Goal: Transaction & Acquisition: Book appointment/travel/reservation

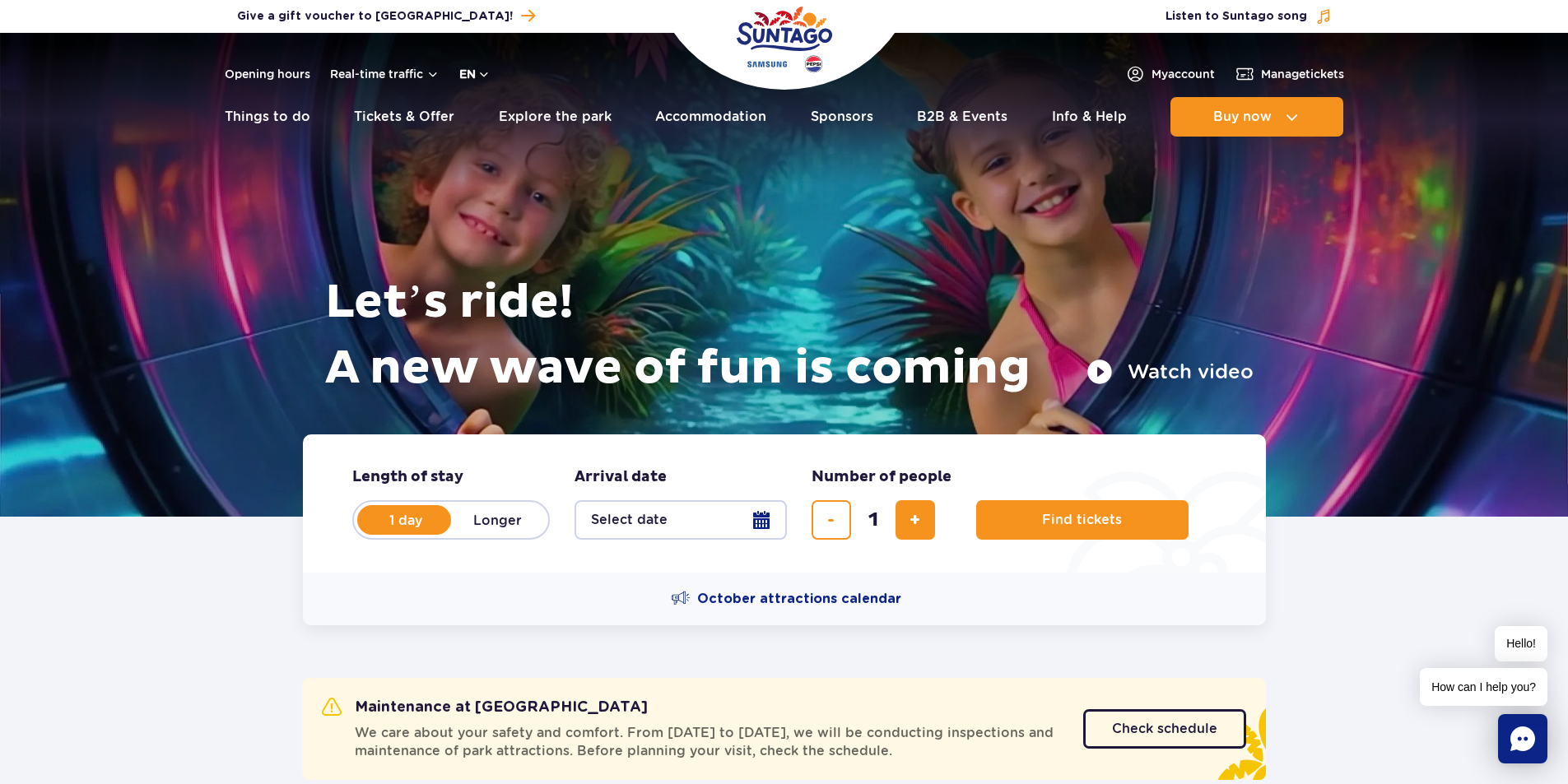
click at [462, 71] on button "en" at bounding box center [475, 73] width 31 height 16
click at [484, 114] on button "PL" at bounding box center [483, 113] width 45 height 16
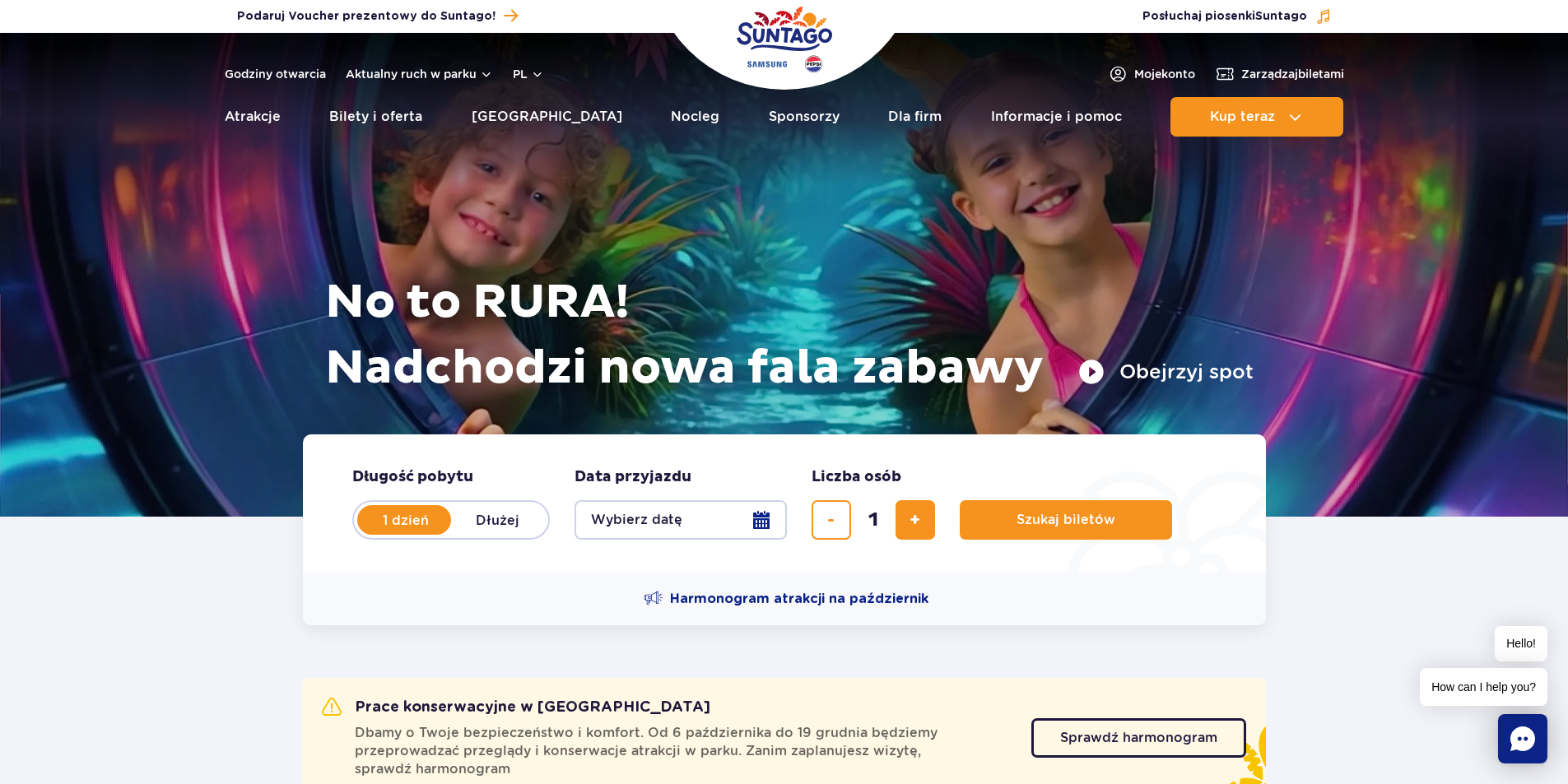
click at [499, 516] on label "Dłużej" at bounding box center [498, 520] width 94 height 35
click at [469, 534] on input "Dłużej" at bounding box center [459, 536] width 18 height 3
radio input "false"
radio input "true"
click at [739, 515] on button "Wybierz datę" at bounding box center [681, 520] width 213 height 39
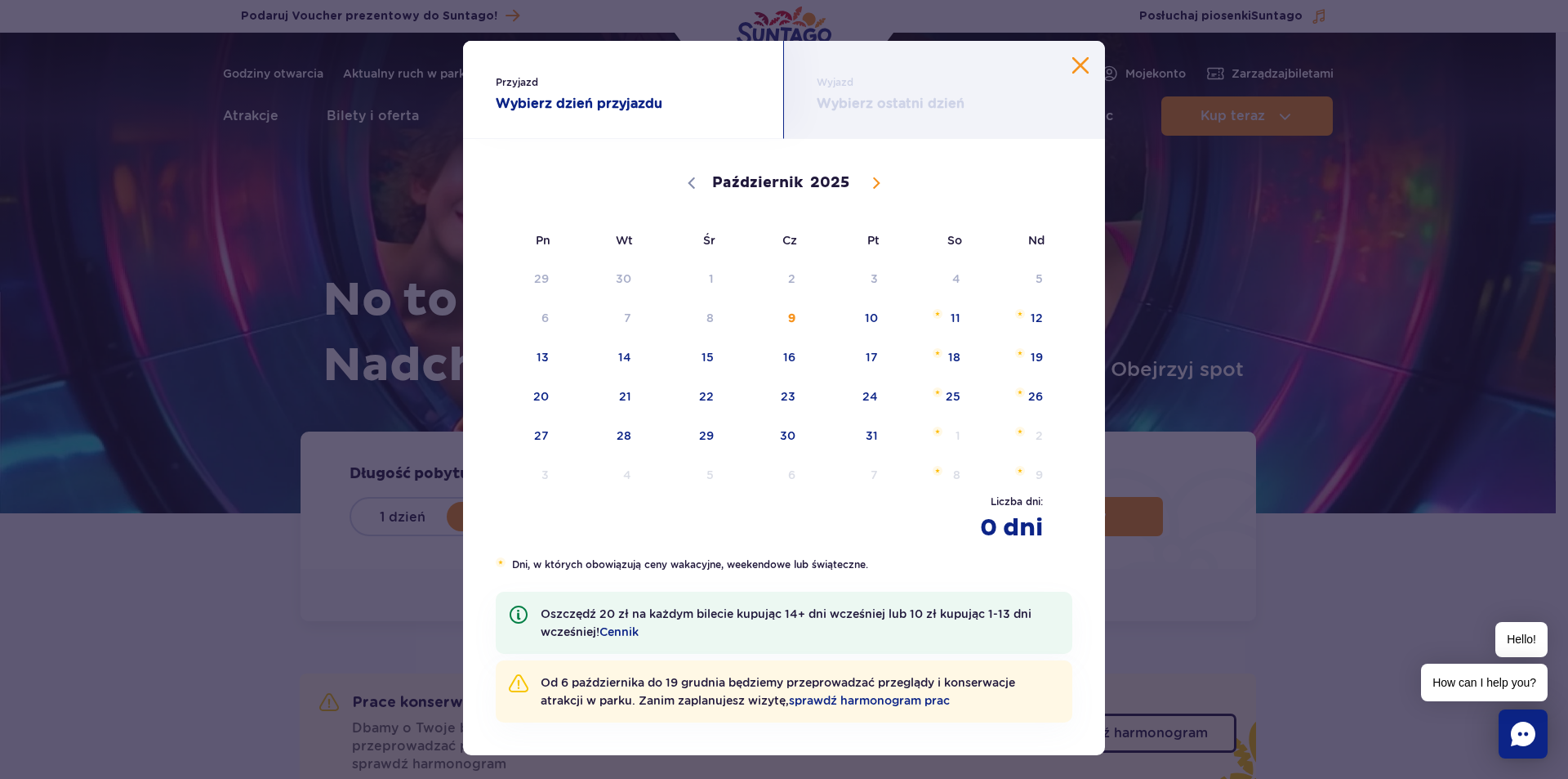
click at [871, 181] on icon at bounding box center [876, 183] width 12 height 12
select select "11"
click at [868, 400] on span "26" at bounding box center [850, 396] width 83 height 37
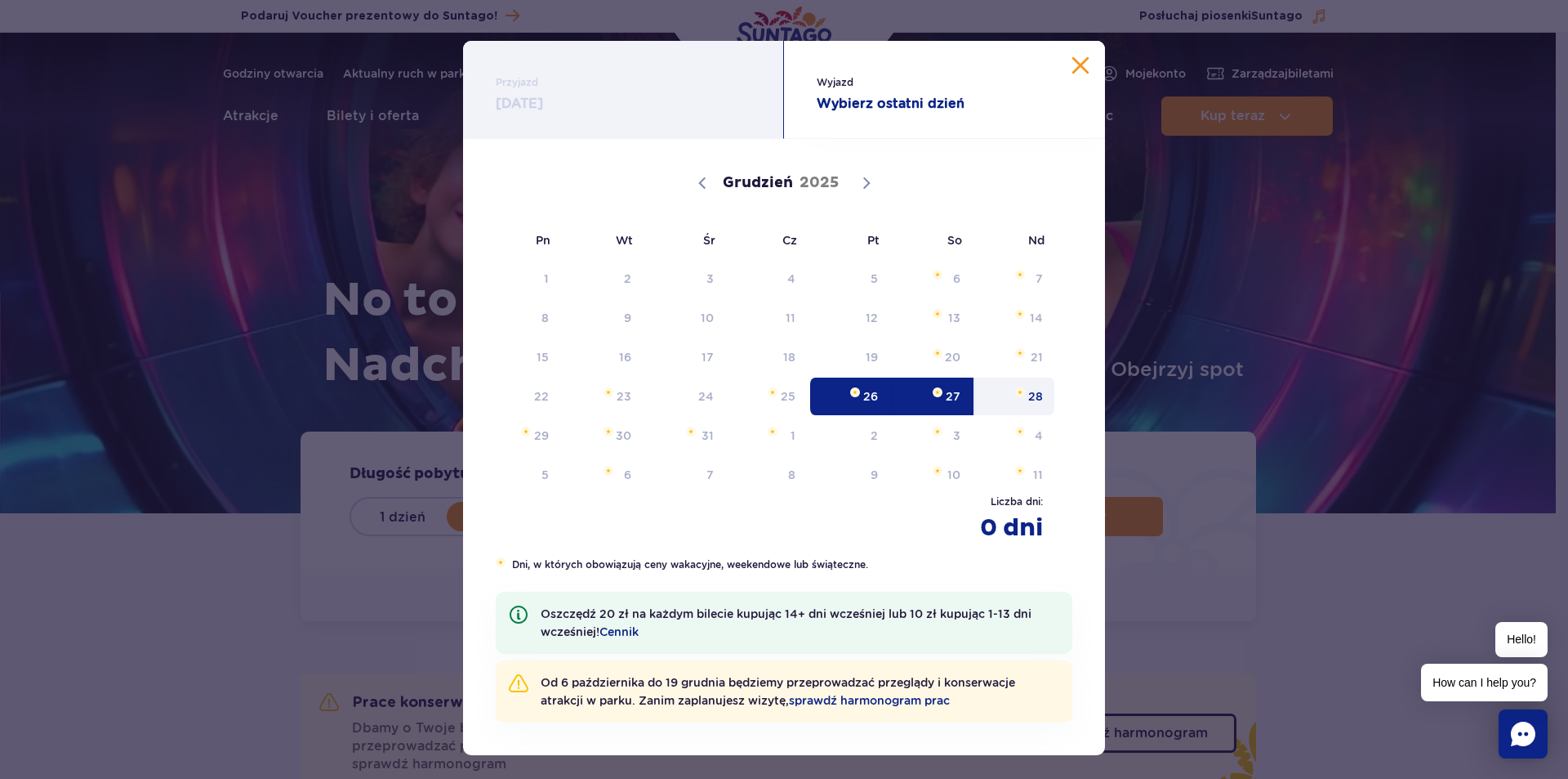
click at [1031, 397] on span "28" at bounding box center [1015, 396] width 83 height 37
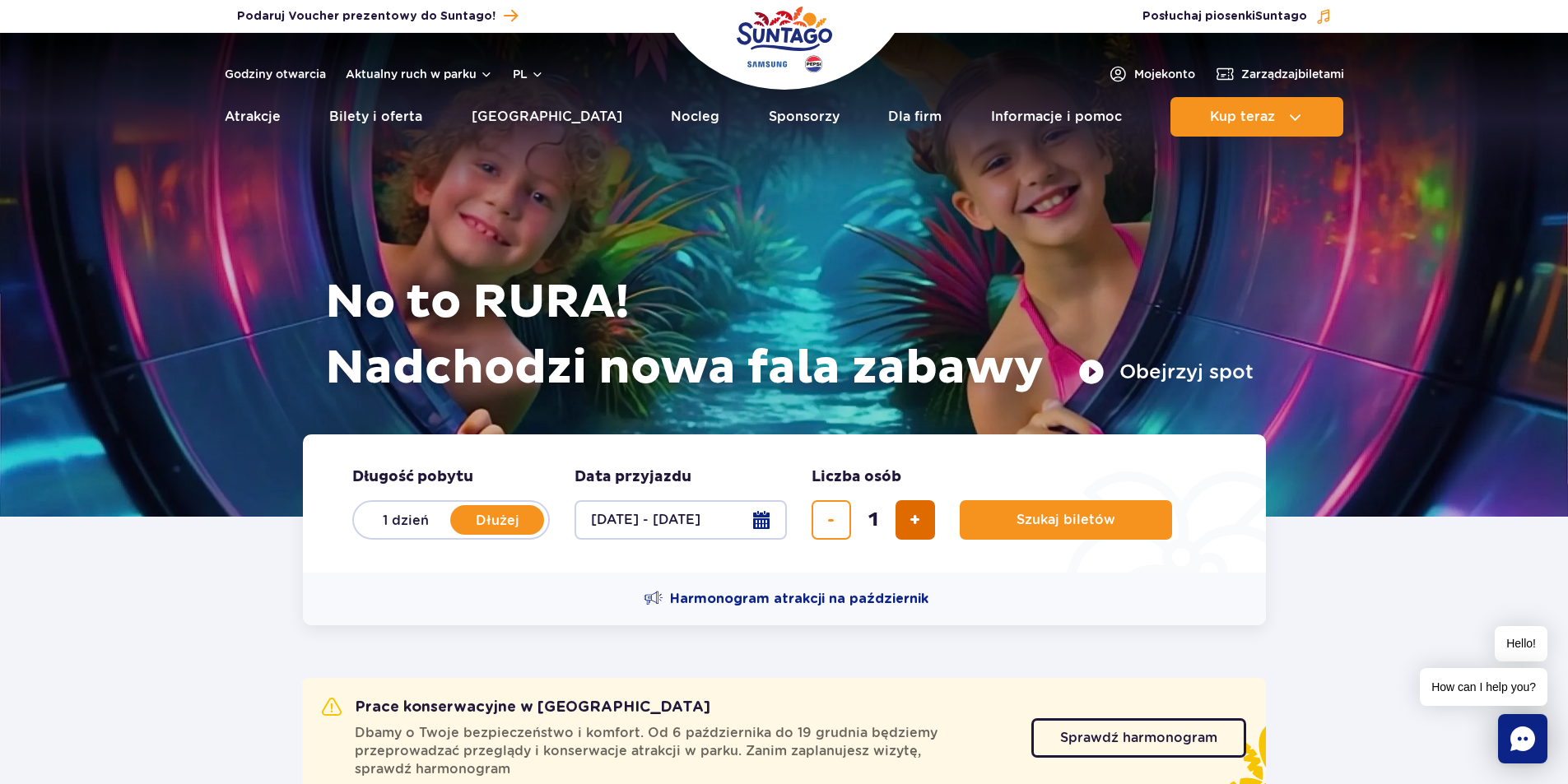
click at [914, 520] on span "dodaj bilet" at bounding box center [915, 520] width 11 height 0
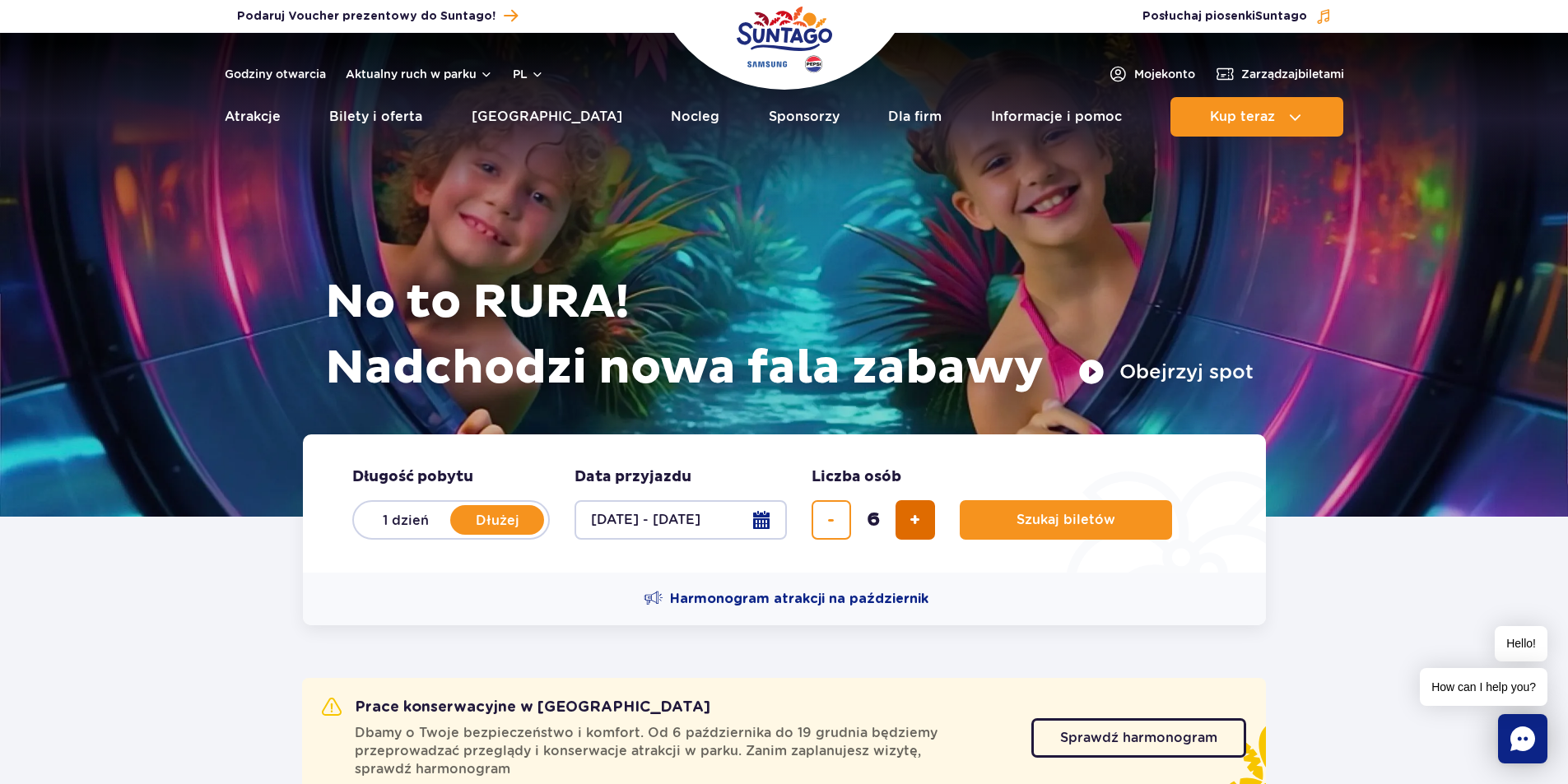
click at [914, 520] on span "dodaj bilet" at bounding box center [915, 520] width 11 height 0
type input "7"
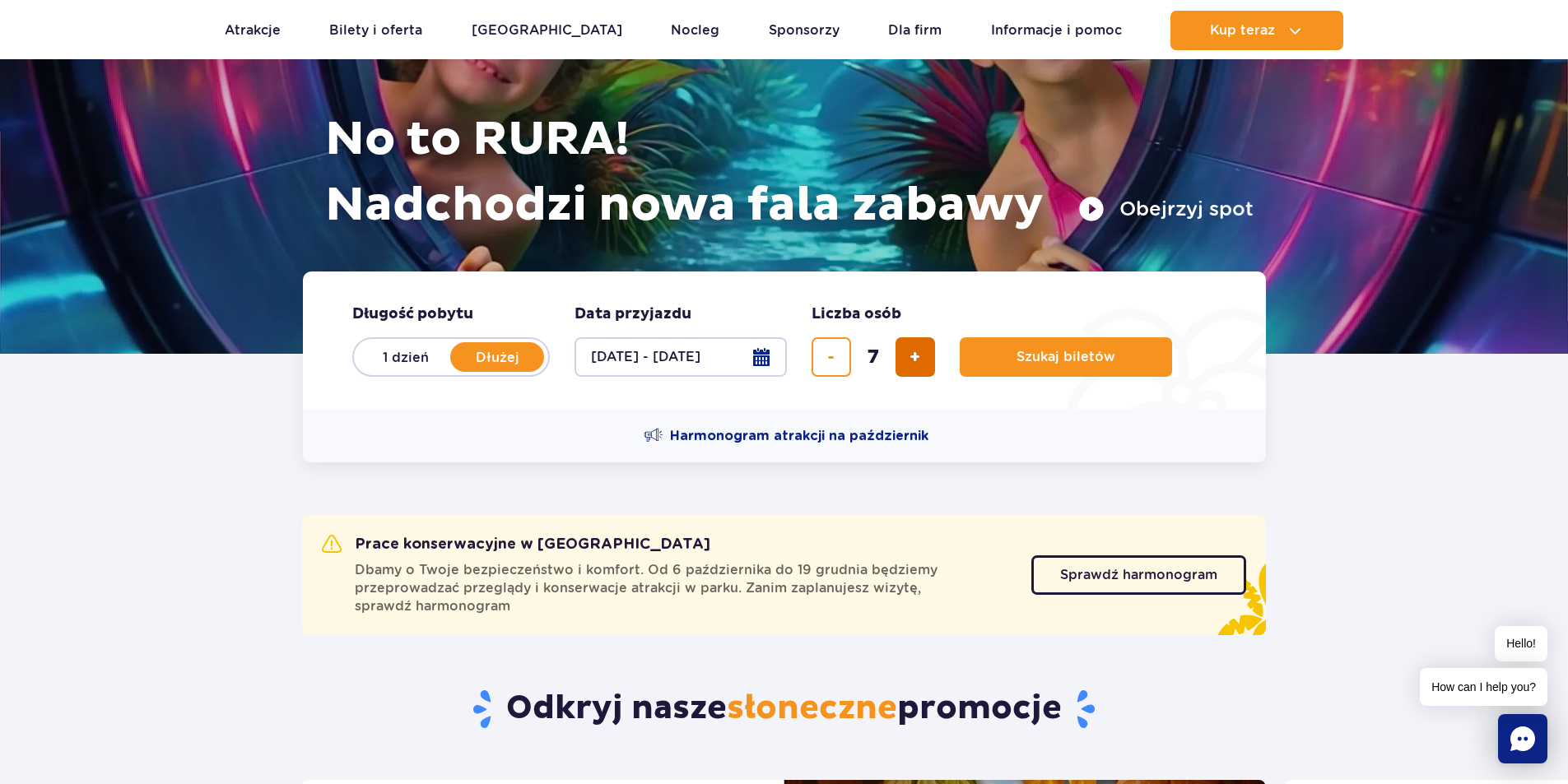
scroll to position [164, 0]
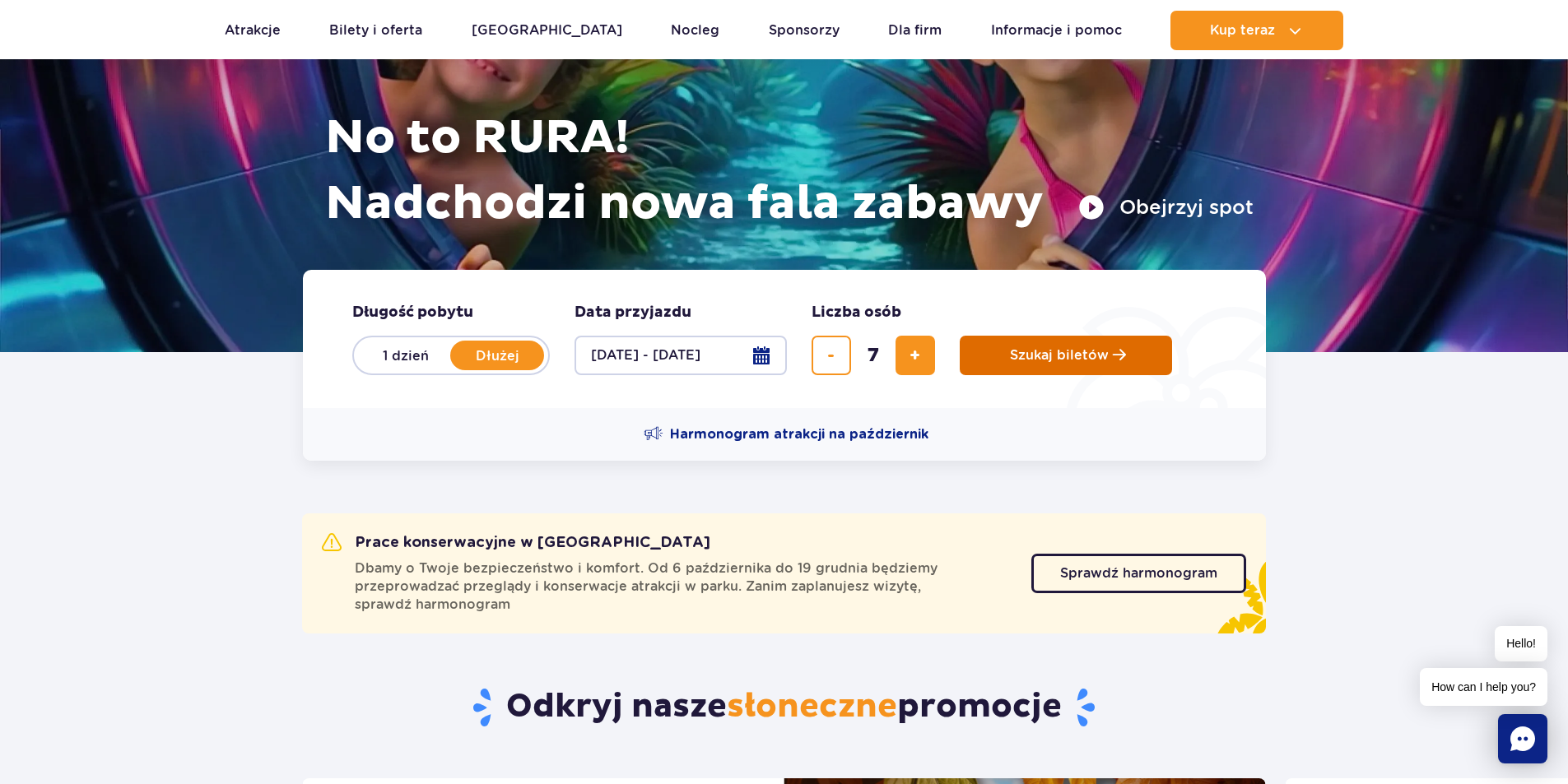
click at [1052, 353] on span "Szukaj biletów" at bounding box center [1059, 355] width 99 height 14
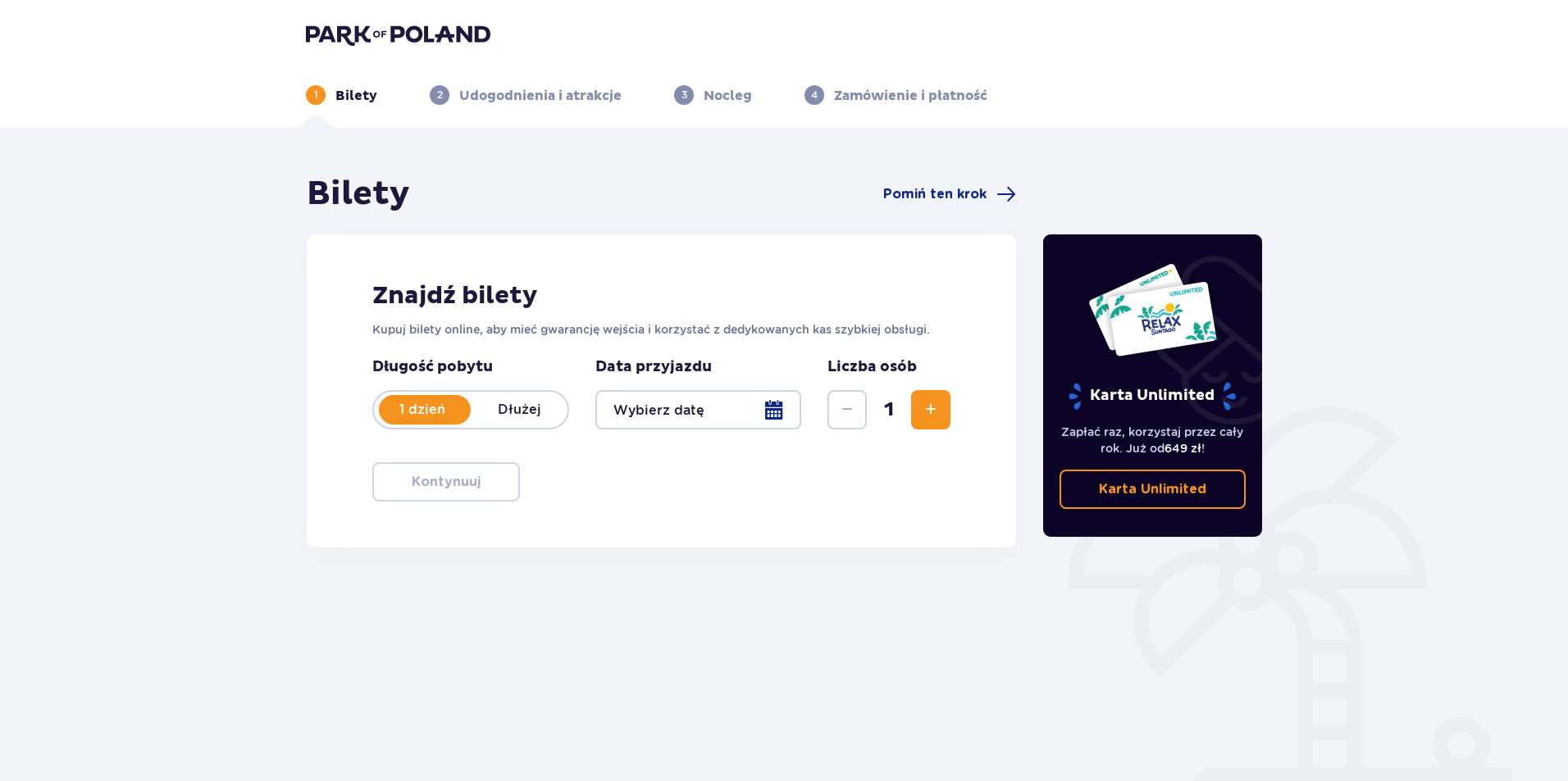
type input "26.12.25 - 28.12.25"
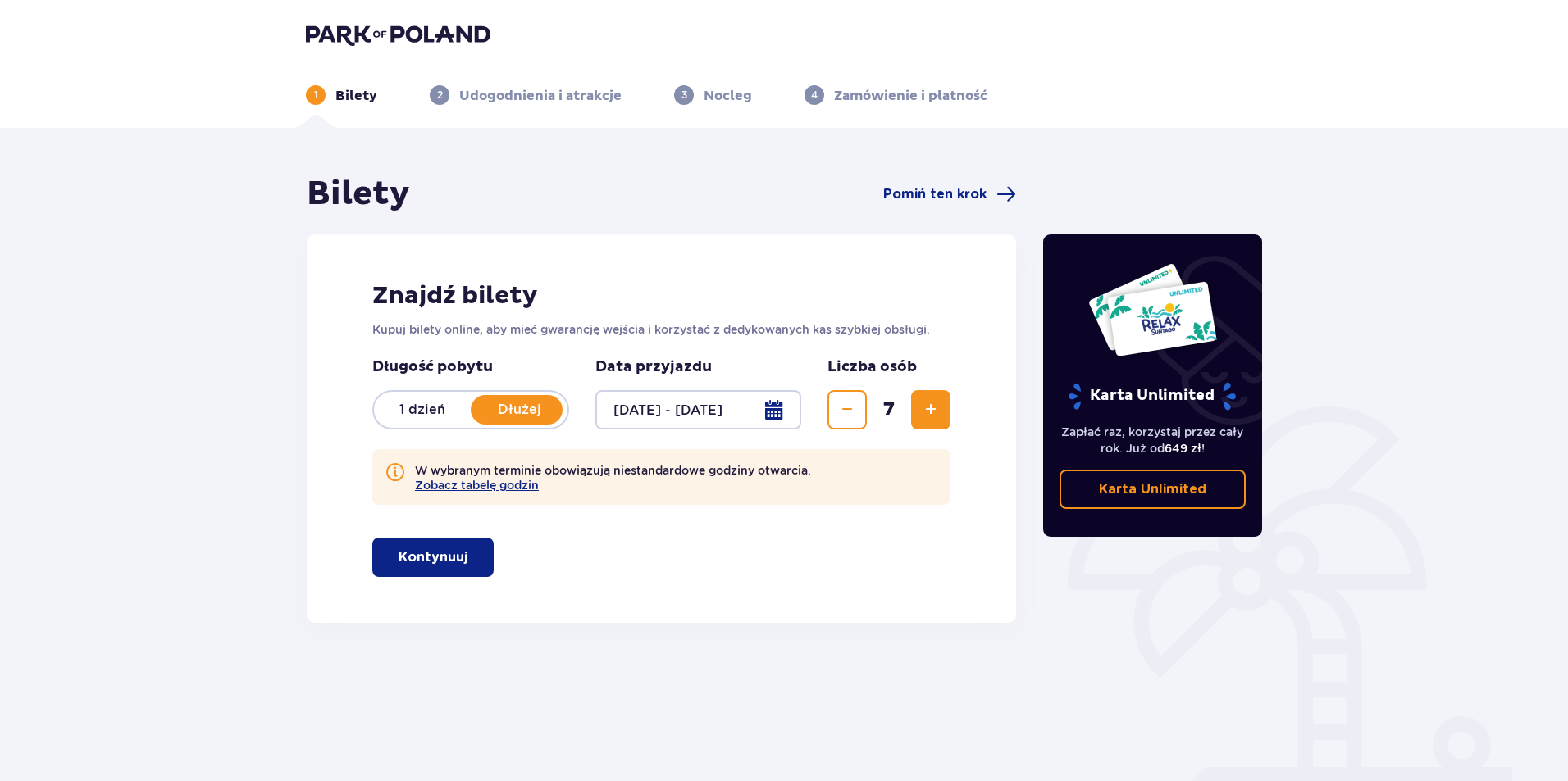
click at [425, 551] on p "Kontynuuj" at bounding box center [432, 557] width 69 height 18
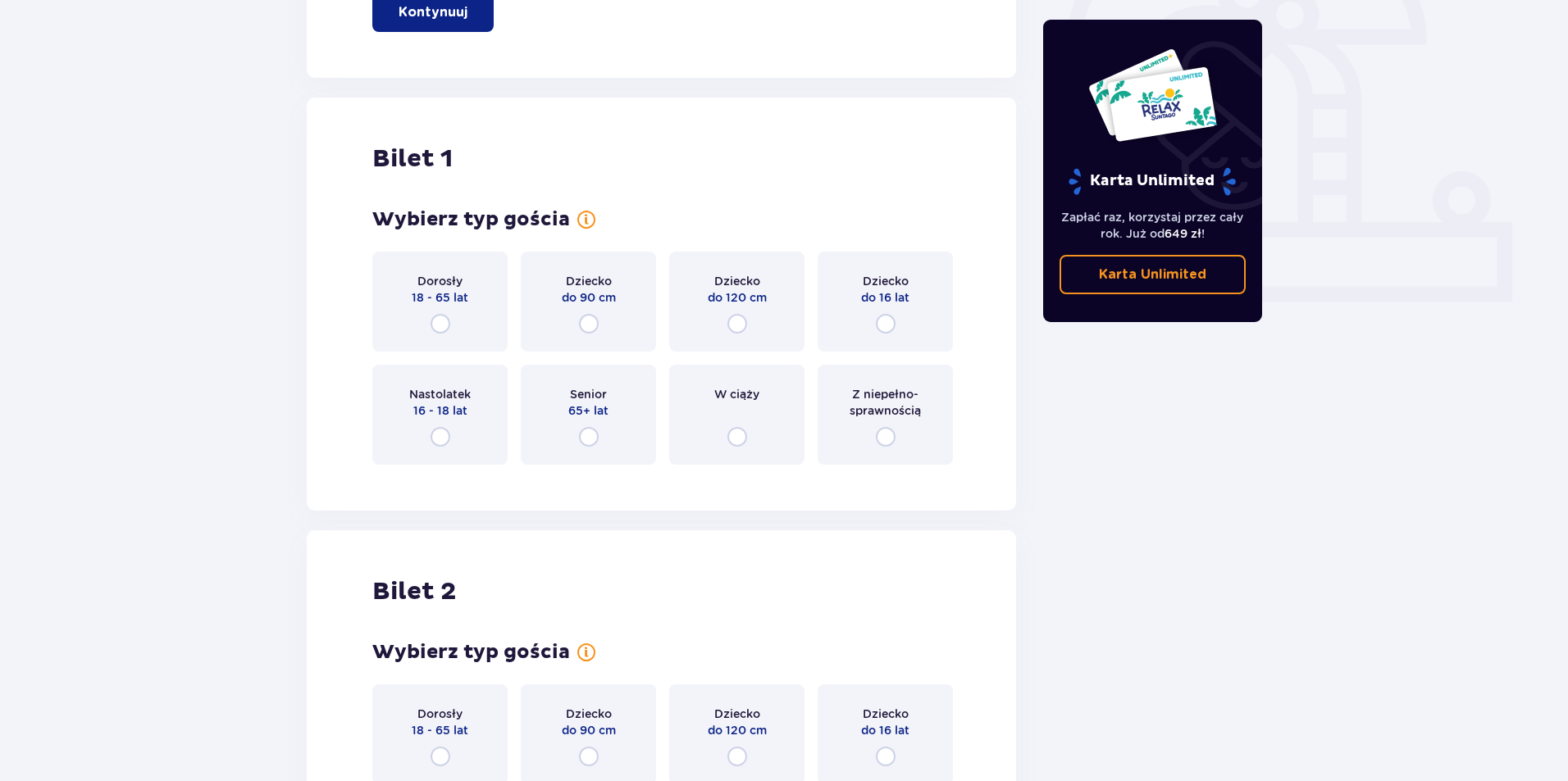
scroll to position [623, 0]
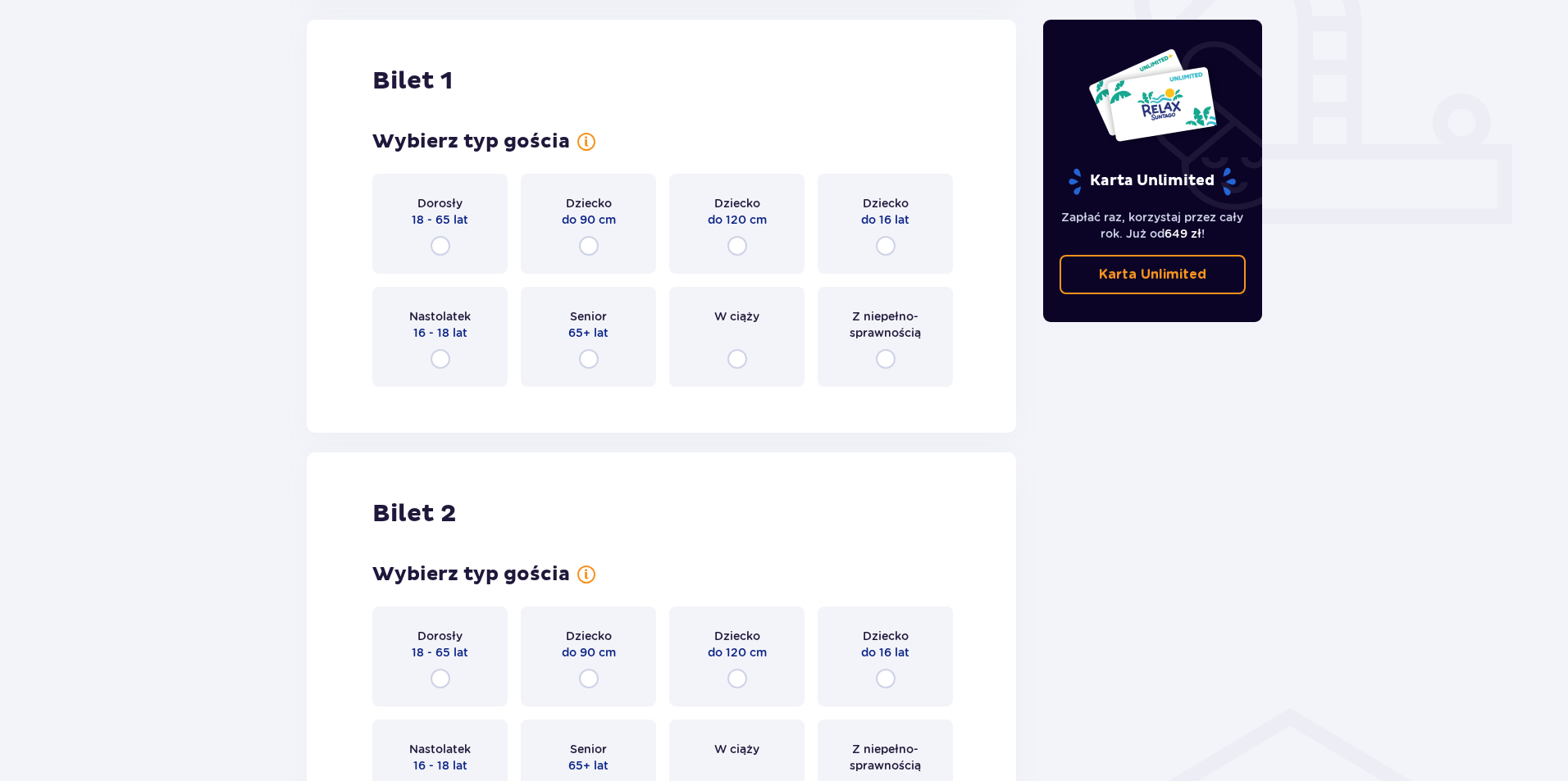
click at [439, 248] on input "radio" at bounding box center [440, 246] width 19 height 19
radio input "true"
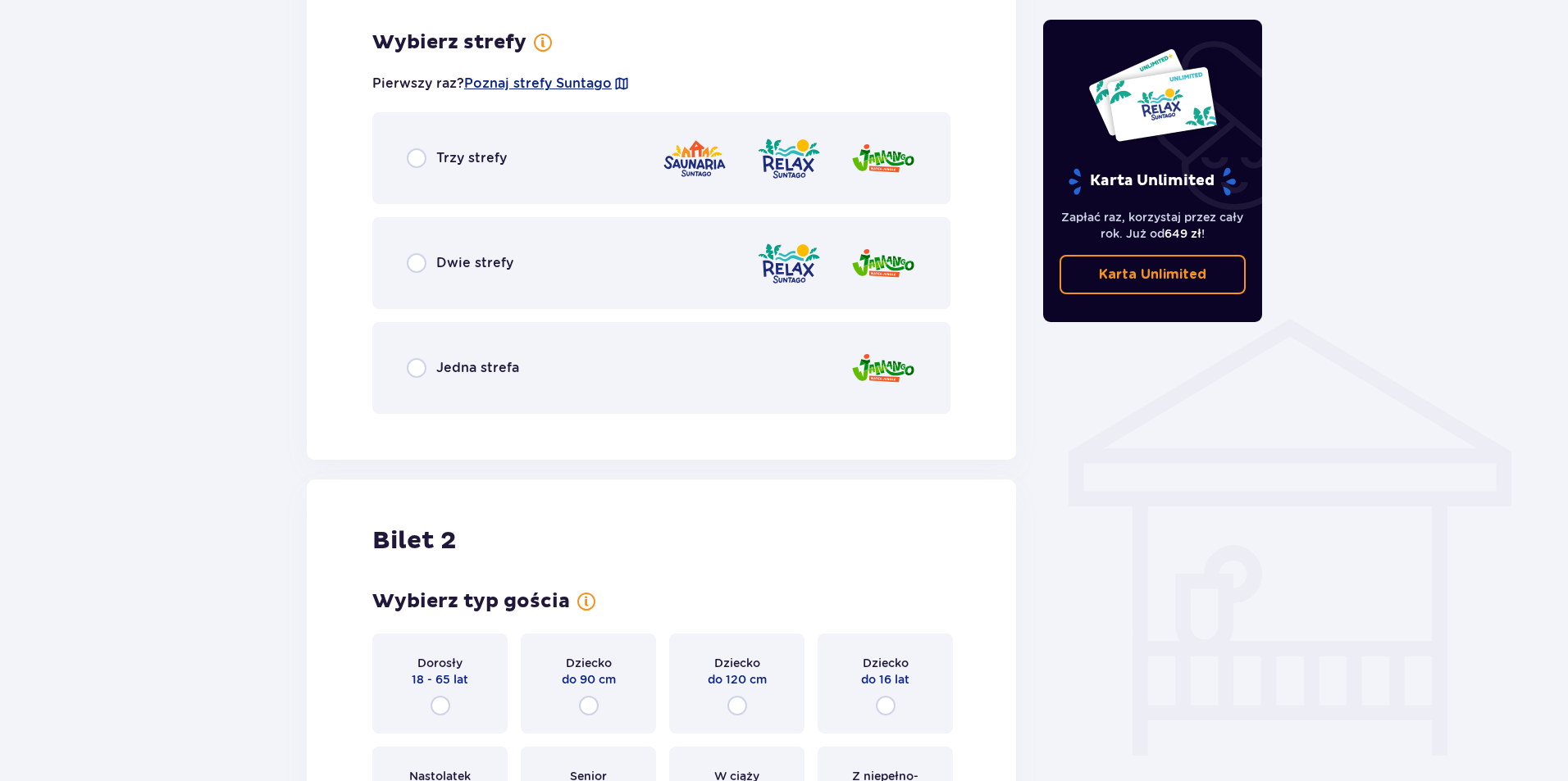
scroll to position [1022, 0]
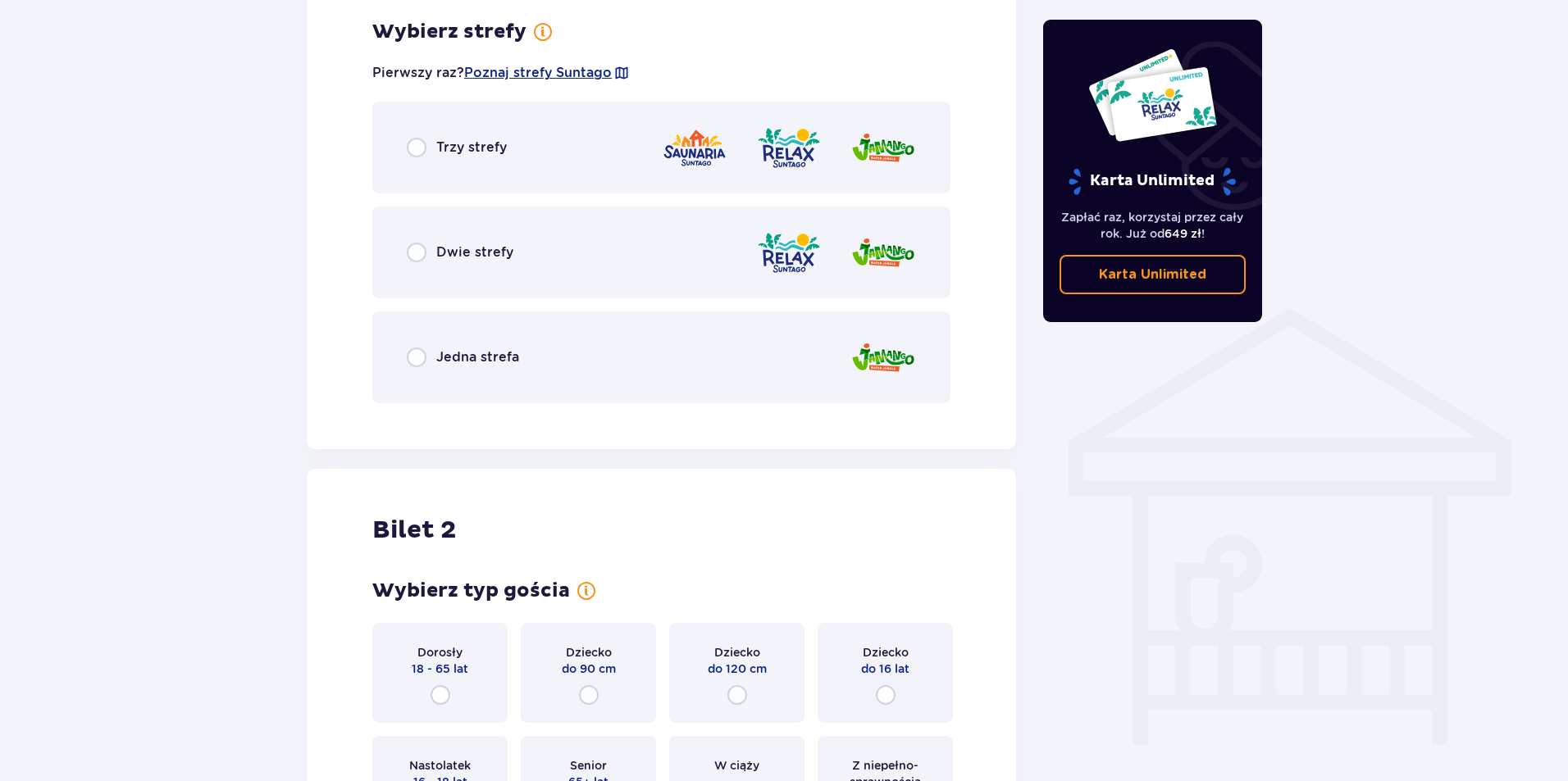
click at [420, 152] on input "radio" at bounding box center [416, 147] width 19 height 19
radio input "true"
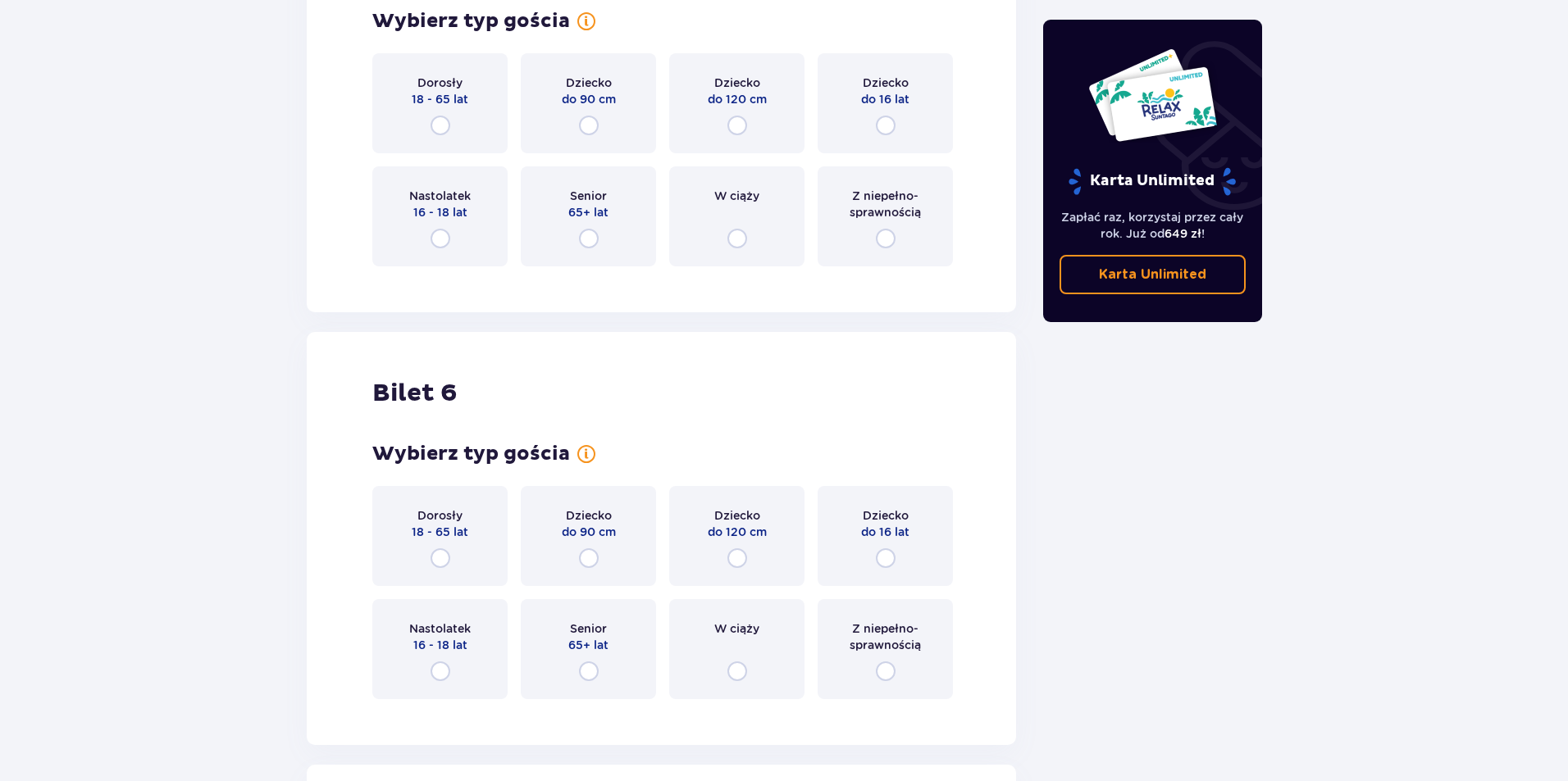
scroll to position [2693, 0]
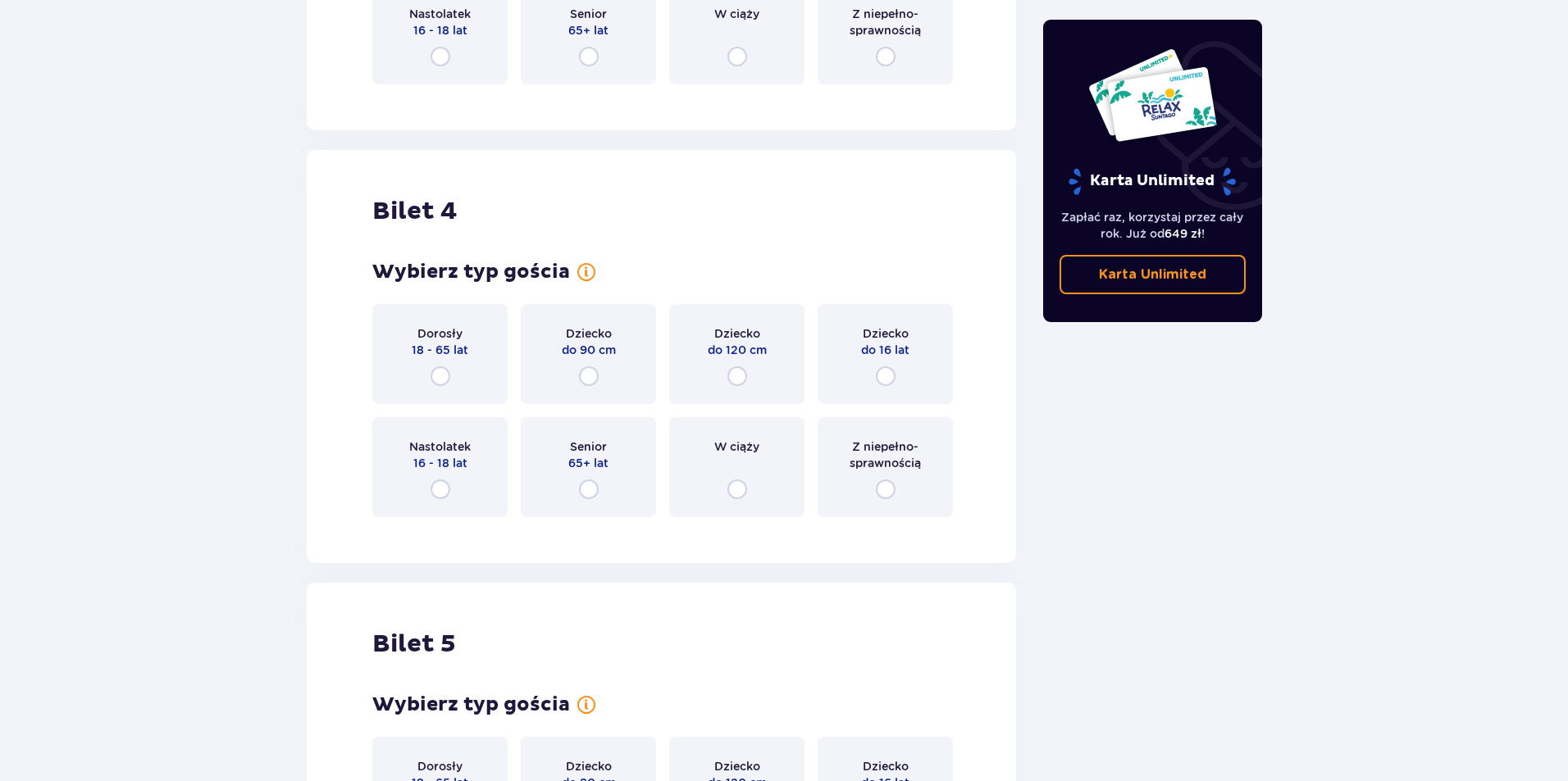
drag, startPoint x: 1566, startPoint y: 8, endPoint x: 1567, endPoint y: 16, distance: 8.1
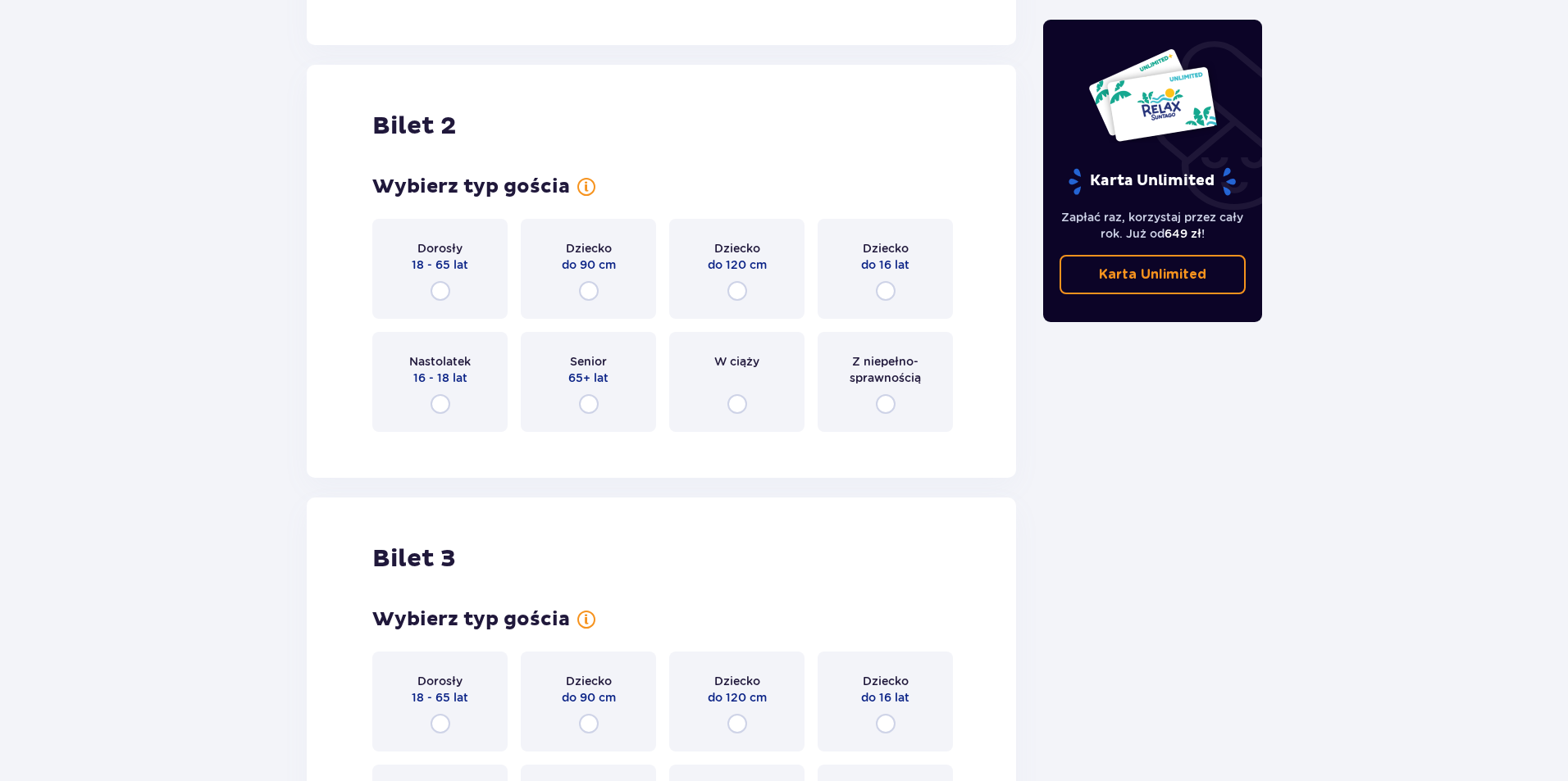
scroll to position [1967, 0]
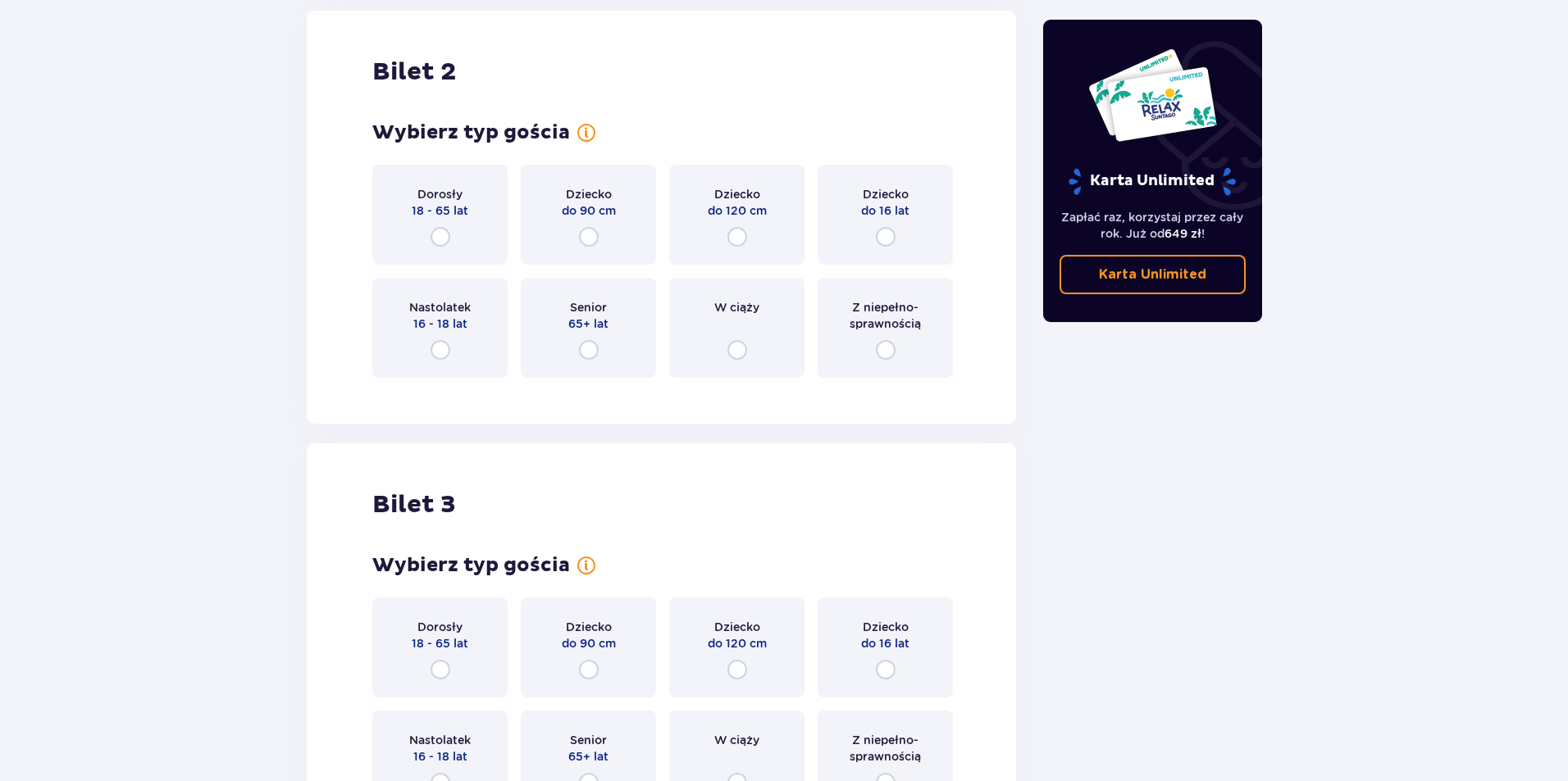
click at [438, 238] on input "radio" at bounding box center [440, 236] width 19 height 19
radio input "true"
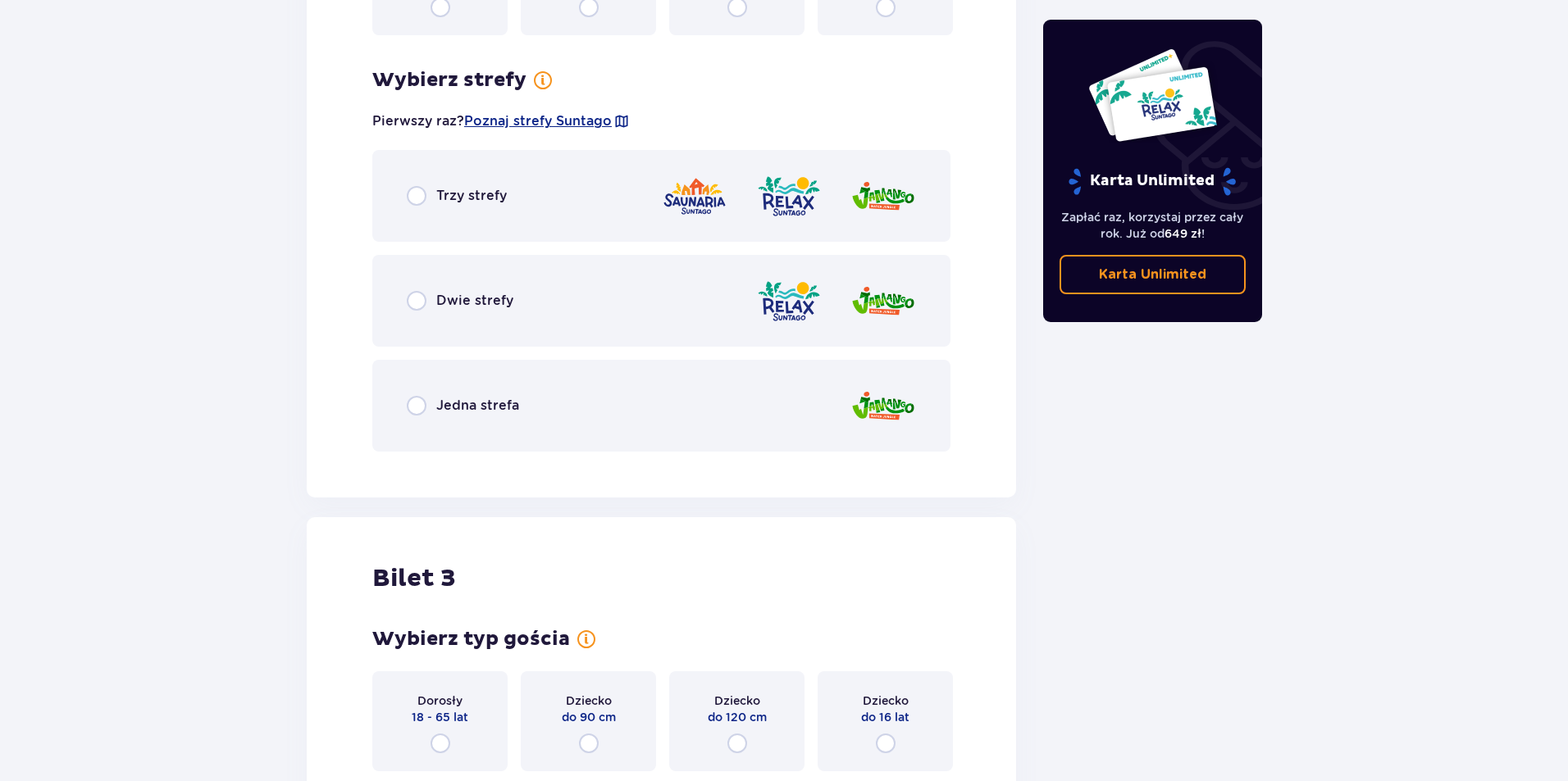
scroll to position [2357, 0]
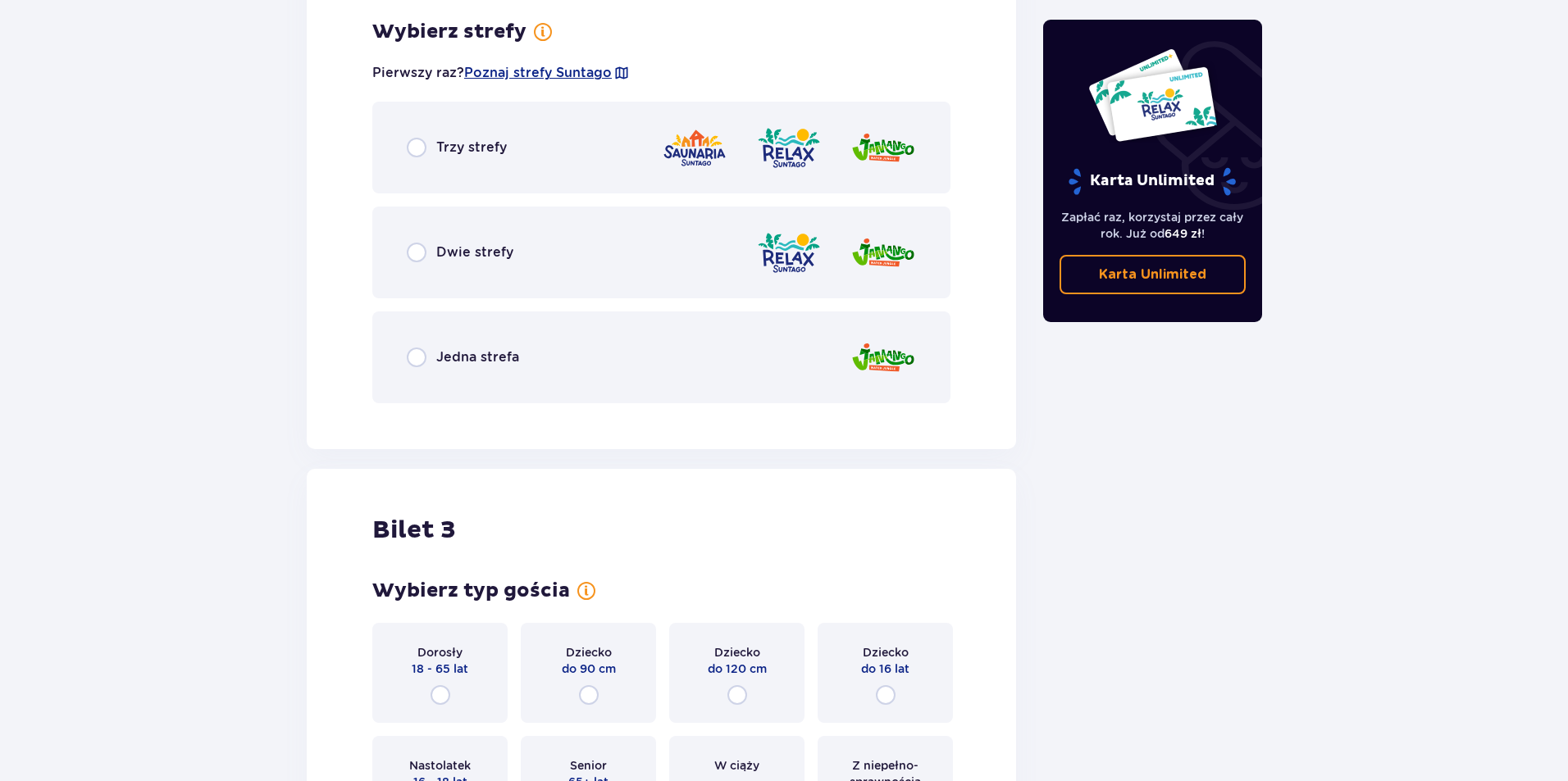
click at [414, 147] on input "radio" at bounding box center [416, 147] width 19 height 19
radio input "true"
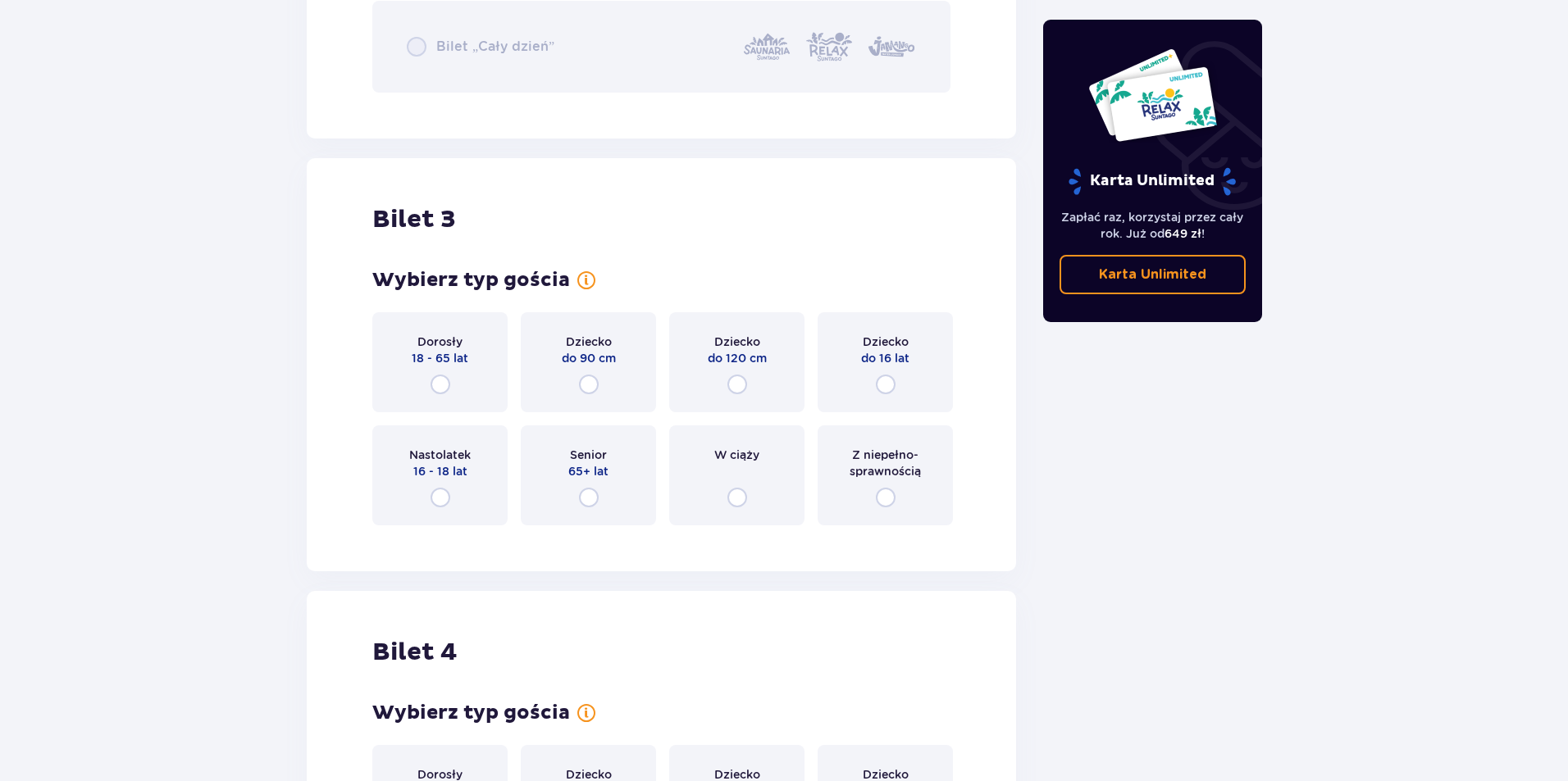
scroll to position [3183, 0]
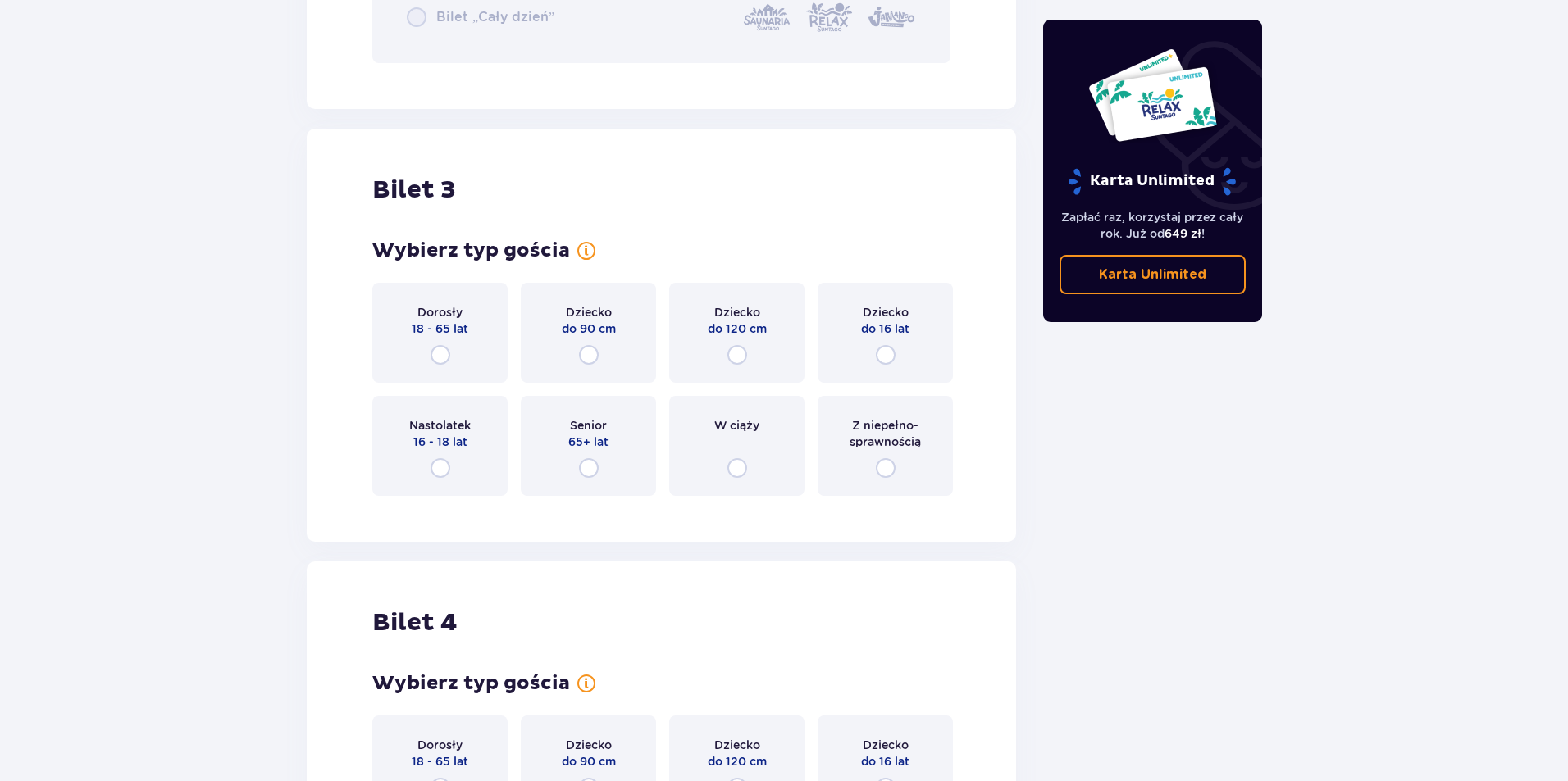
click at [439, 356] on input "radio" at bounding box center [440, 354] width 19 height 19
radio input "true"
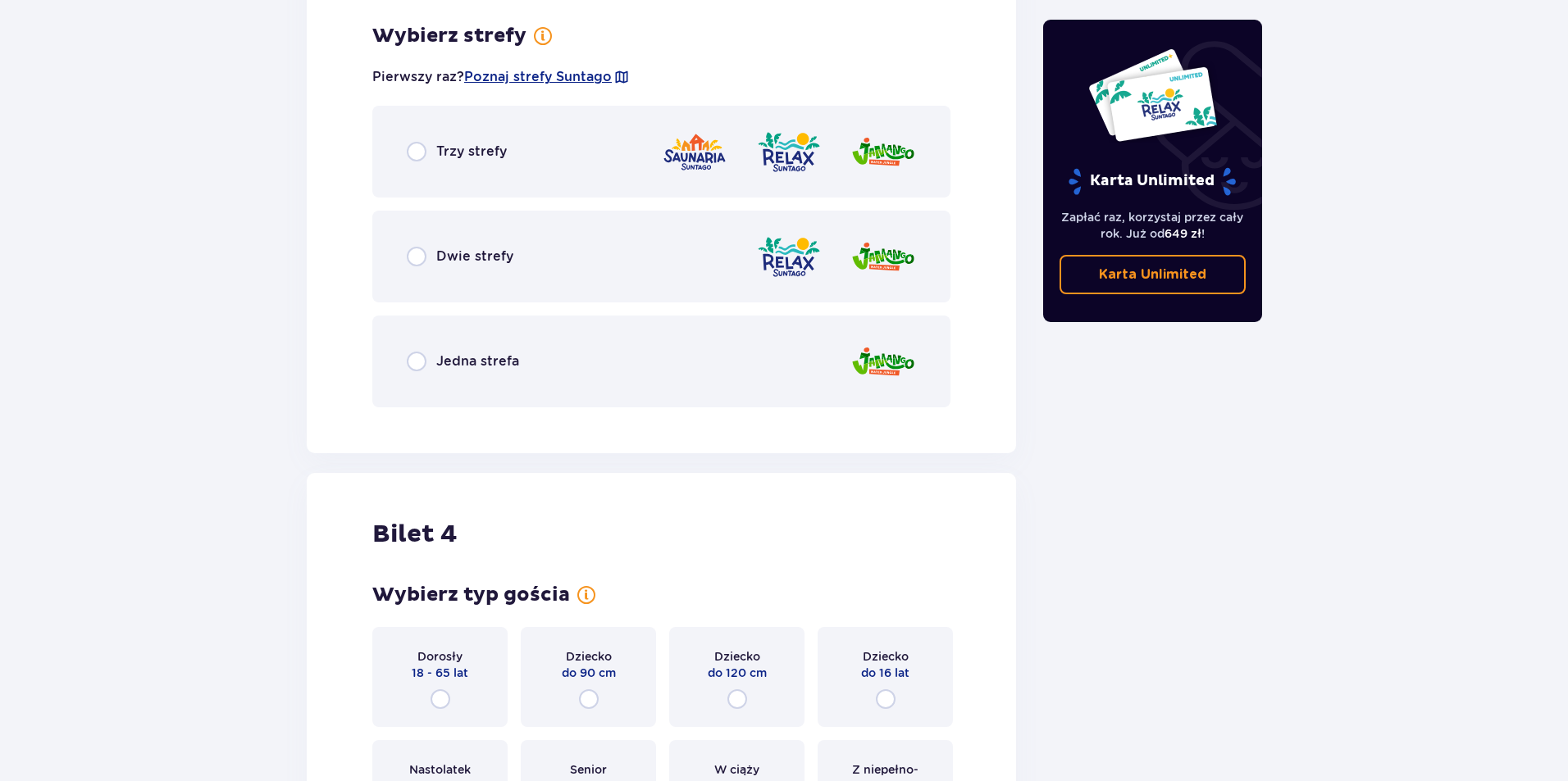
scroll to position [3692, 0]
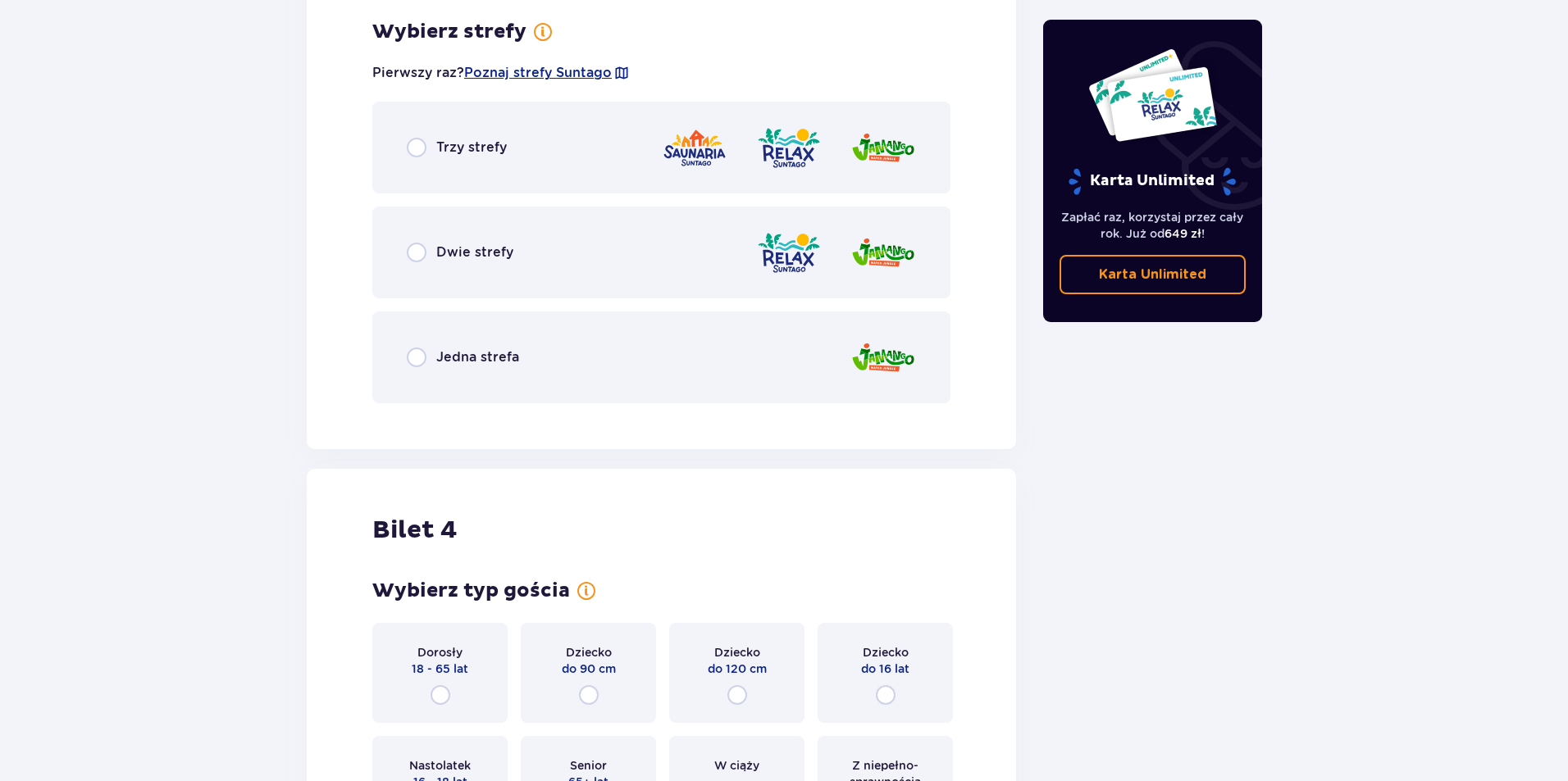
click at [419, 151] on input "radio" at bounding box center [416, 147] width 19 height 19
radio input "true"
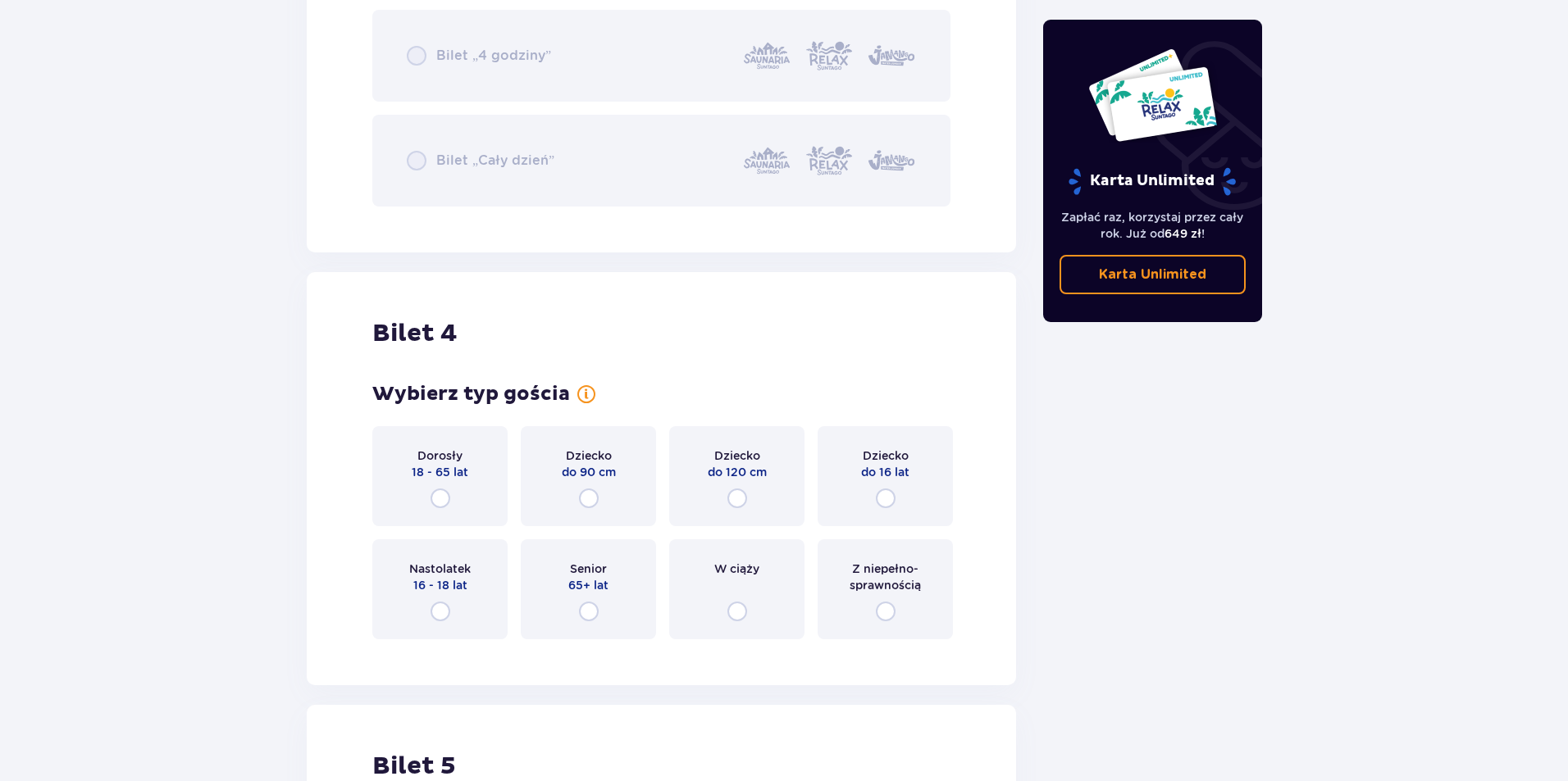
scroll to position [4518, 0]
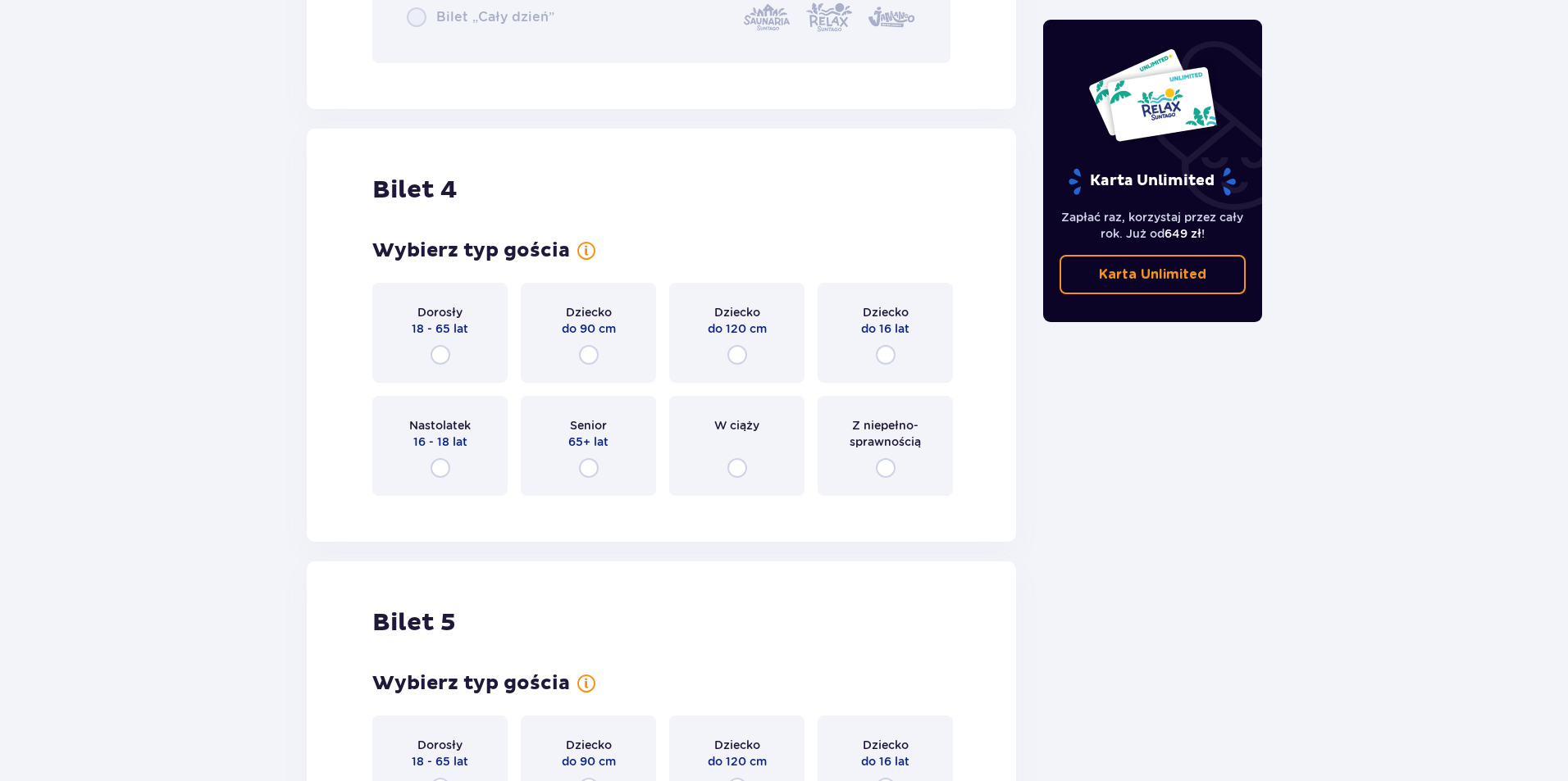
click at [440, 356] on input "radio" at bounding box center [440, 354] width 19 height 19
radio input "true"
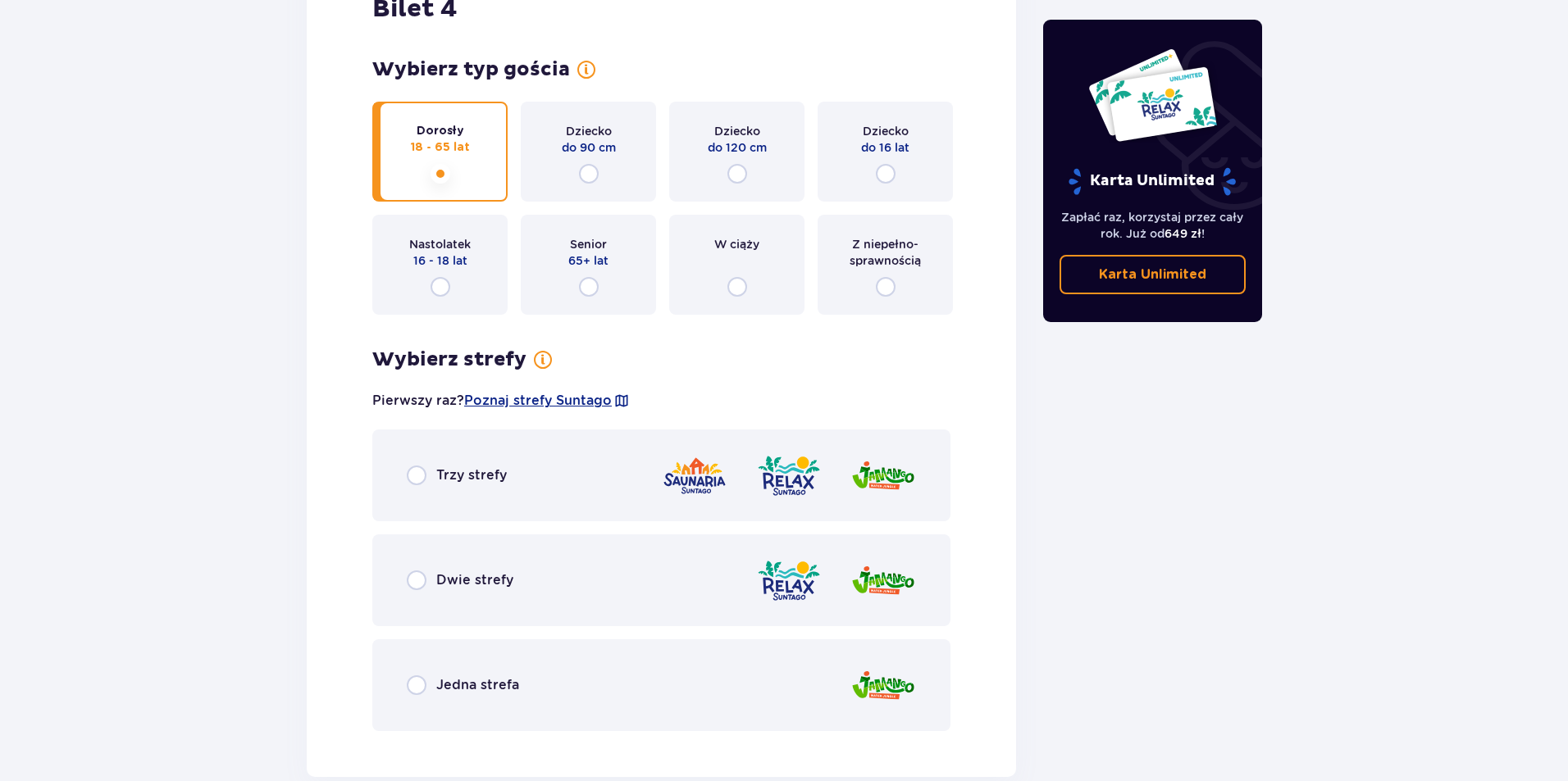
scroll to position [4781, 0]
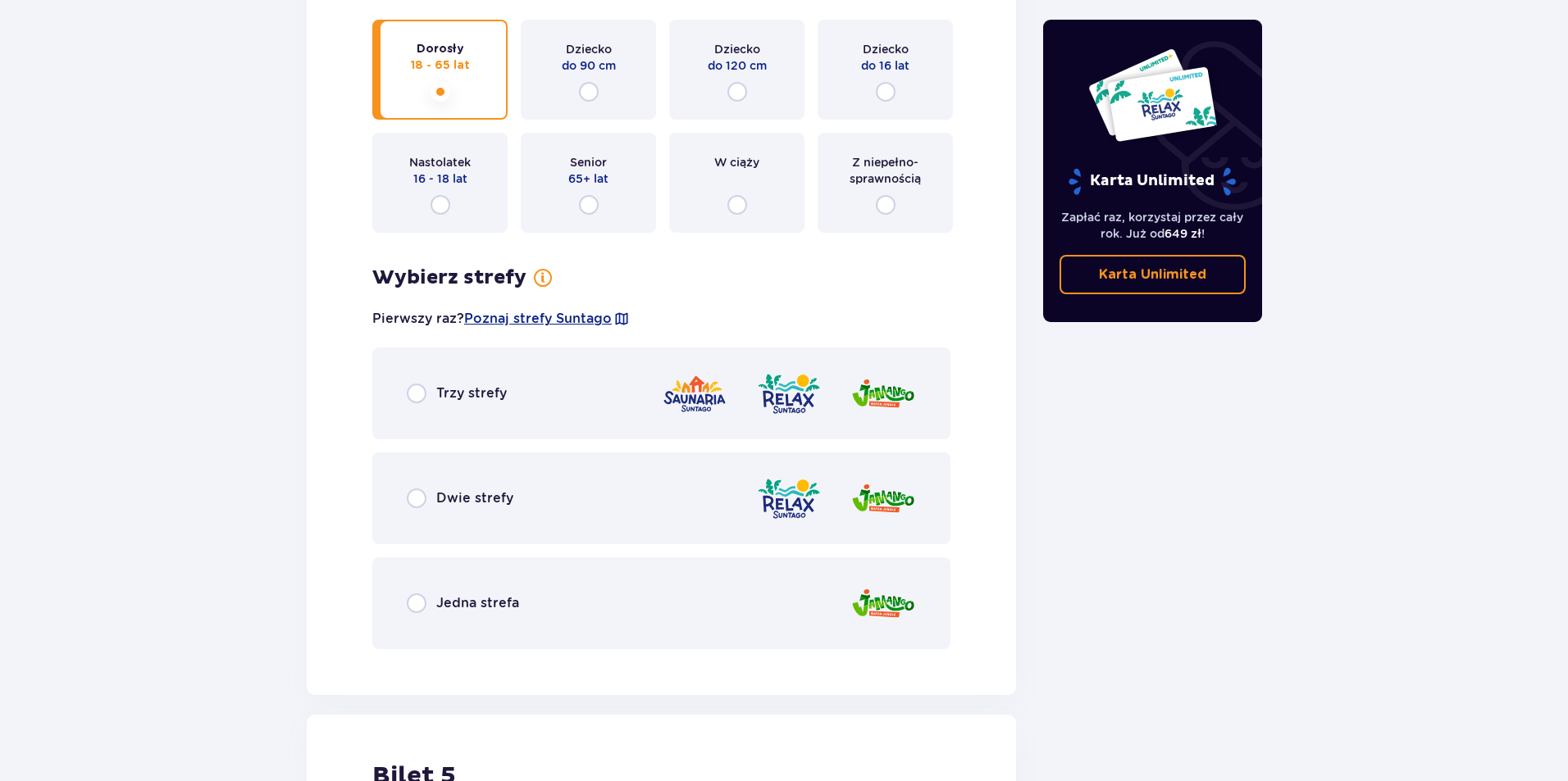
click at [414, 390] on input "radio" at bounding box center [416, 393] width 19 height 19
radio input "true"
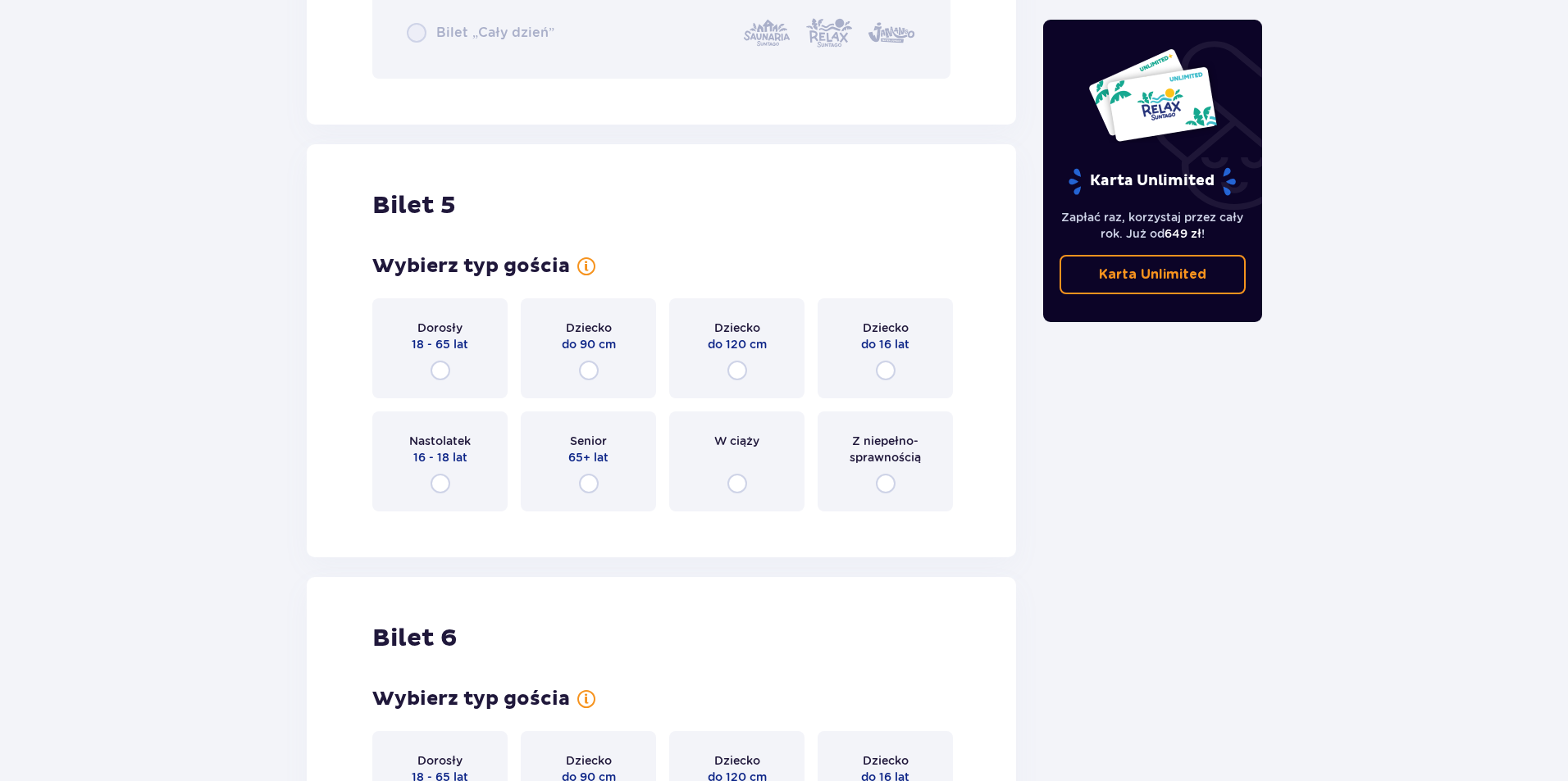
scroll to position [5853, 0]
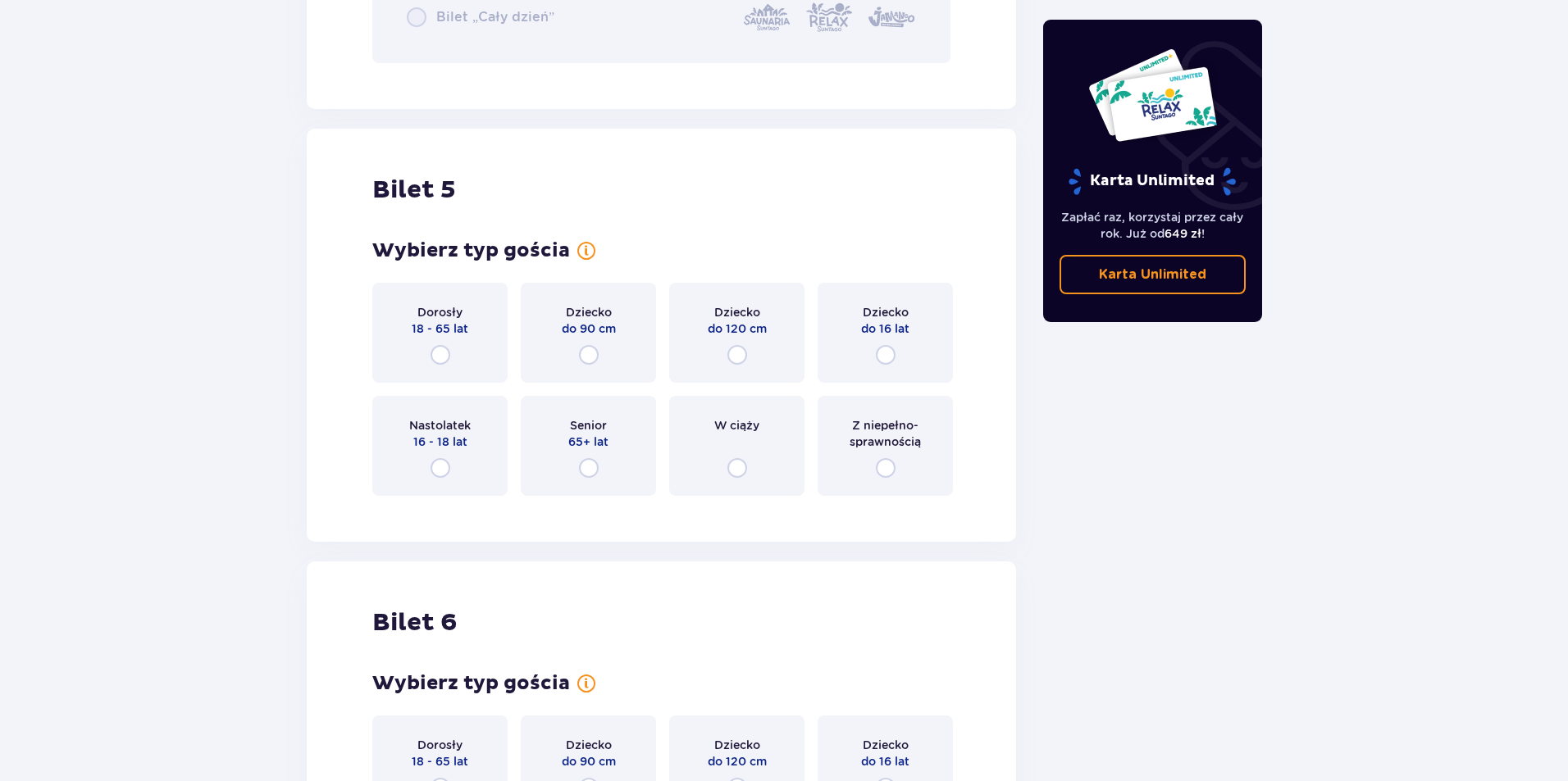
click at [437, 352] on input "radio" at bounding box center [440, 354] width 19 height 19
radio input "true"
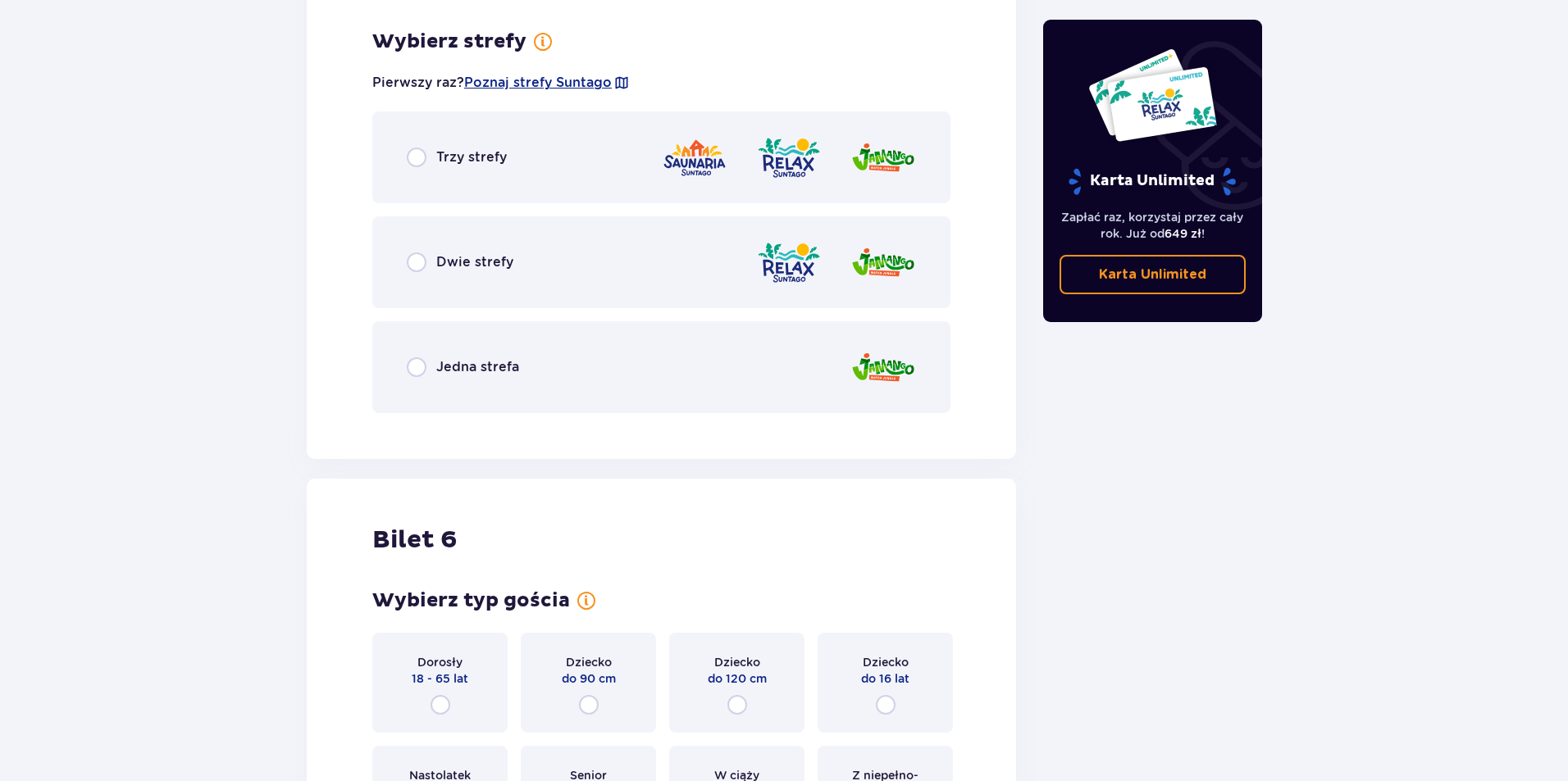
scroll to position [6362, 0]
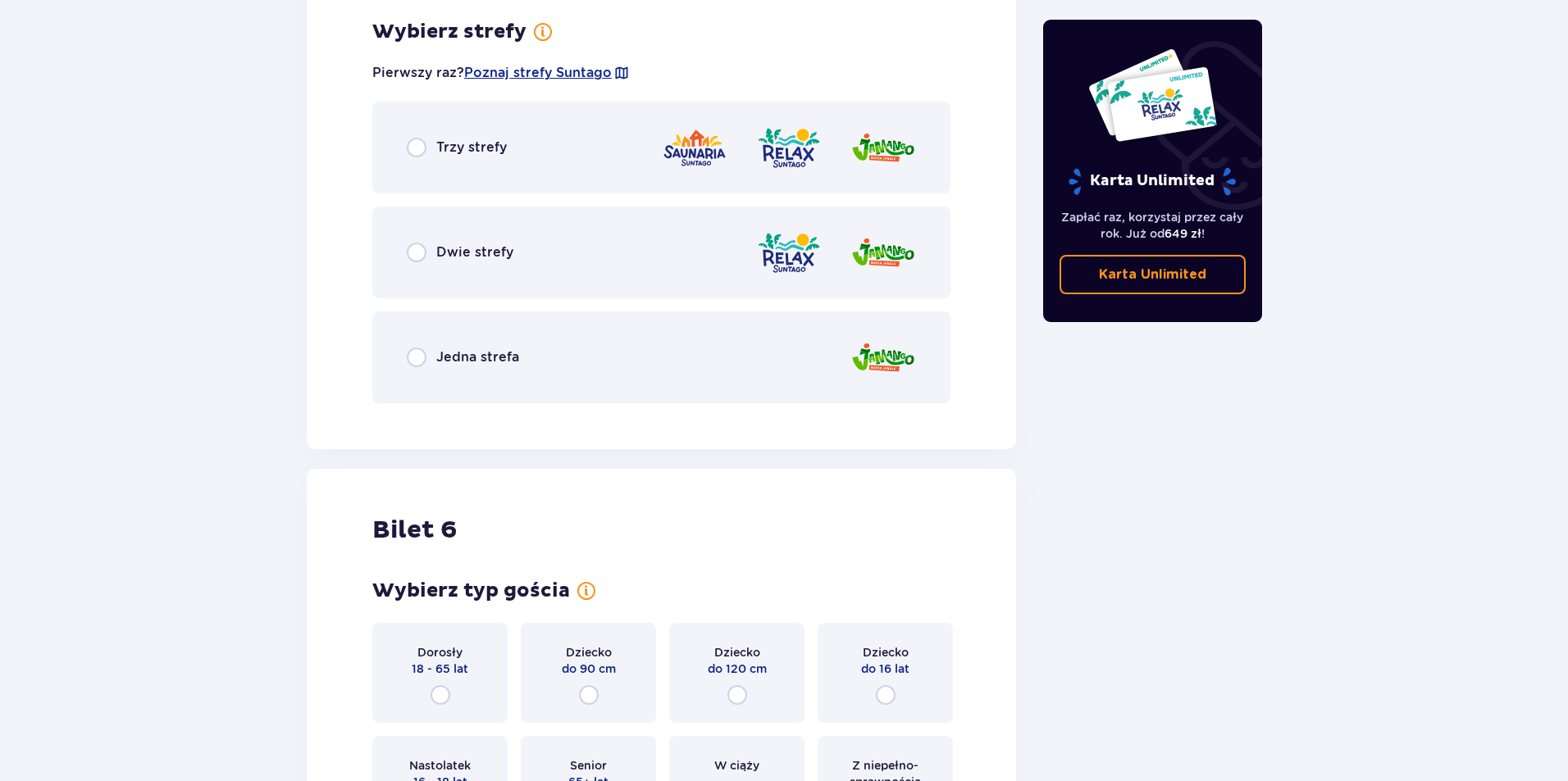
click at [417, 148] on input "radio" at bounding box center [416, 147] width 19 height 19
radio input "true"
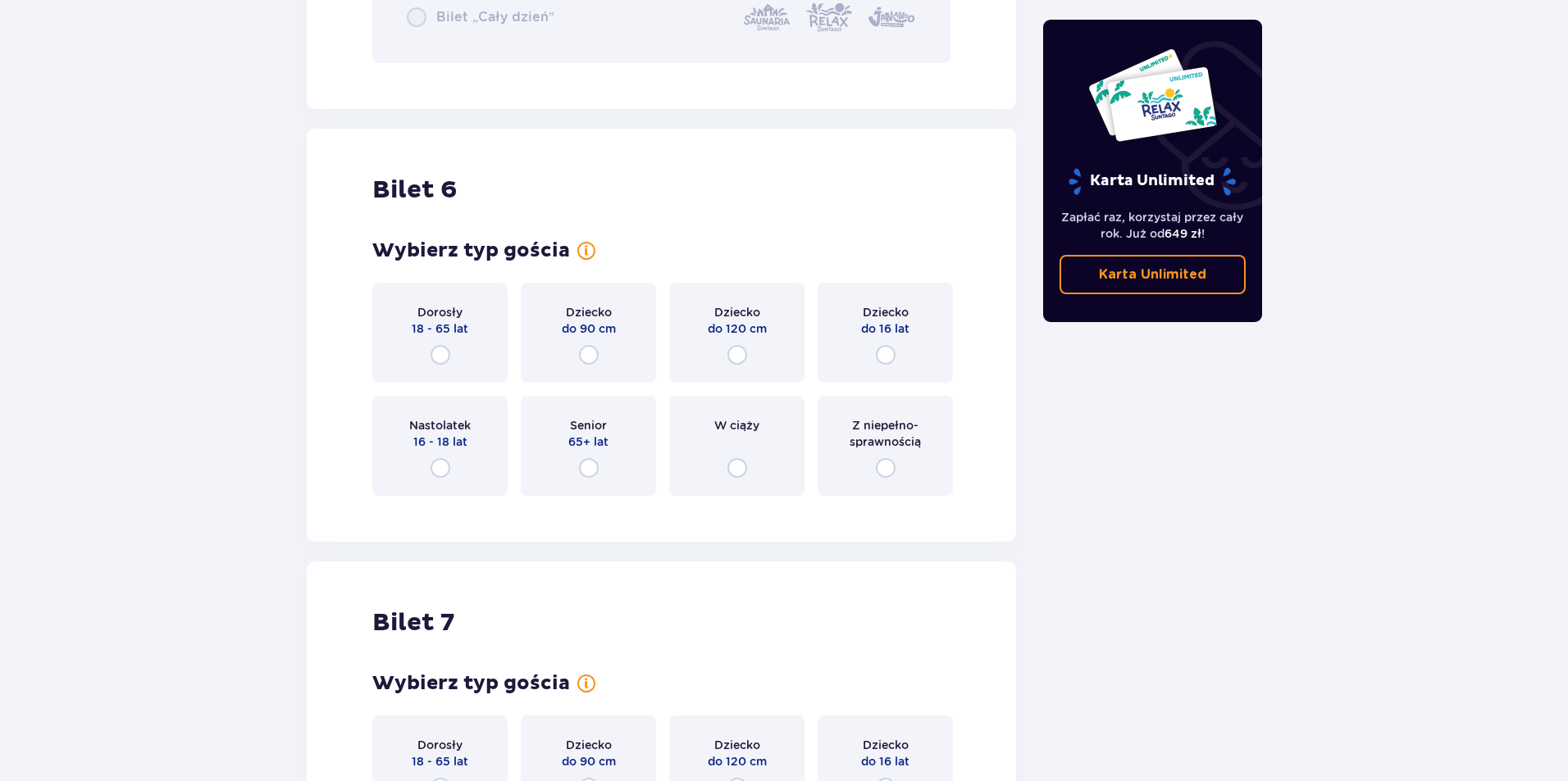
scroll to position [7270, 0]
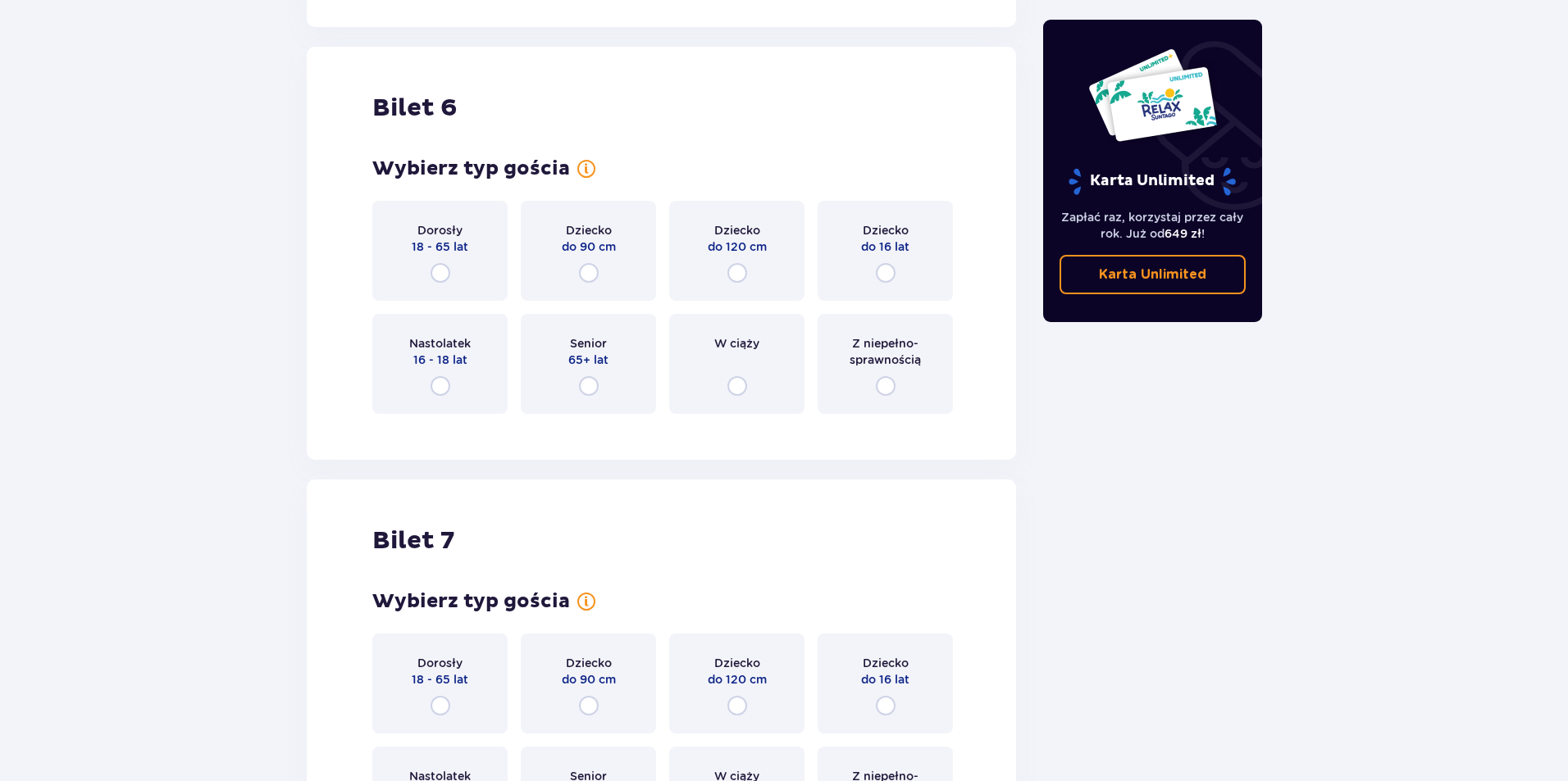
click at [437, 385] on input "radio" at bounding box center [440, 385] width 19 height 19
radio input "true"
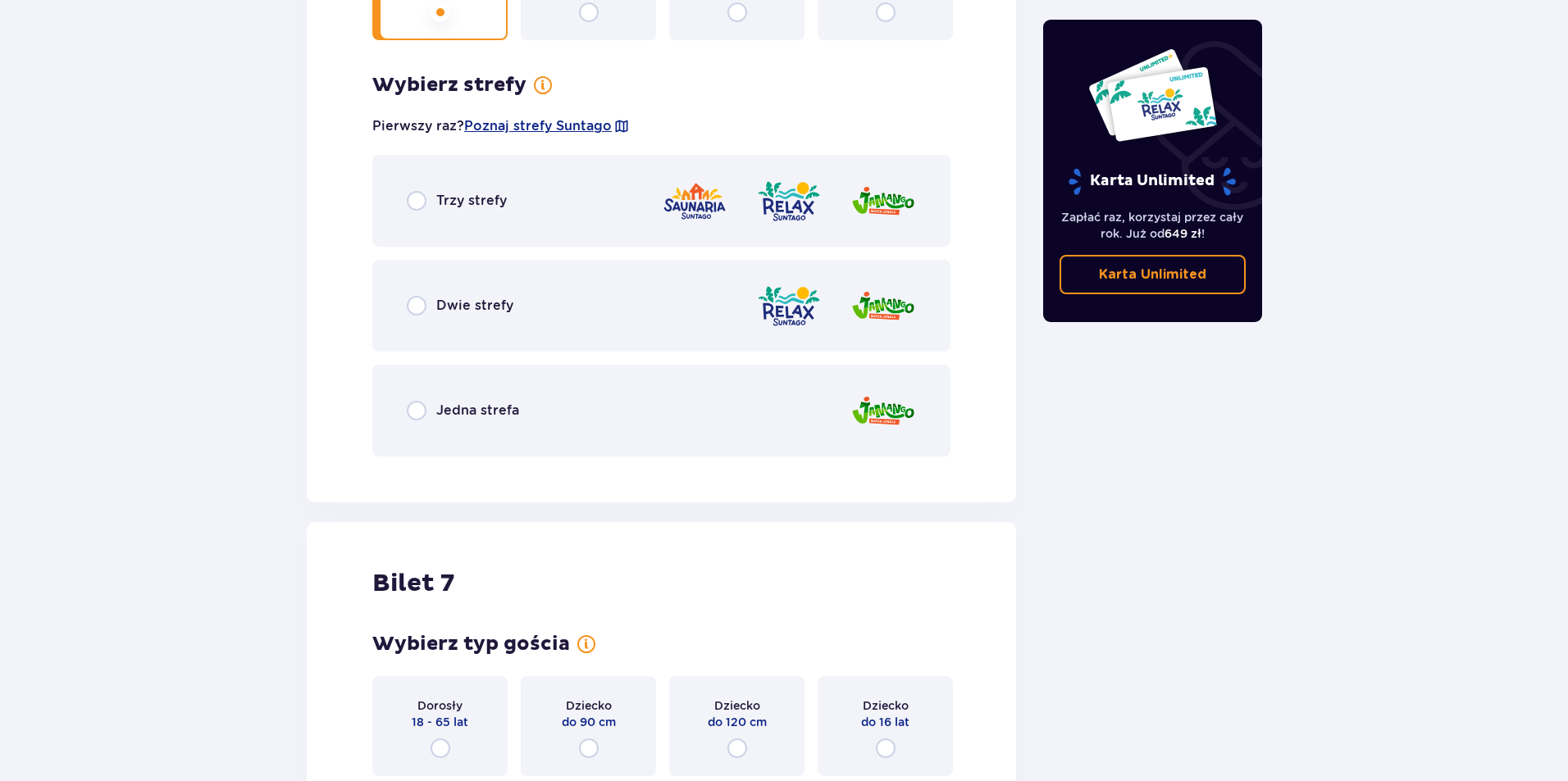
scroll to position [7696, 0]
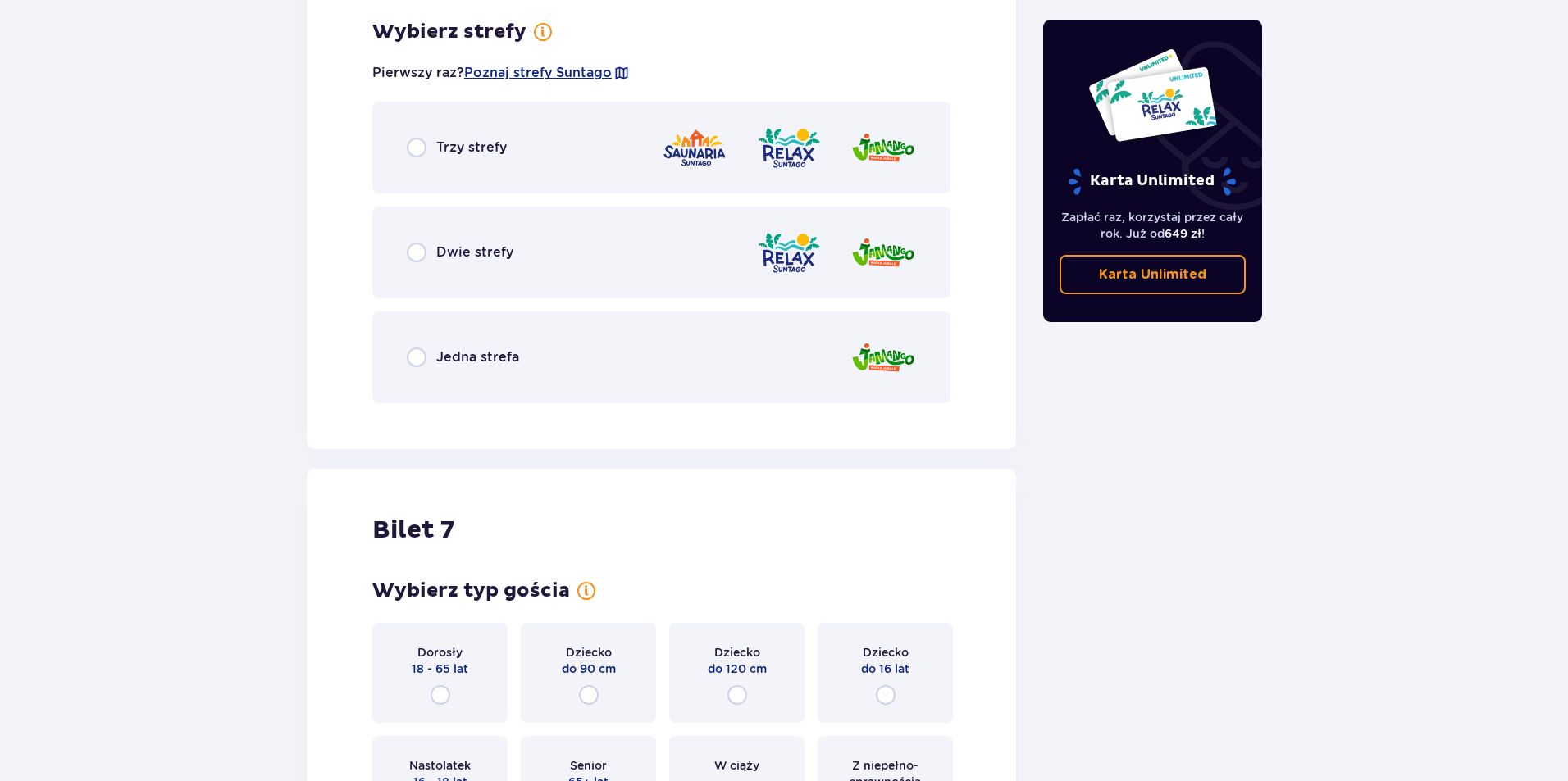
click at [419, 147] on input "radio" at bounding box center [416, 147] width 19 height 19
radio input "true"
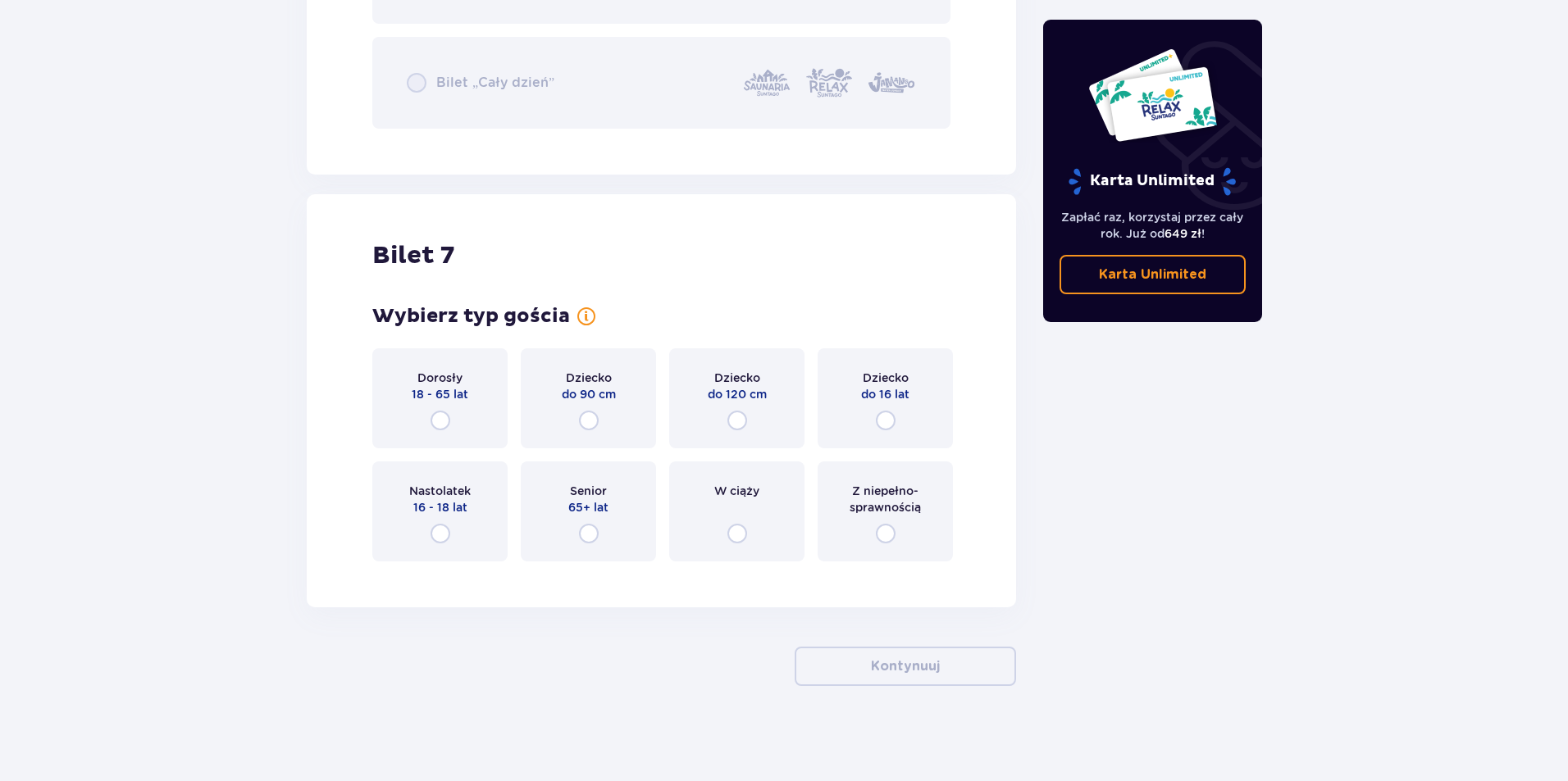
scroll to position [8461, 0]
click at [885, 418] on input "radio" at bounding box center [885, 417] width 19 height 19
radio input "true"
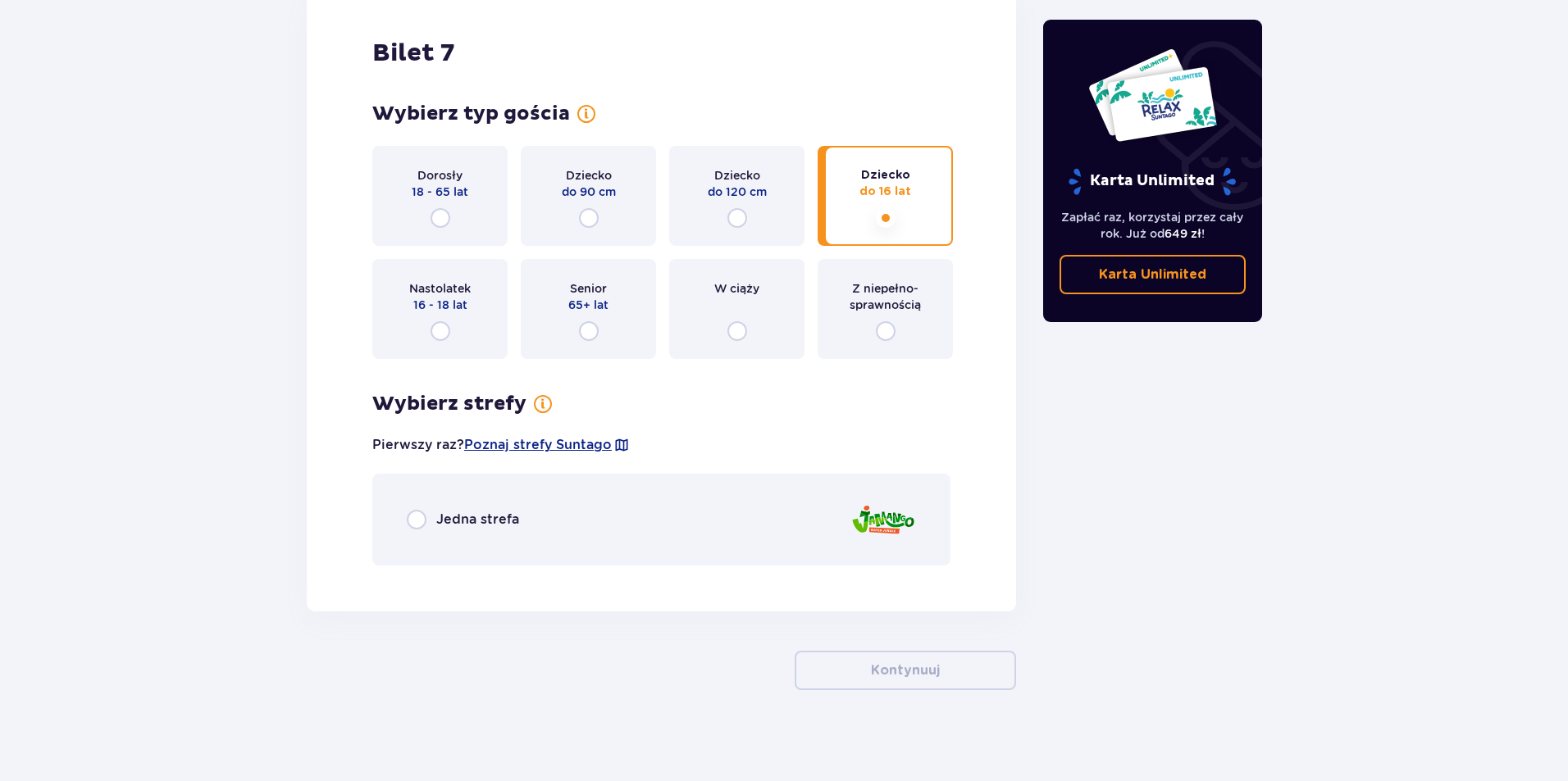
scroll to position [8666, 0]
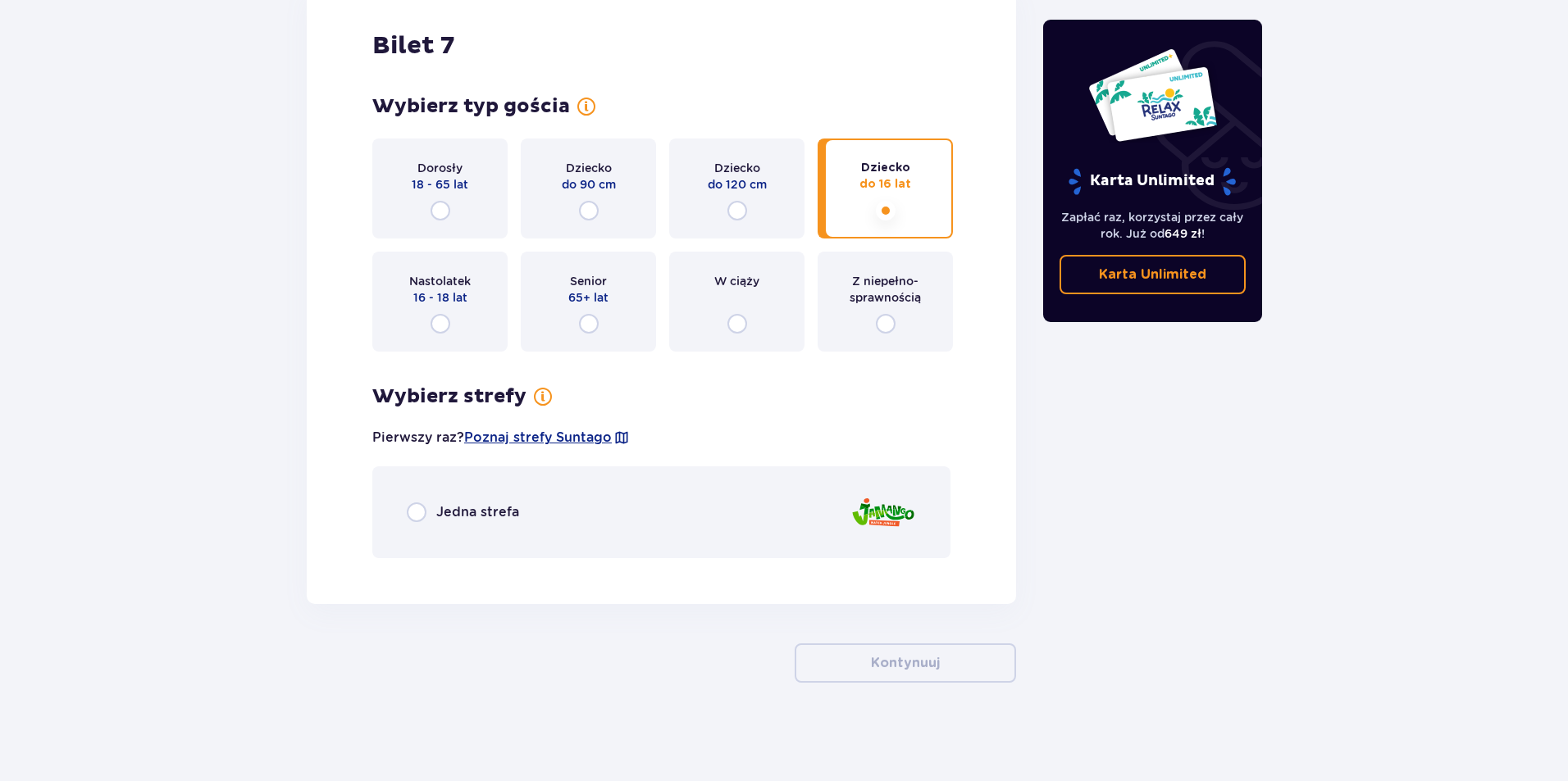
click at [739, 208] on input "radio" at bounding box center [737, 210] width 19 height 19
radio input "true"
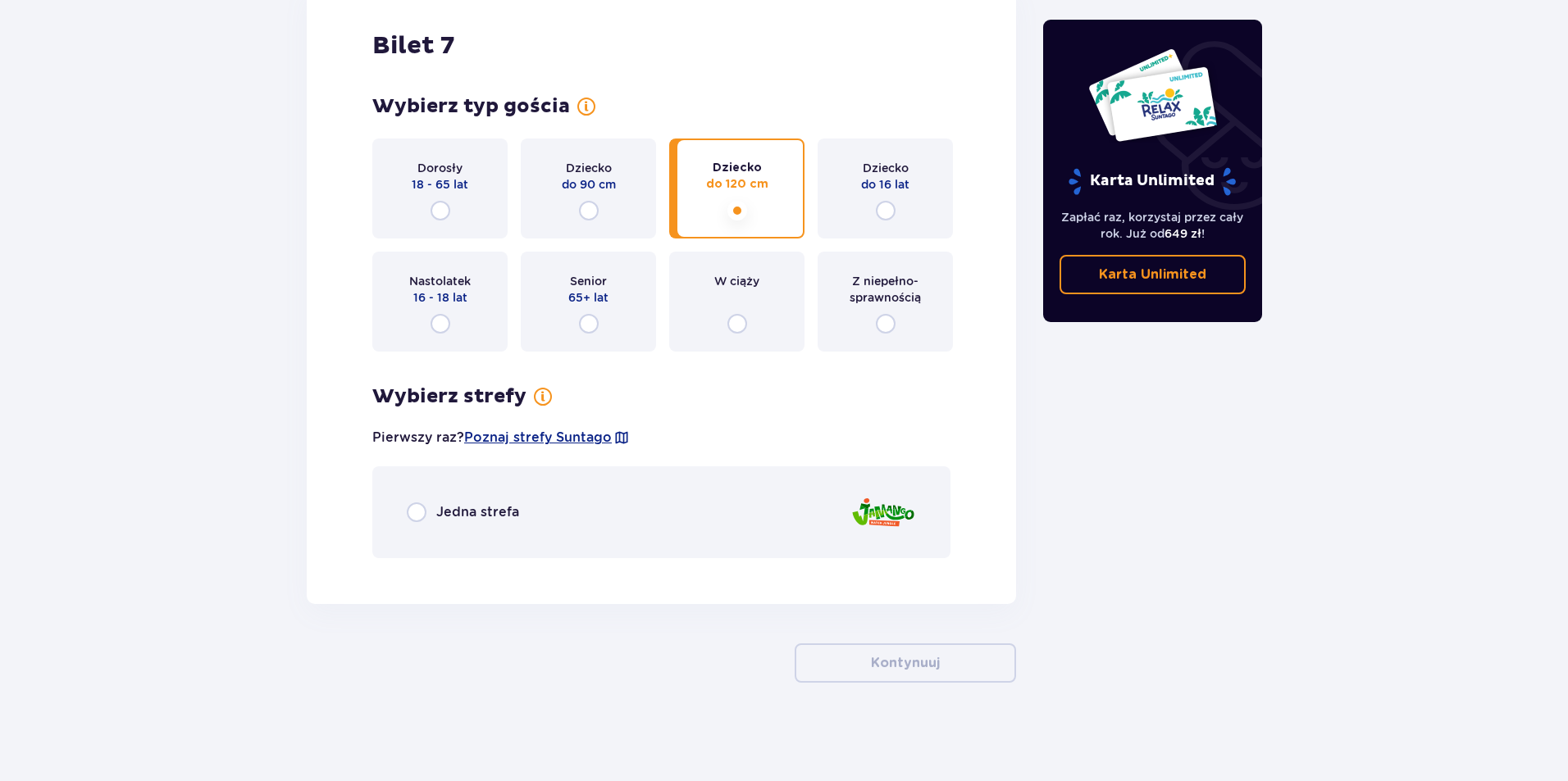
click at [876, 209] on input "radio" at bounding box center [885, 210] width 19 height 19
radio input "true"
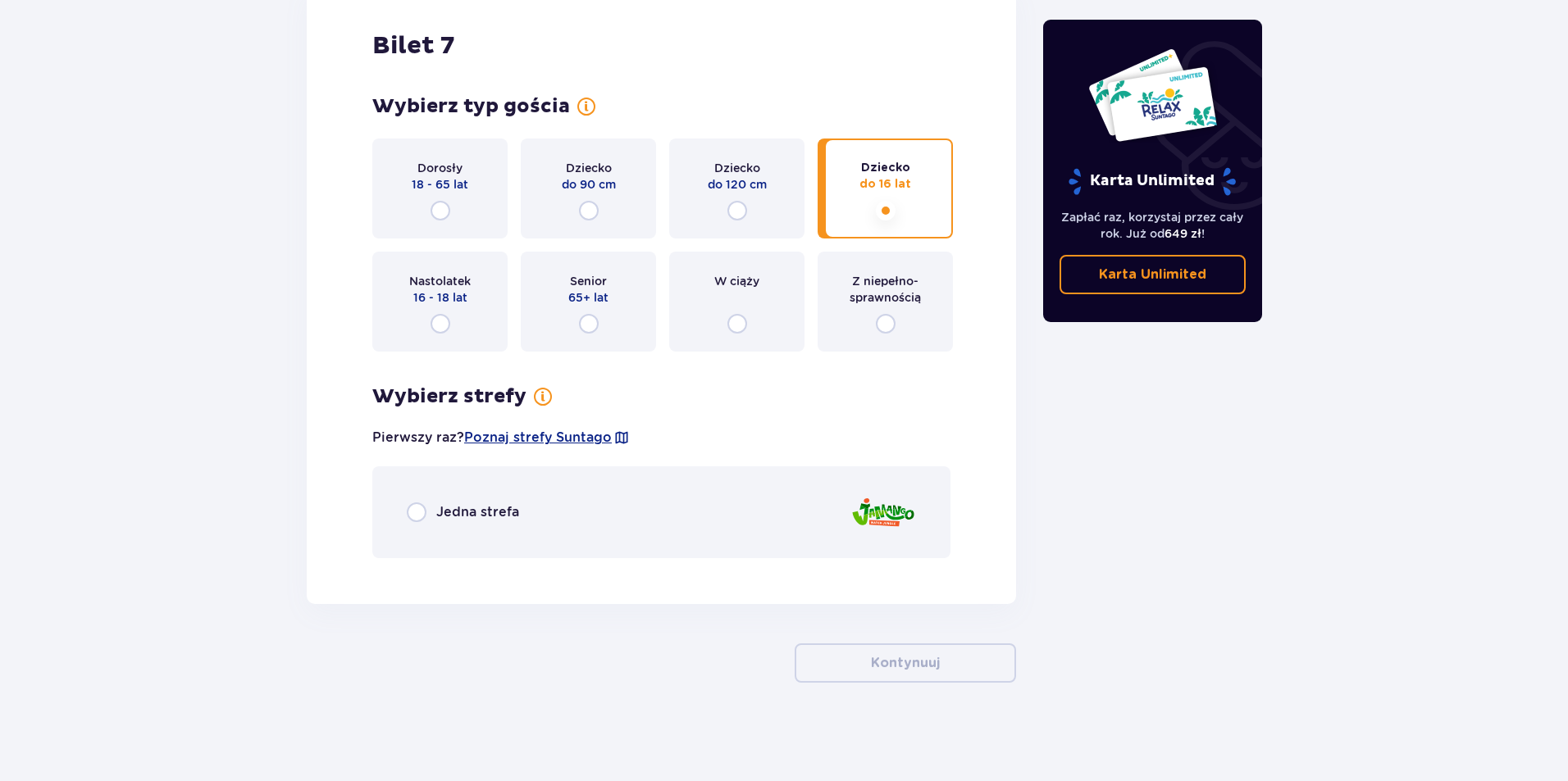
click at [420, 511] on input "radio" at bounding box center [416, 512] width 19 height 19
radio input "true"
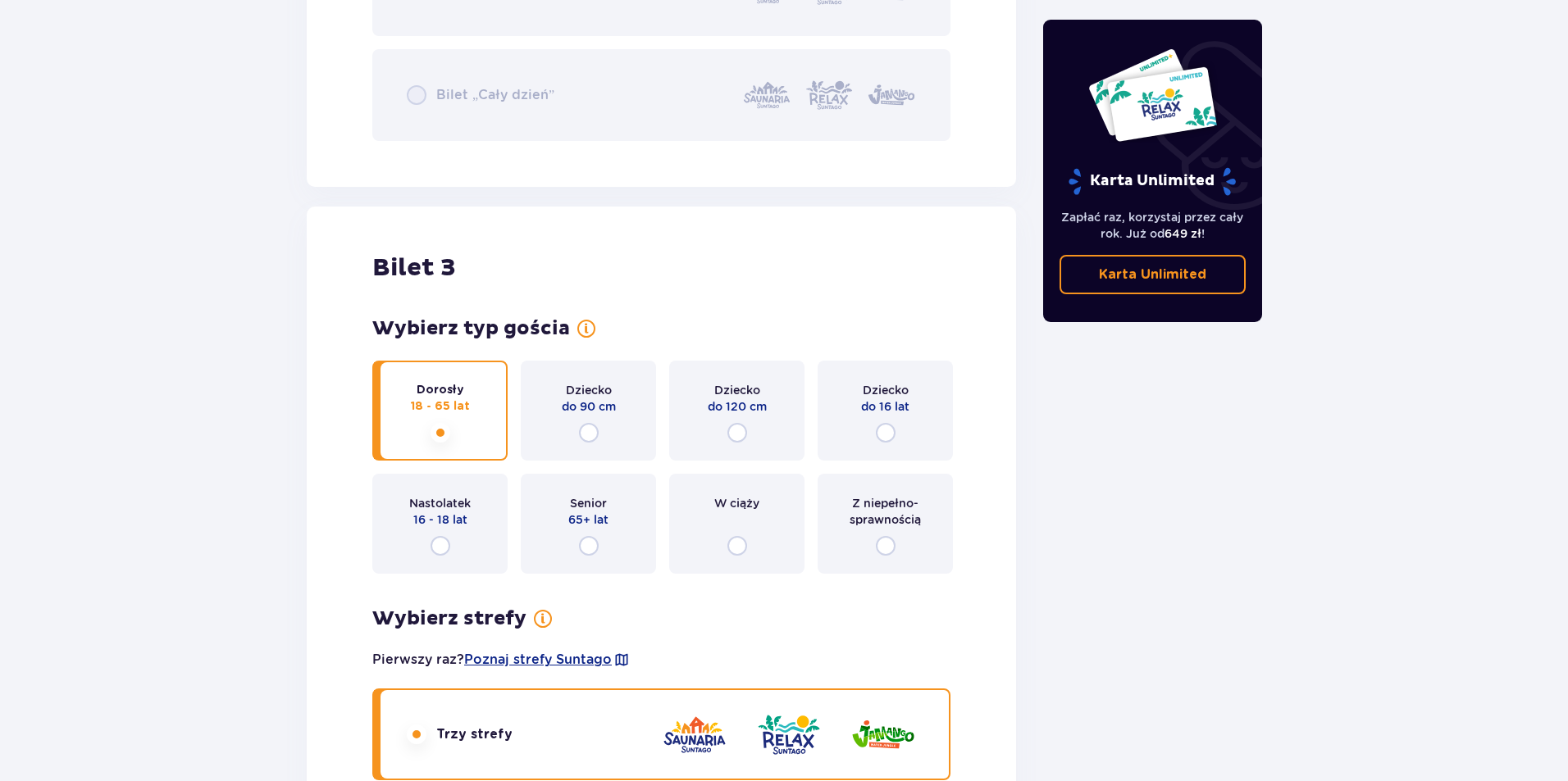
scroll to position [3114, 0]
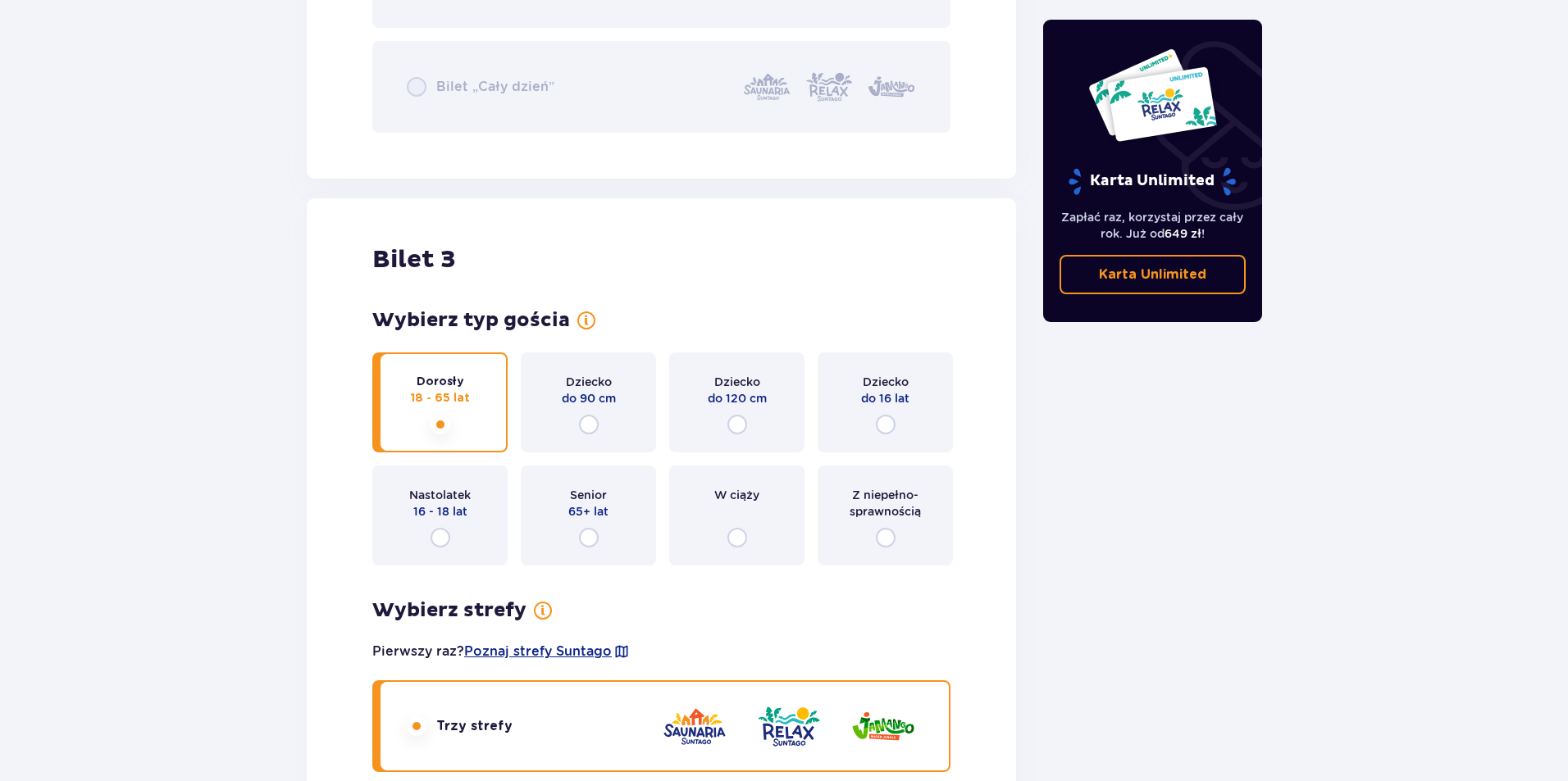
click at [1149, 272] on p "Karta Unlimited" at bounding box center [1152, 274] width 108 height 18
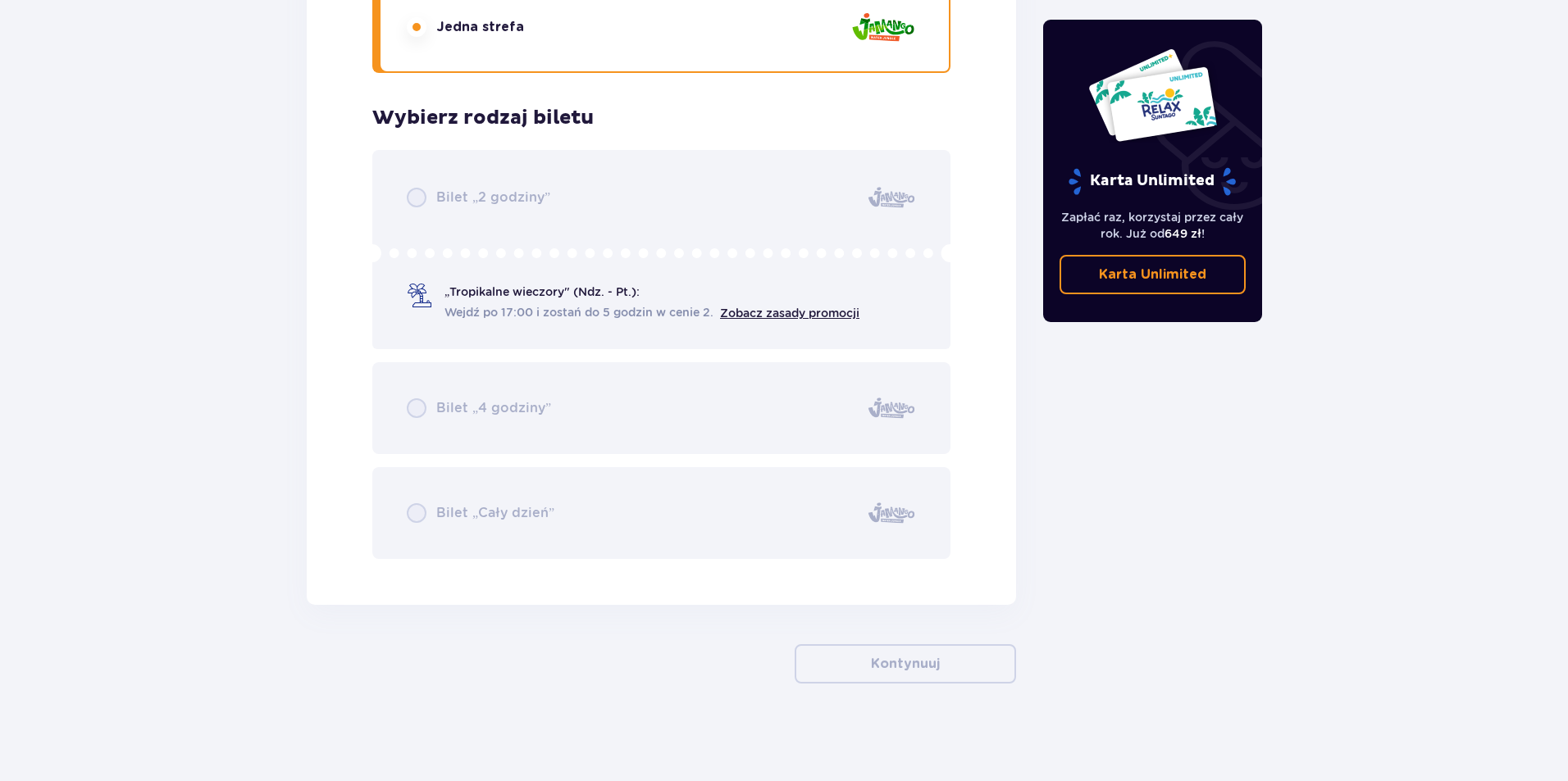
scroll to position [9153, 0]
click at [414, 513] on div "Bilet „2 godziny” „Tropikalne wieczory" (Ndz. - Pt.): Wejdź po 17:00 i zostań d…" at bounding box center [661, 353] width 578 height 409
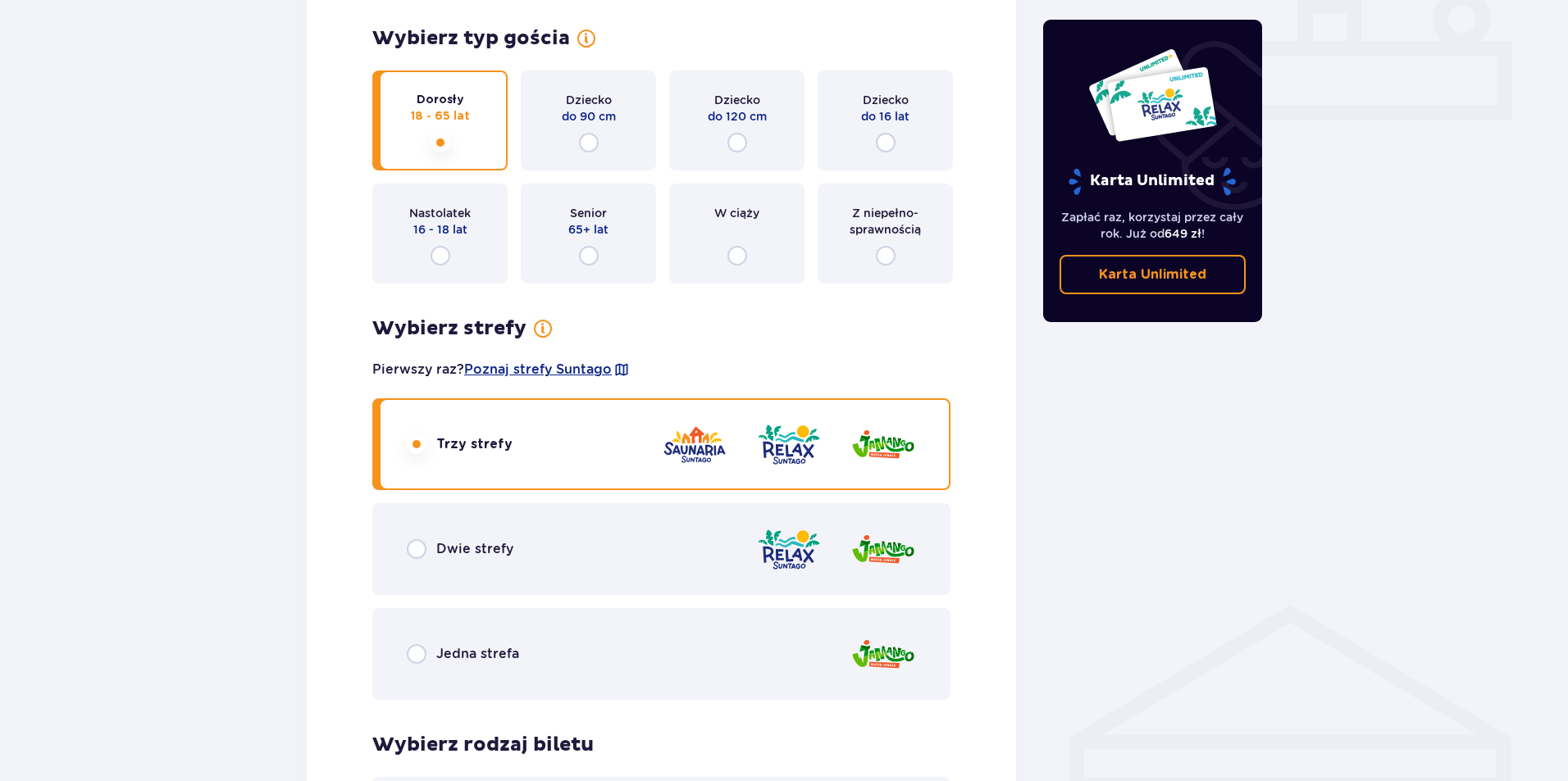
scroll to position [0, 0]
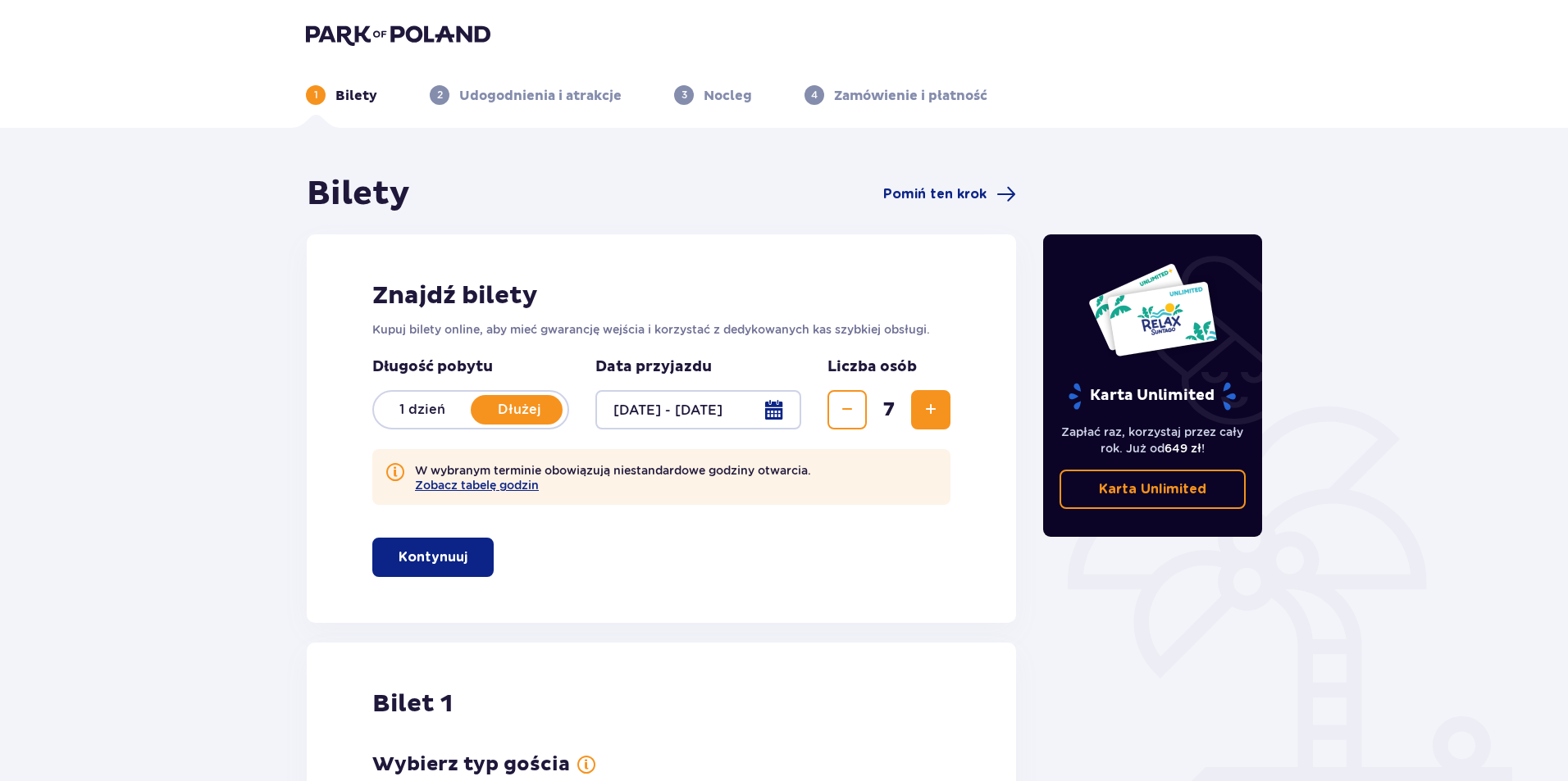
click at [929, 184] on div "Bilety Pomiń ten krok" at bounding box center [661, 194] width 709 height 41
click at [930, 194] on span "Pomiń ten krok" at bounding box center [935, 194] width 103 height 18
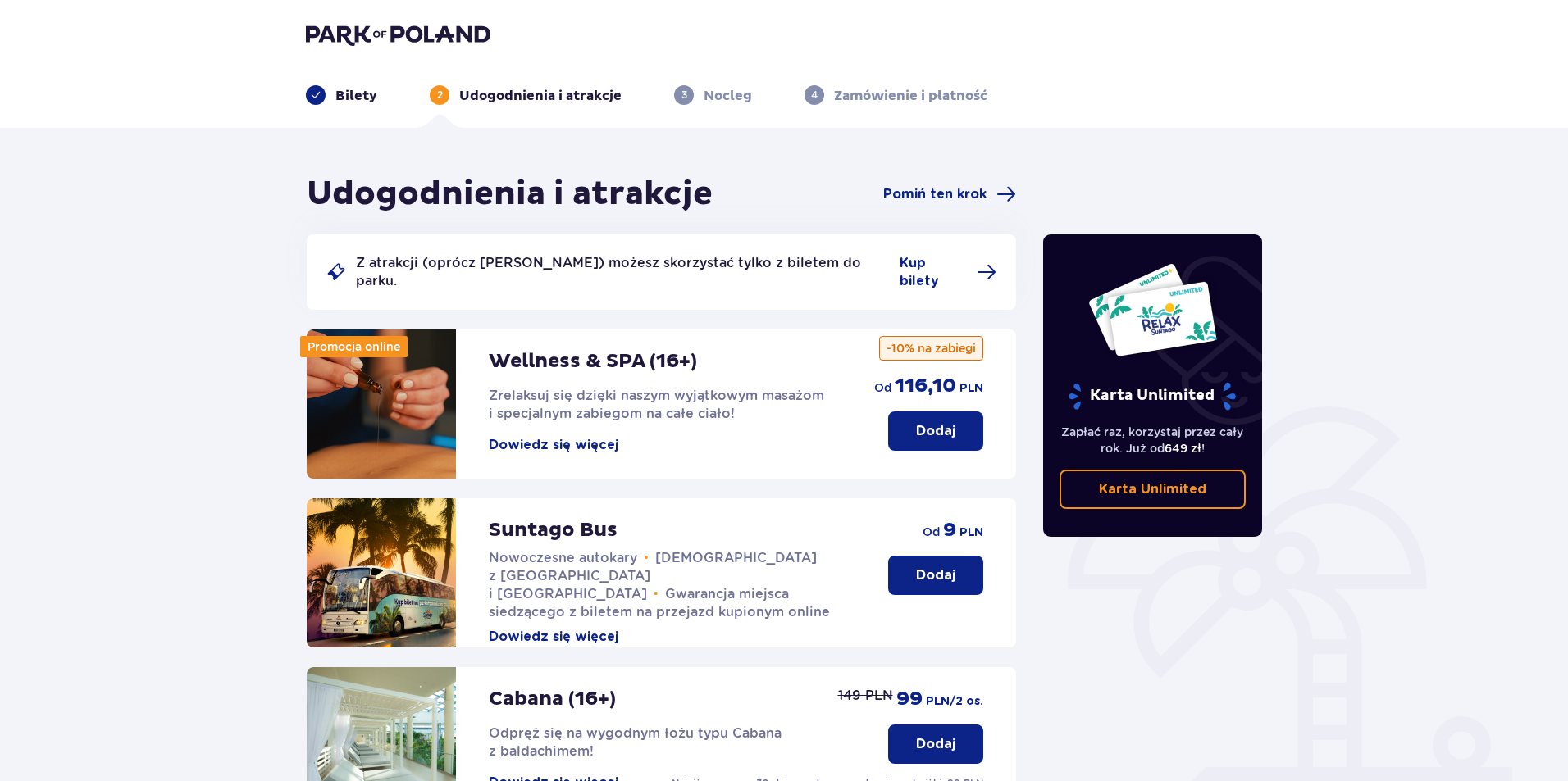
click at [729, 100] on p "Nocleg" at bounding box center [727, 96] width 48 height 18
click at [942, 188] on span "Pomiń ten krok" at bounding box center [935, 194] width 103 height 18
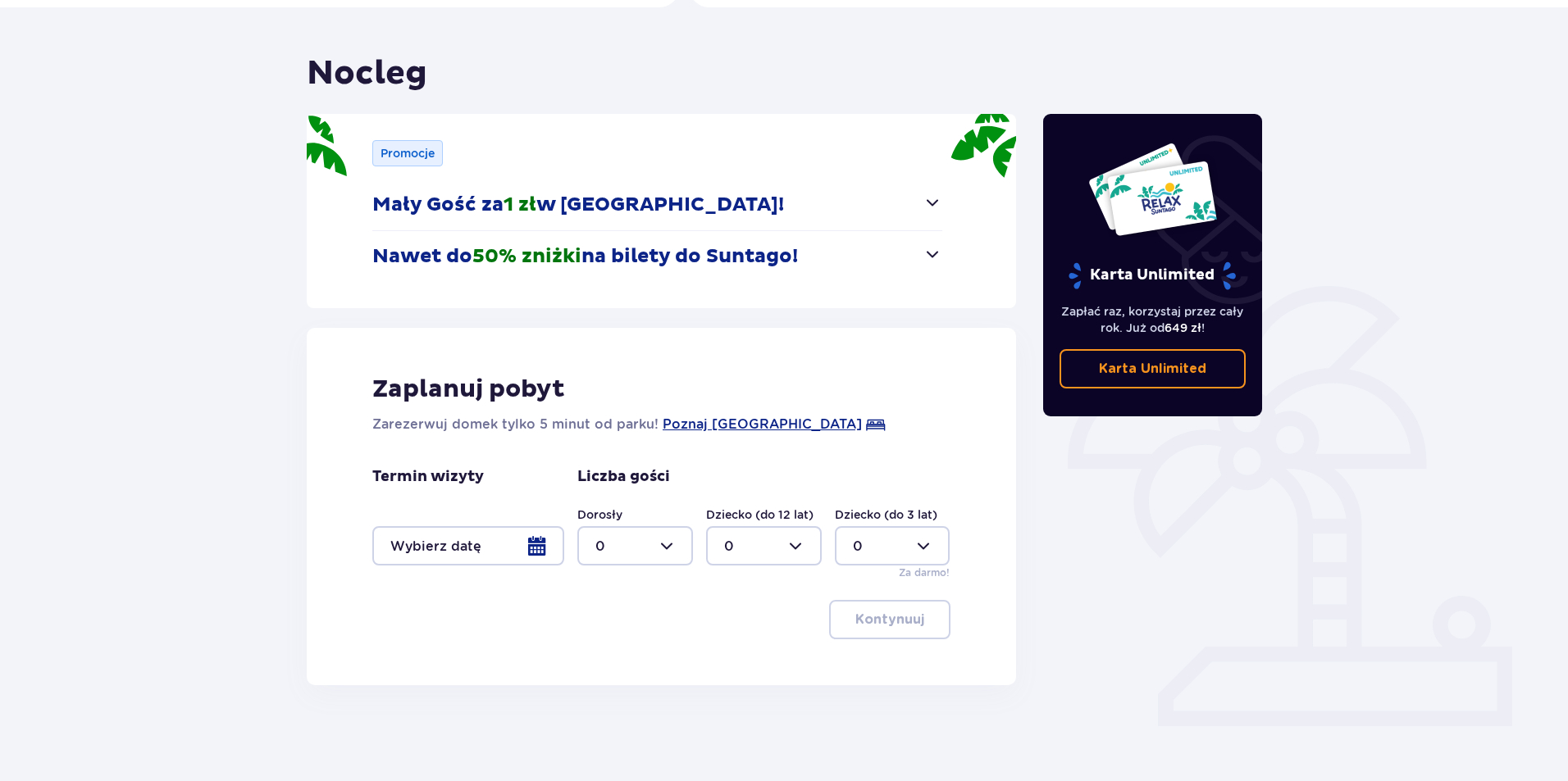
scroll to position [123, 0]
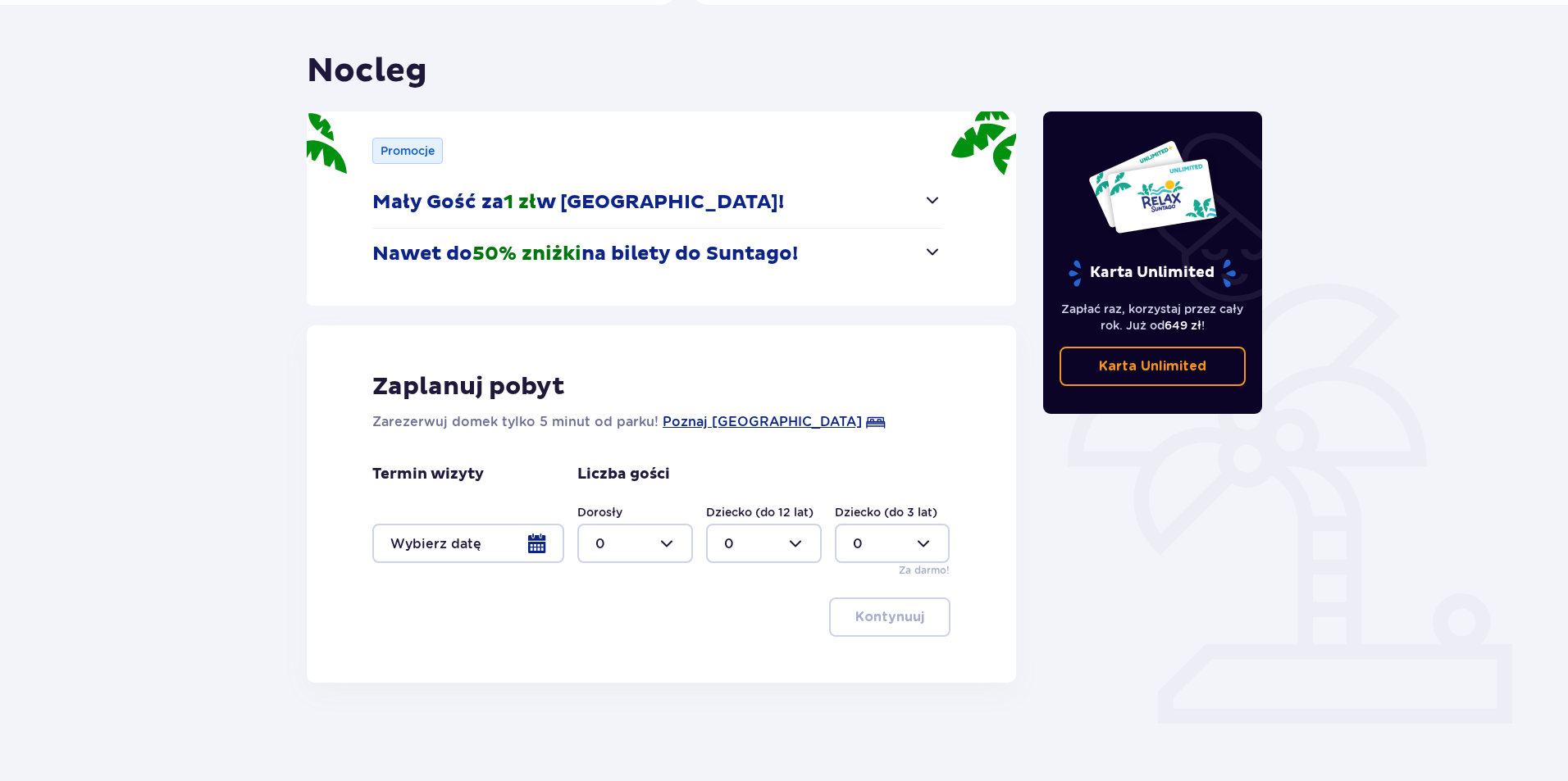
click at [464, 541] on div at bounding box center [468, 543] width 192 height 39
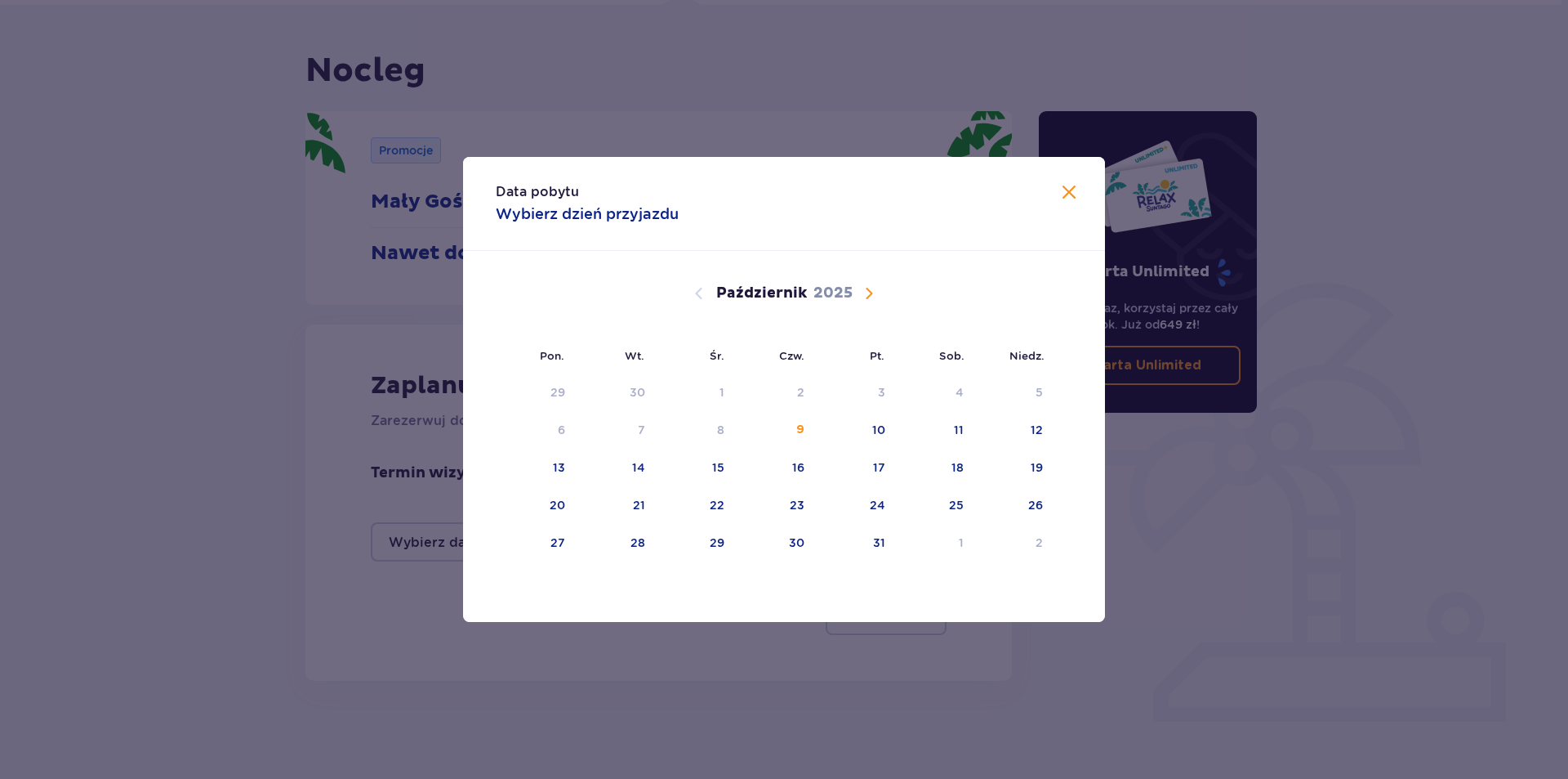
click at [870, 295] on span "Następny miesiąc" at bounding box center [869, 293] width 19 height 19
click at [885, 509] on div "26" at bounding box center [855, 505] width 79 height 36
click at [1050, 507] on div "28" at bounding box center [1015, 505] width 79 height 36
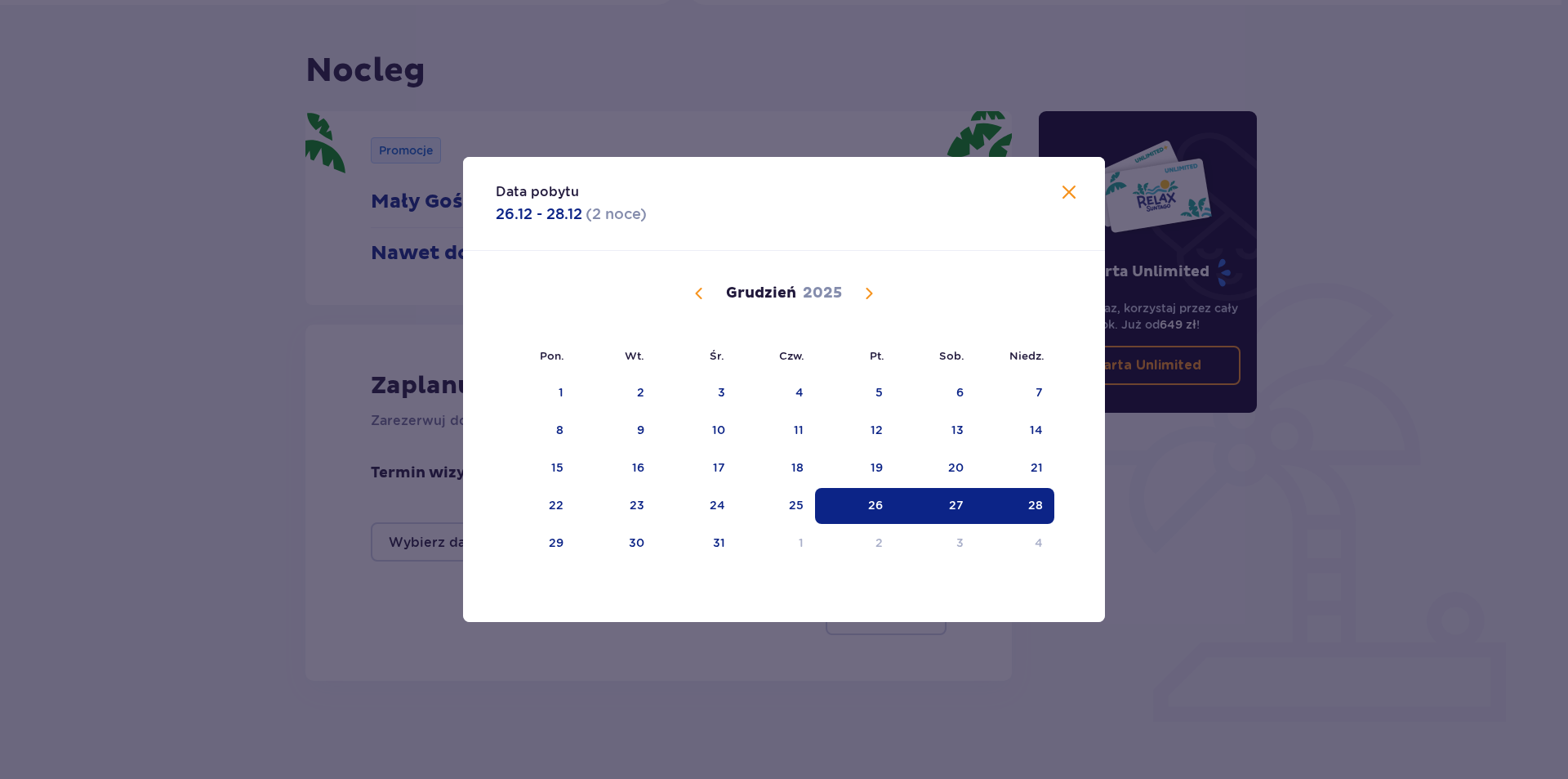
type input "[DATE] - [DATE]"
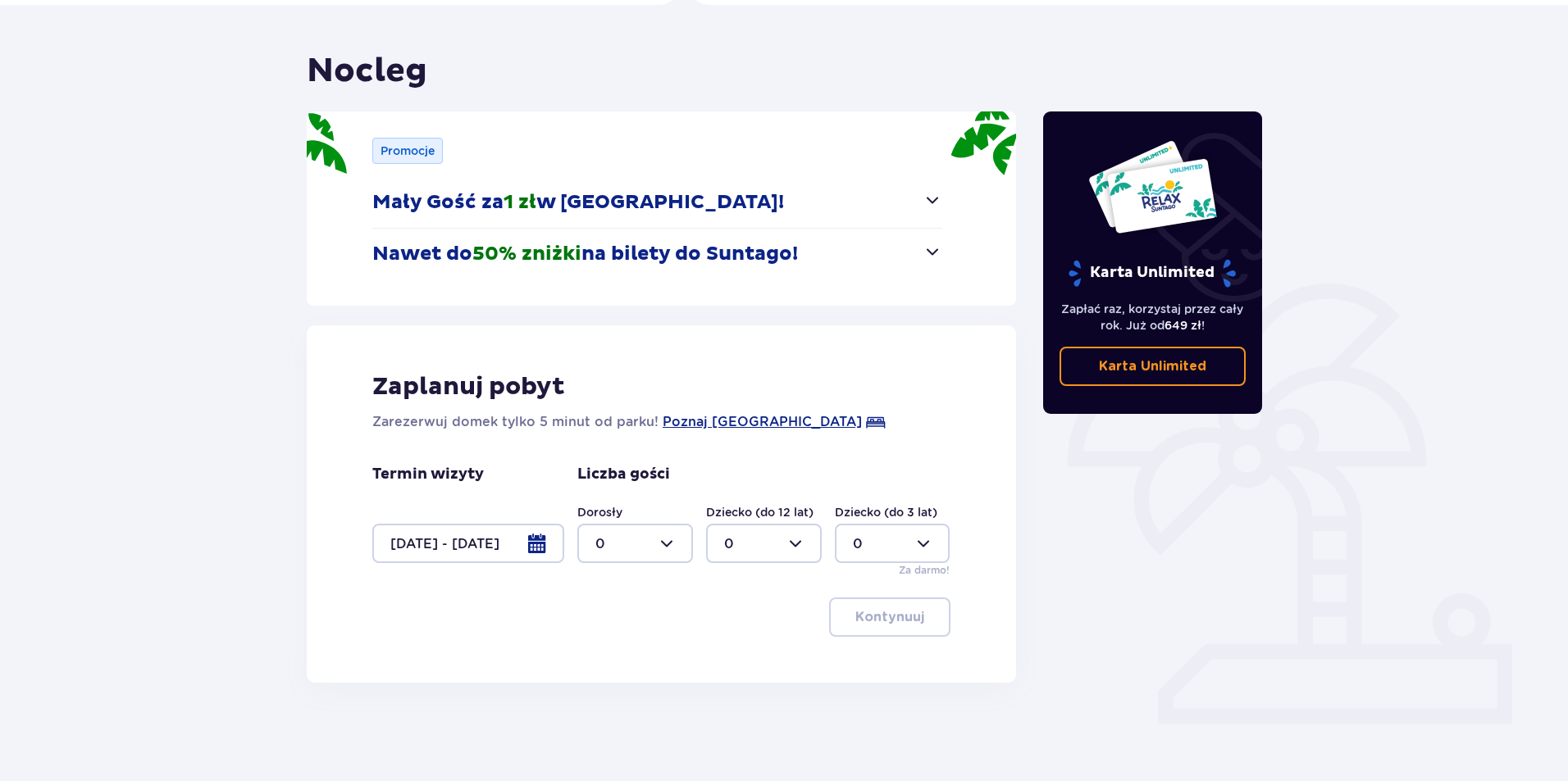
click at [627, 546] on div at bounding box center [635, 543] width 115 height 39
click at [620, 695] on div "6" at bounding box center [635, 699] width 80 height 18
type input "6"
click at [737, 534] on div at bounding box center [764, 543] width 115 height 39
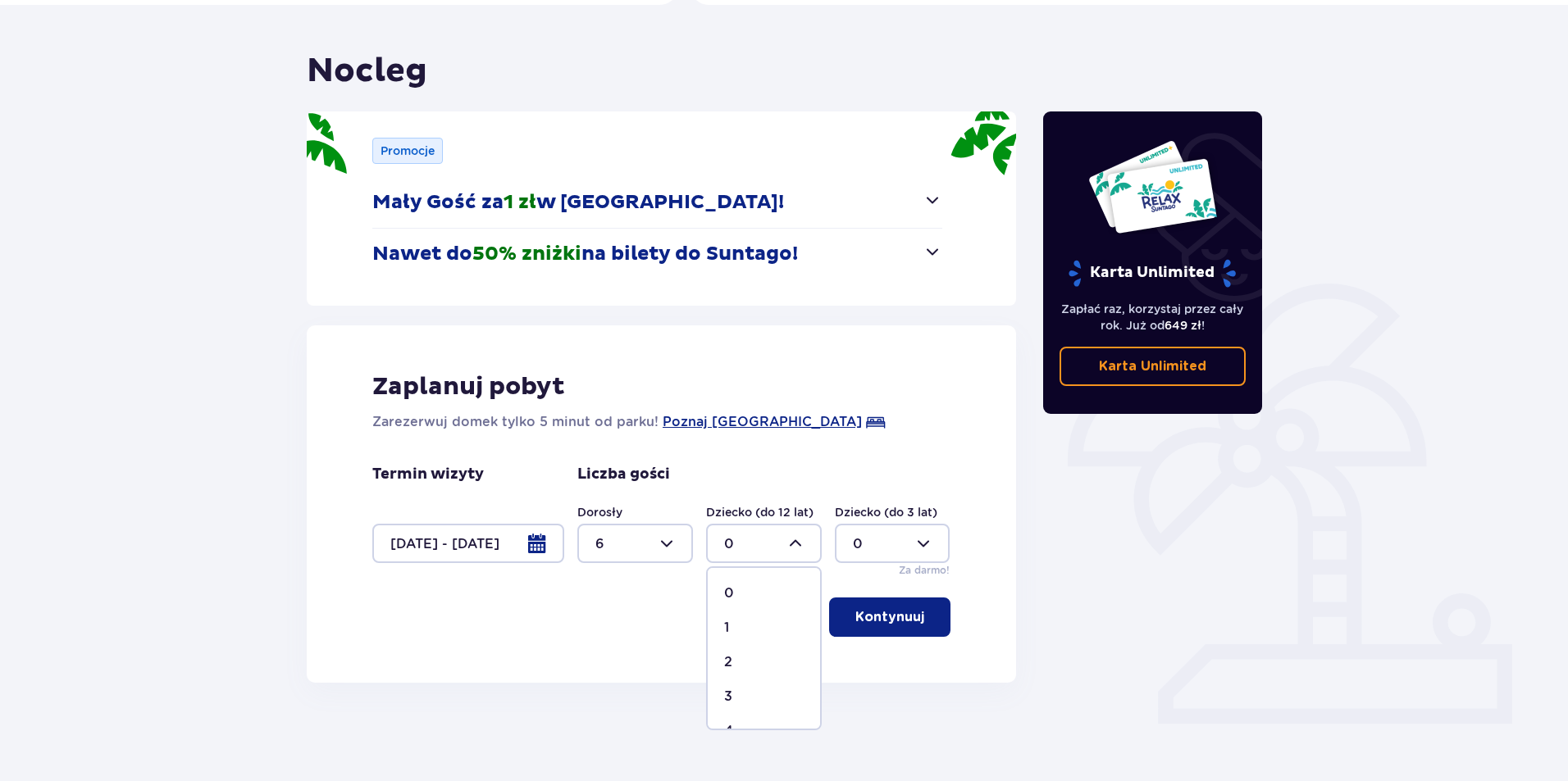
click at [726, 623] on p "1" at bounding box center [726, 627] width 5 height 18
type input "1"
click at [881, 615] on p "Kontynuuj" at bounding box center [889, 617] width 69 height 18
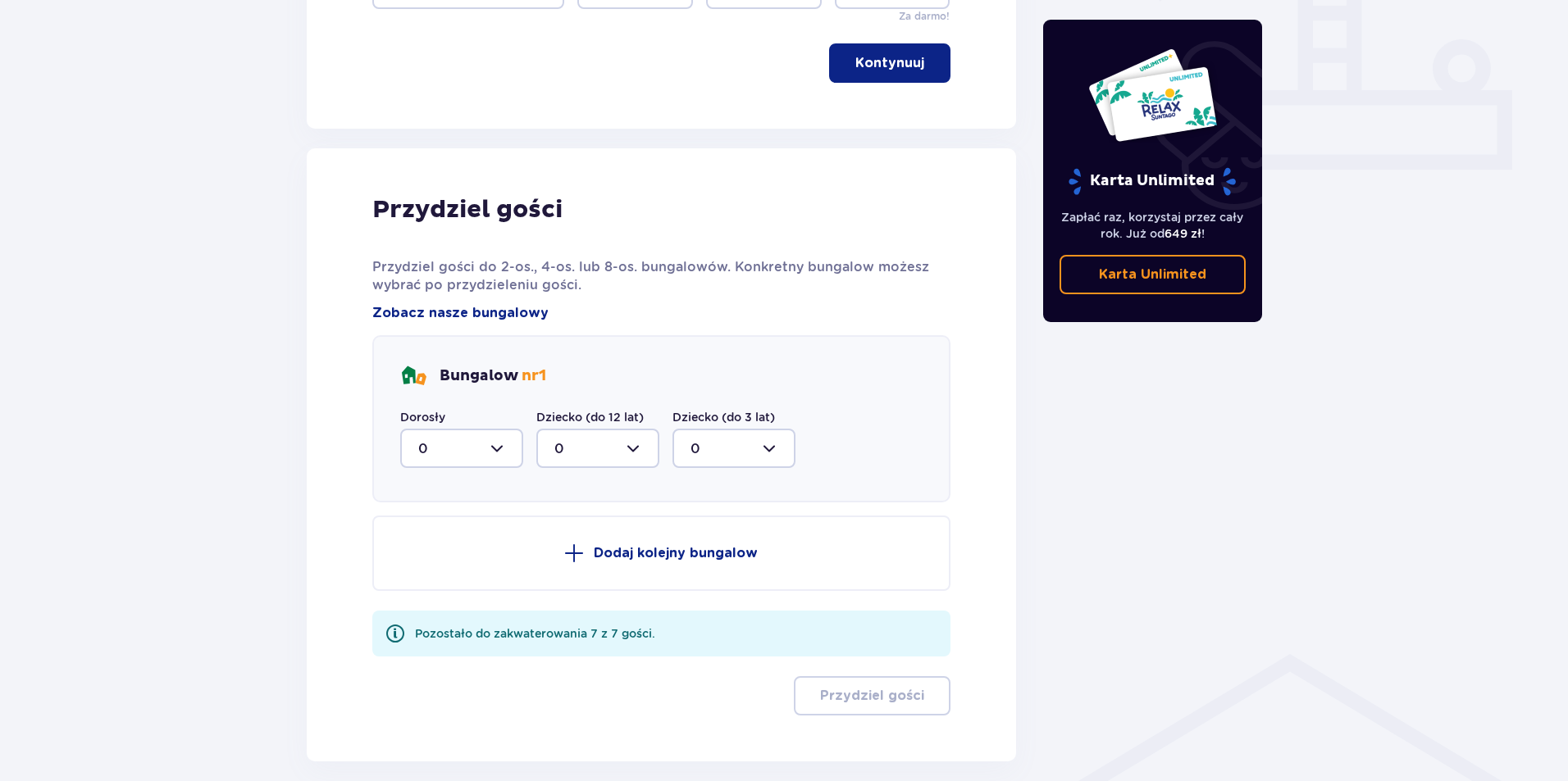
scroll to position [756, 0]
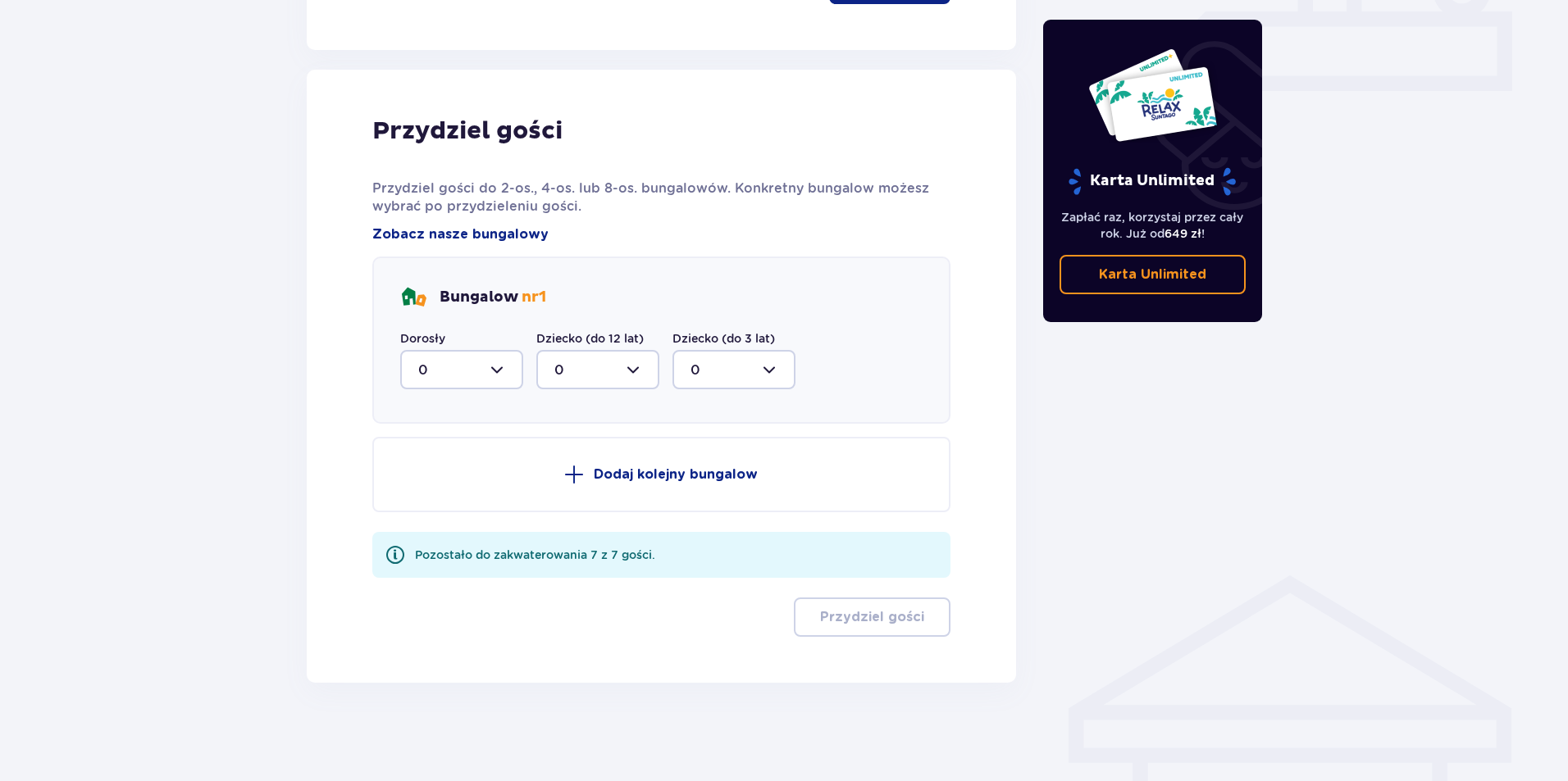
click at [469, 366] on div at bounding box center [461, 369] width 123 height 39
click at [447, 523] on div "3" at bounding box center [461, 523] width 87 height 18
type input "3"
click at [699, 480] on p "Dodaj kolejny bungalow" at bounding box center [675, 474] width 164 height 18
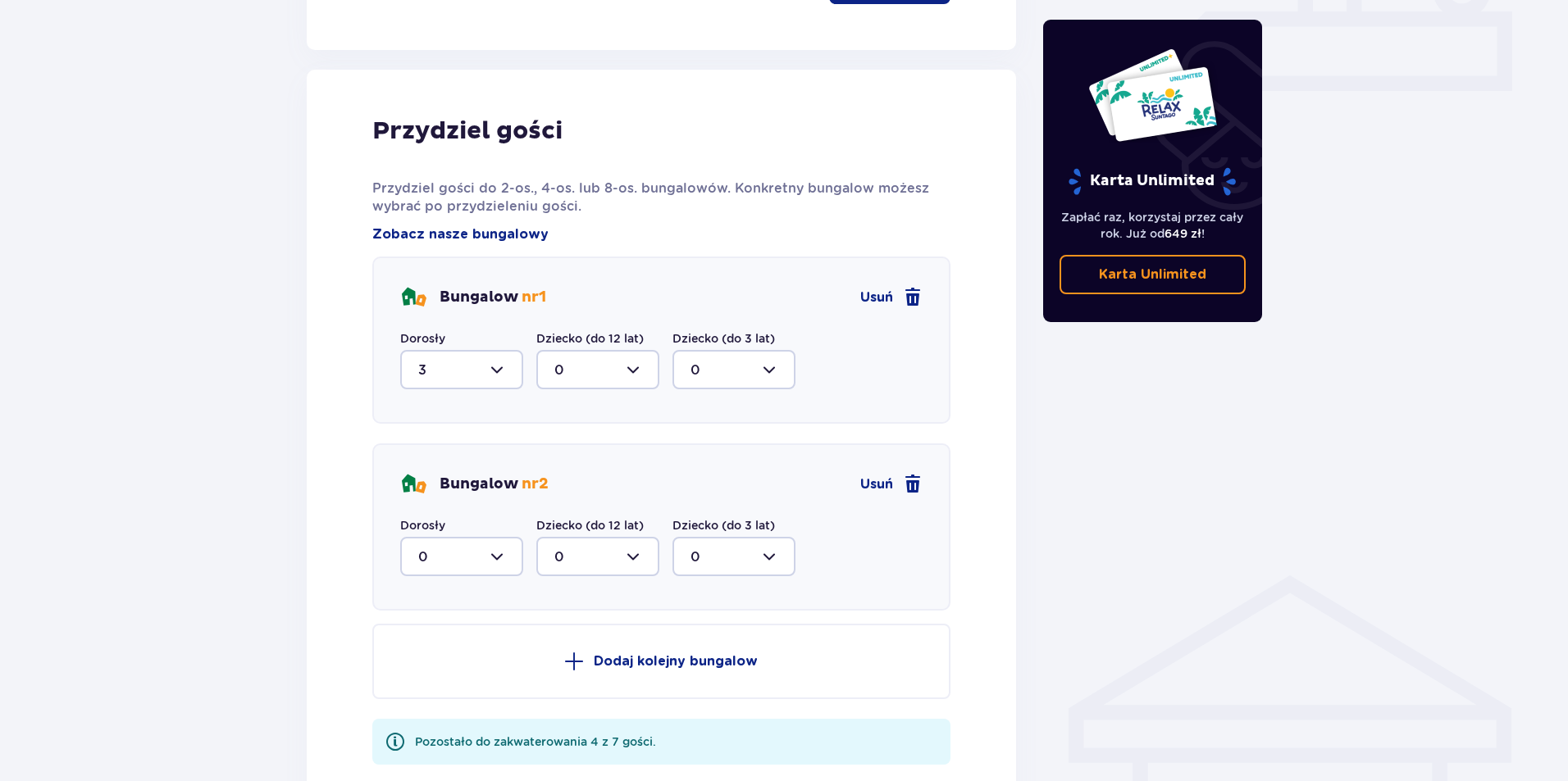
click at [459, 557] on div at bounding box center [461, 557] width 123 height 39
drag, startPoint x: 425, startPoint y: 707, endPoint x: 505, endPoint y: 627, distance: 113.1
click at [430, 703] on div "3" at bounding box center [461, 709] width 87 height 18
type input "3"
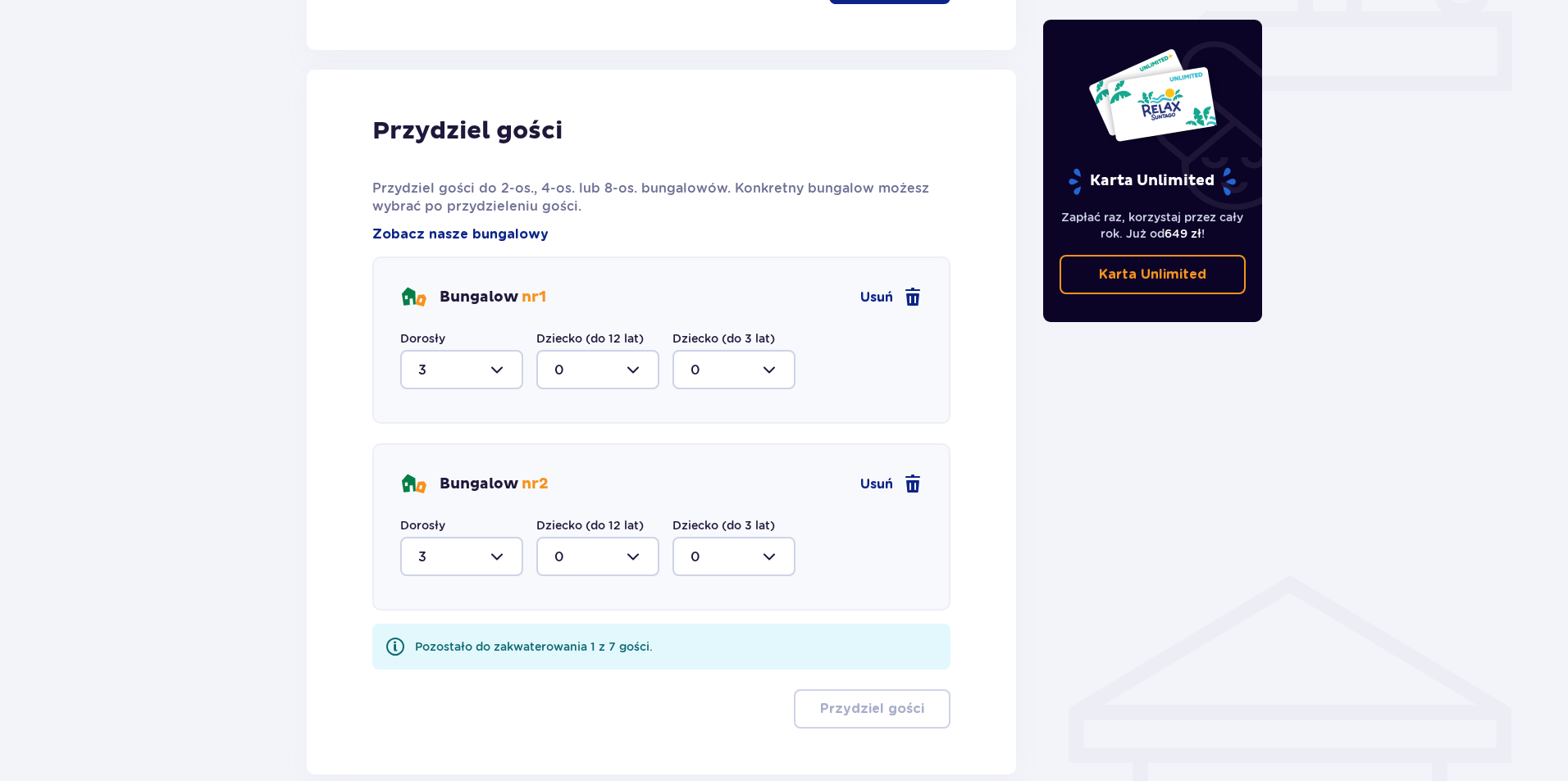
click at [627, 554] on div at bounding box center [598, 557] width 123 height 39
click at [564, 645] on div "1" at bounding box center [598, 640] width 87 height 18
type input "1"
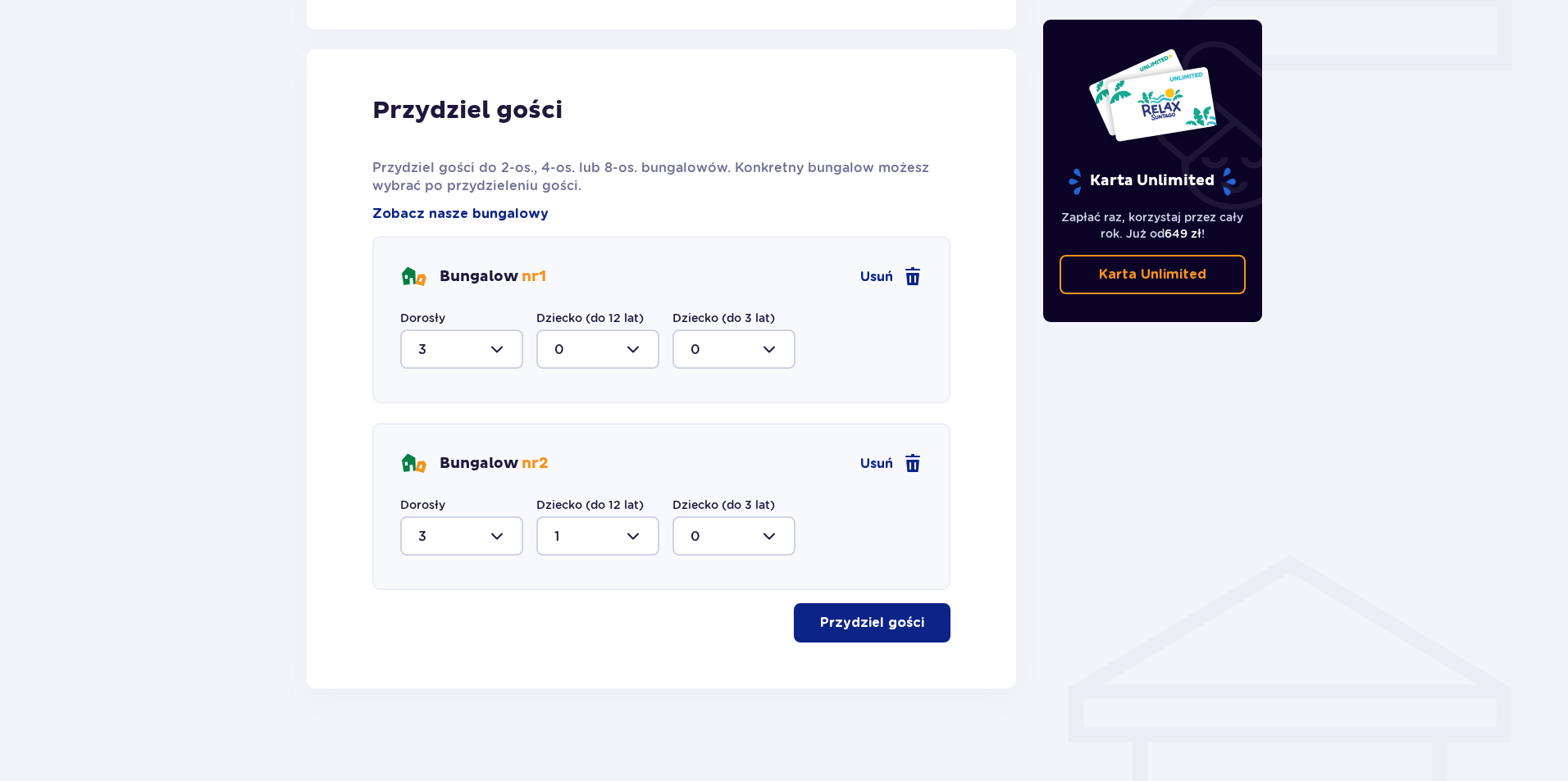
scroll to position [782, 0]
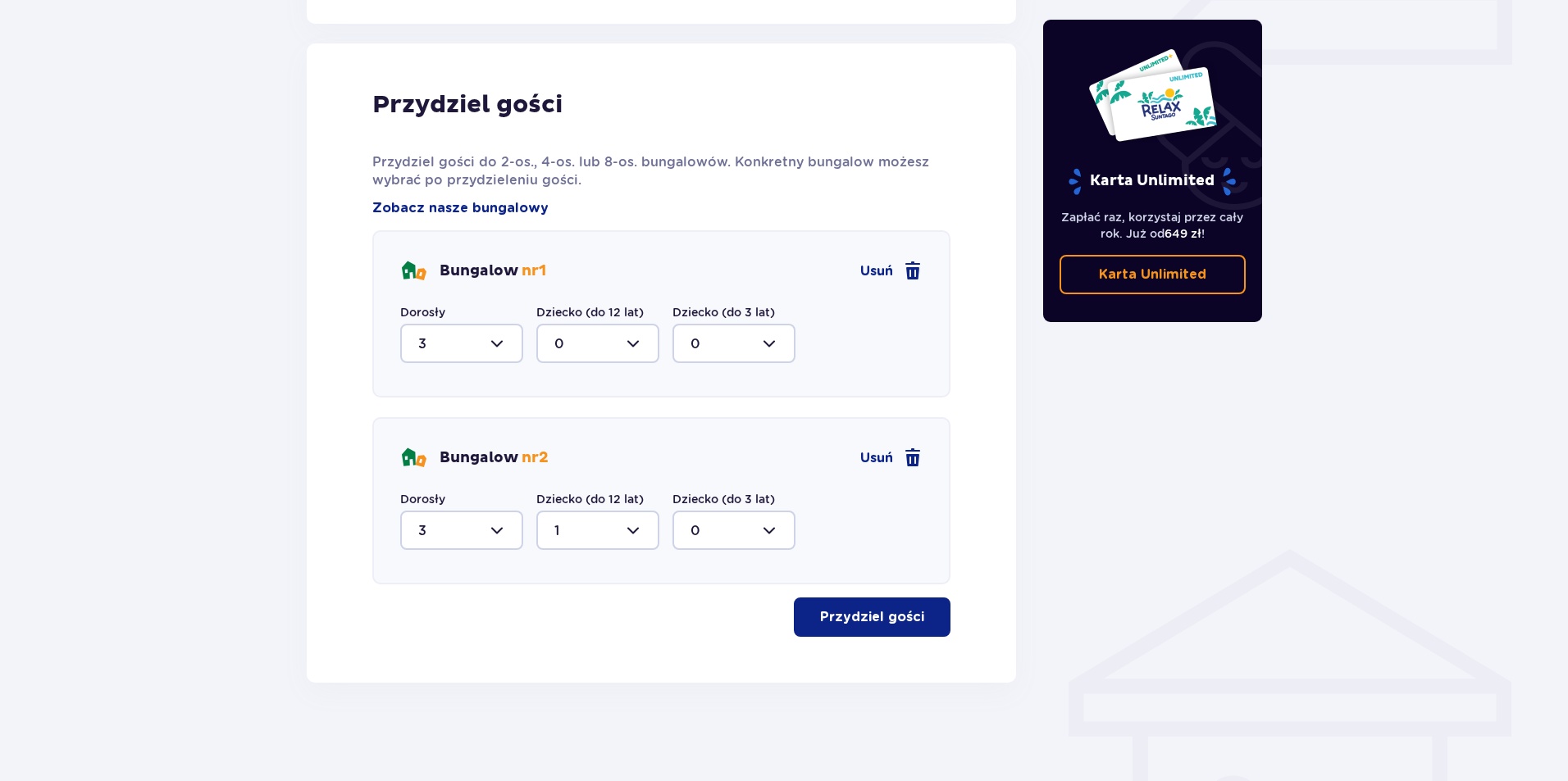
click at [846, 620] on p "Przydziel gości" at bounding box center [871, 617] width 104 height 18
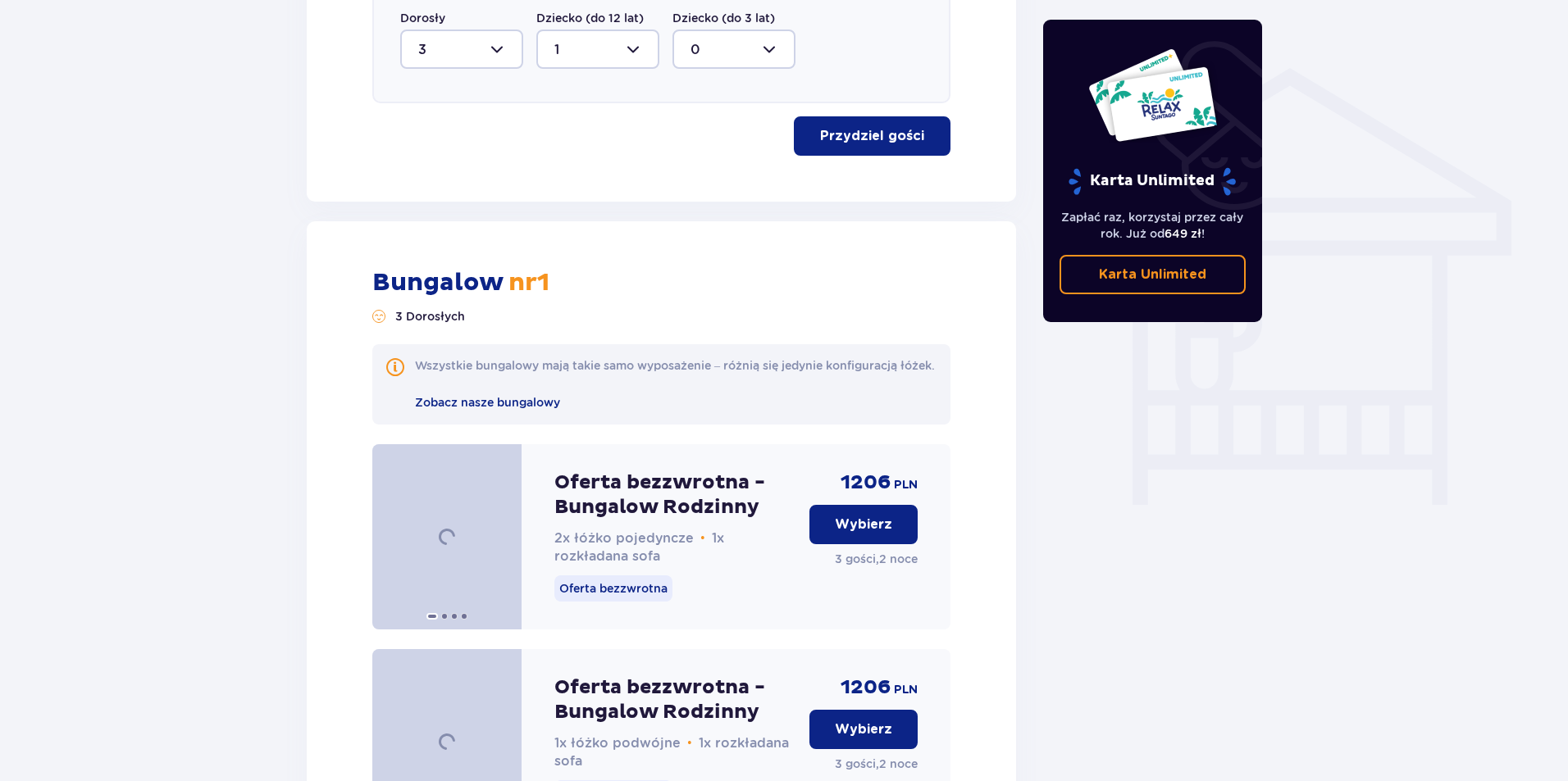
scroll to position [1465, 0]
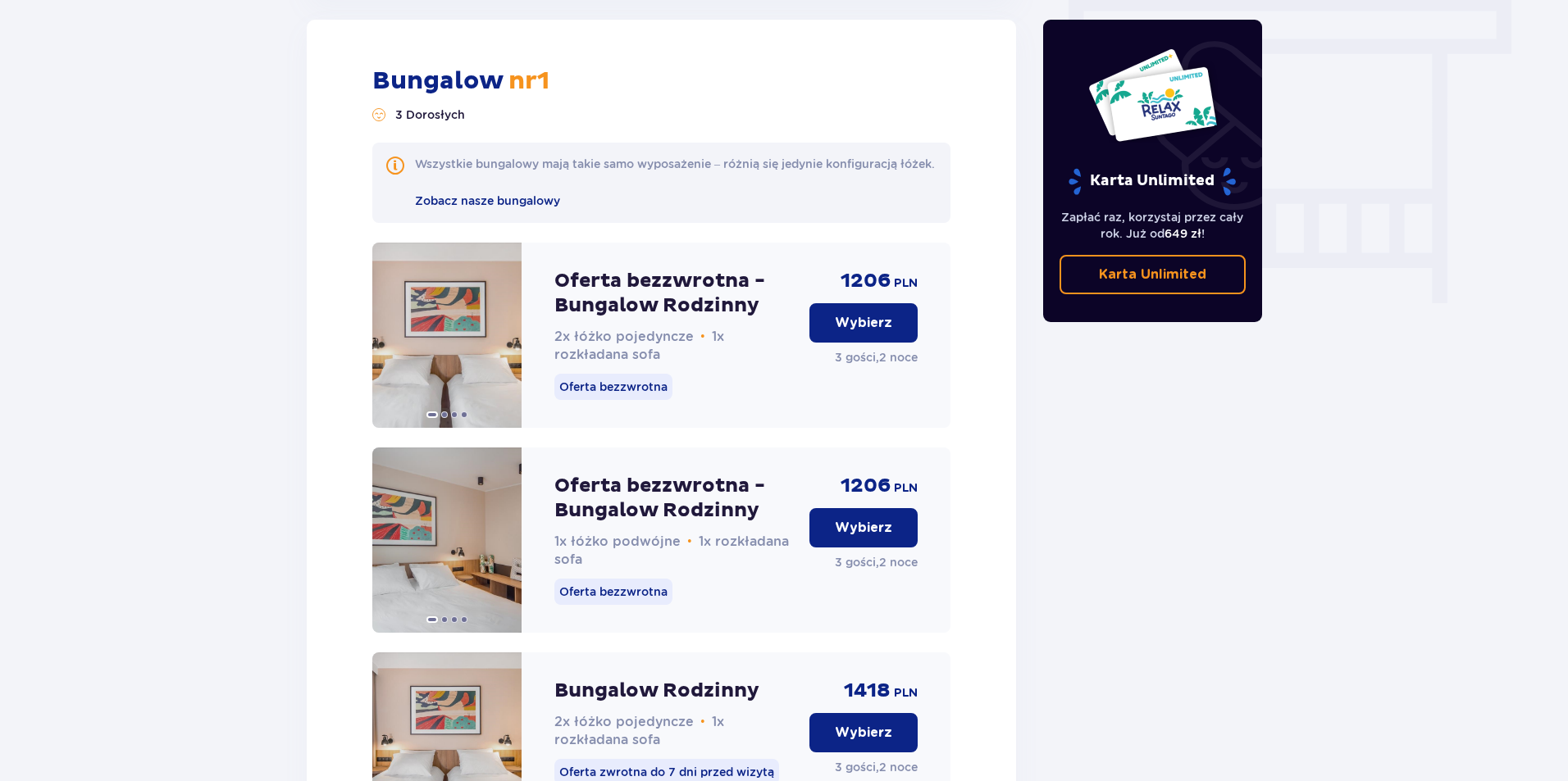
click at [852, 332] on p "Wybierz" at bounding box center [864, 322] width 58 height 18
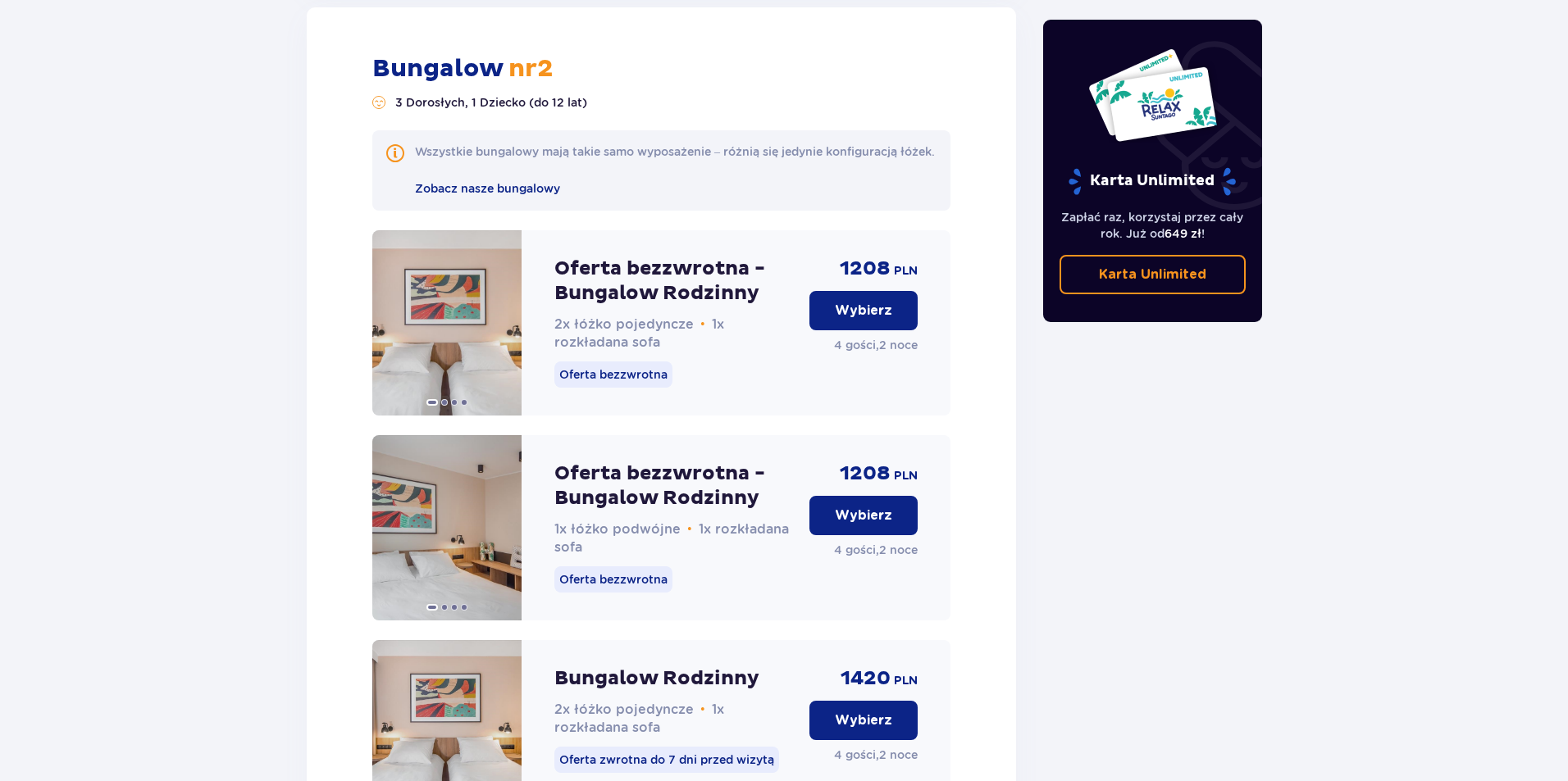
scroll to position [3421, 0]
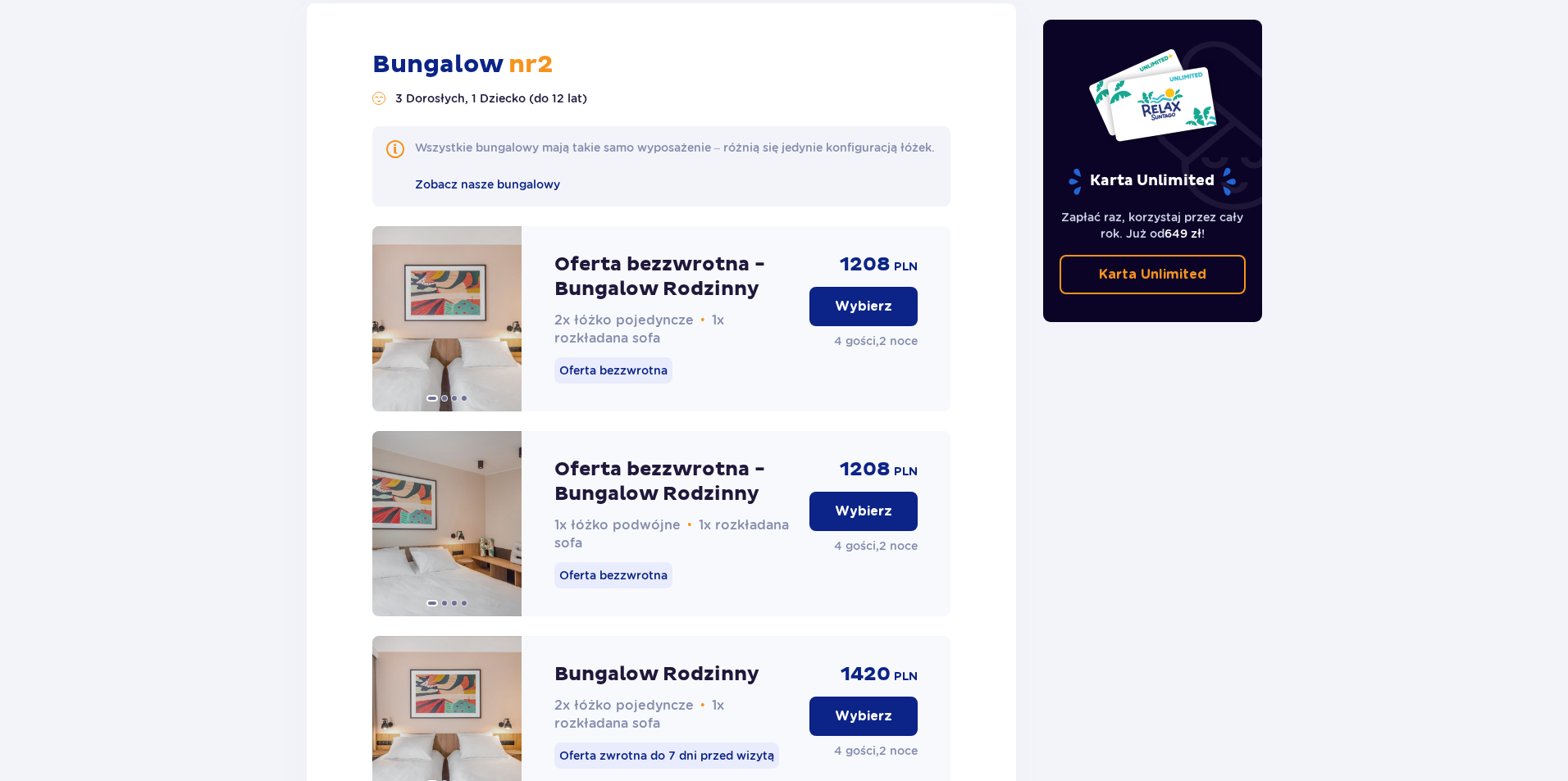
click at [848, 315] on p "Wybierz" at bounding box center [864, 306] width 58 height 18
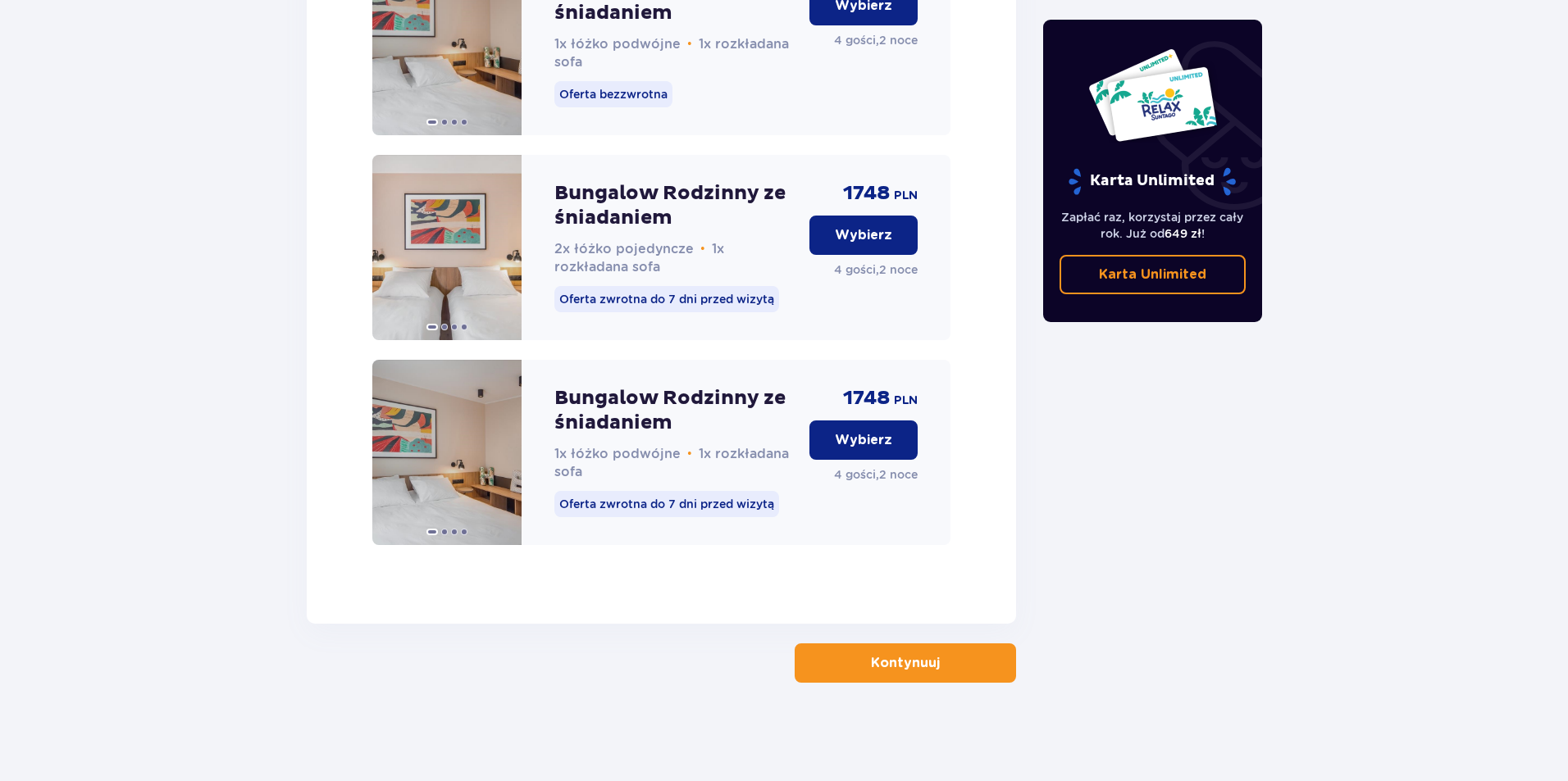
scroll to position [4754, 0]
click at [877, 662] on p "Kontynuuj" at bounding box center [904, 662] width 69 height 18
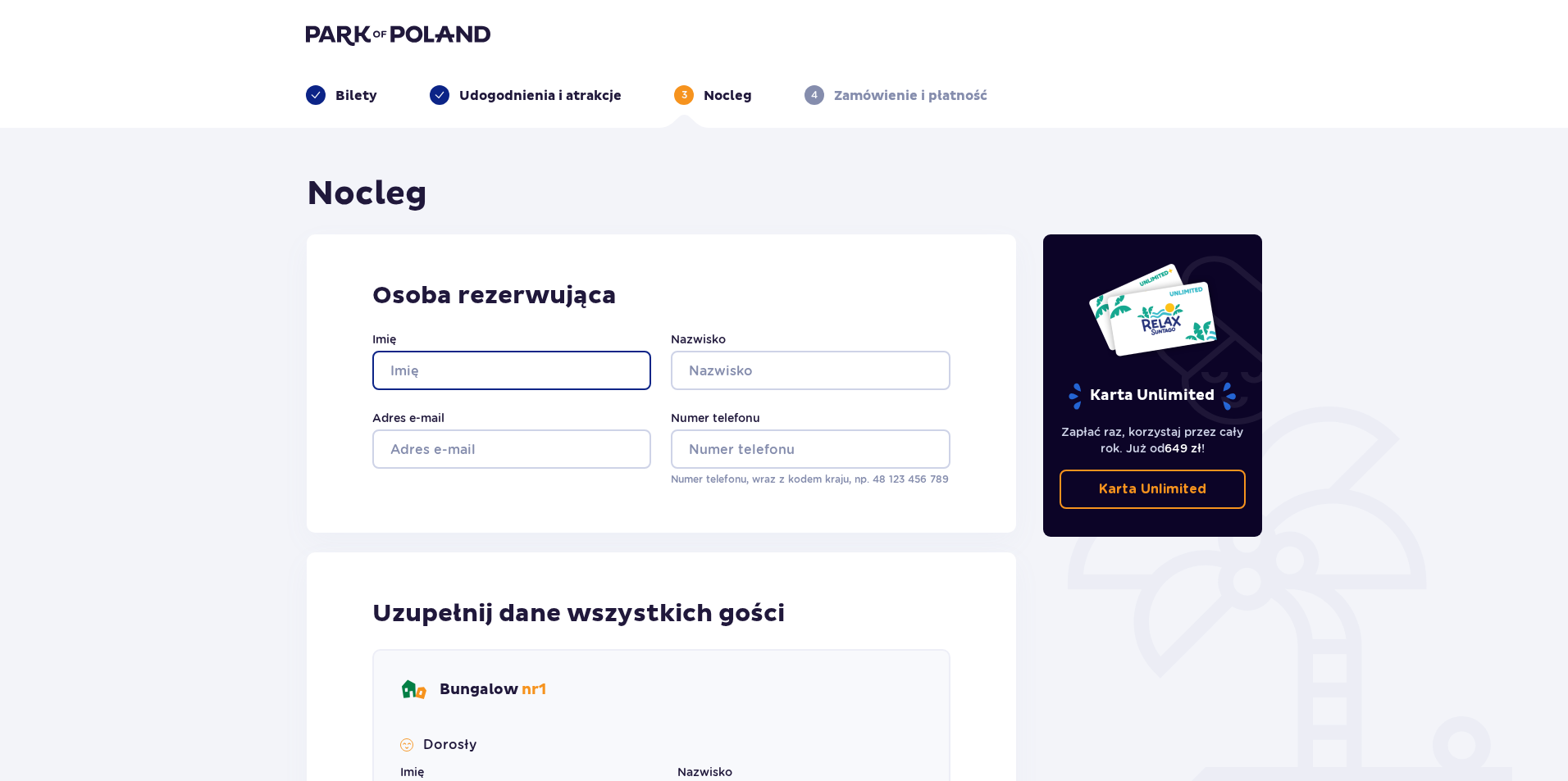
click at [461, 368] on input "Imię" at bounding box center [511, 370] width 279 height 39
type input "Ana"
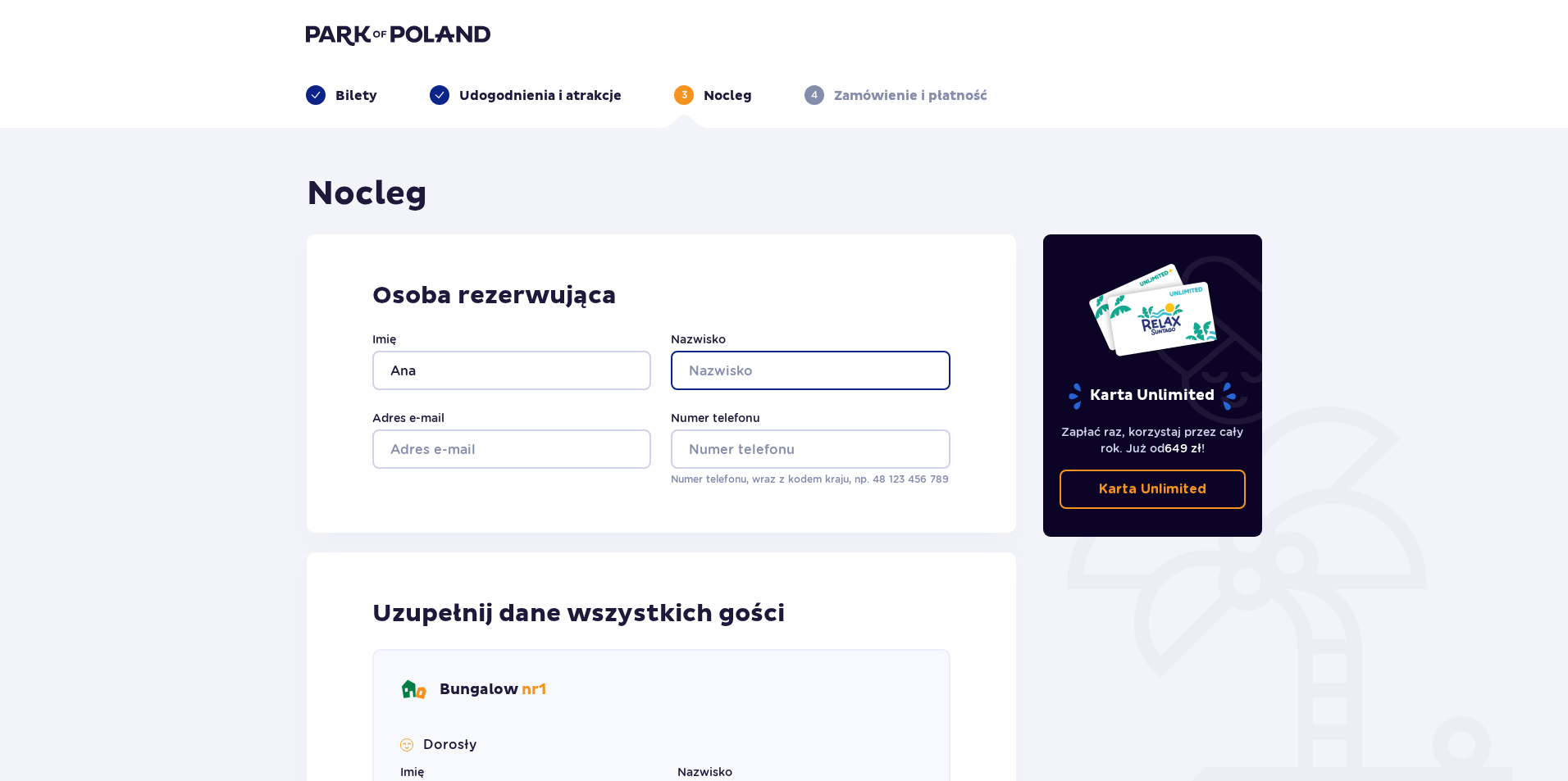
type input "Fedorovic"
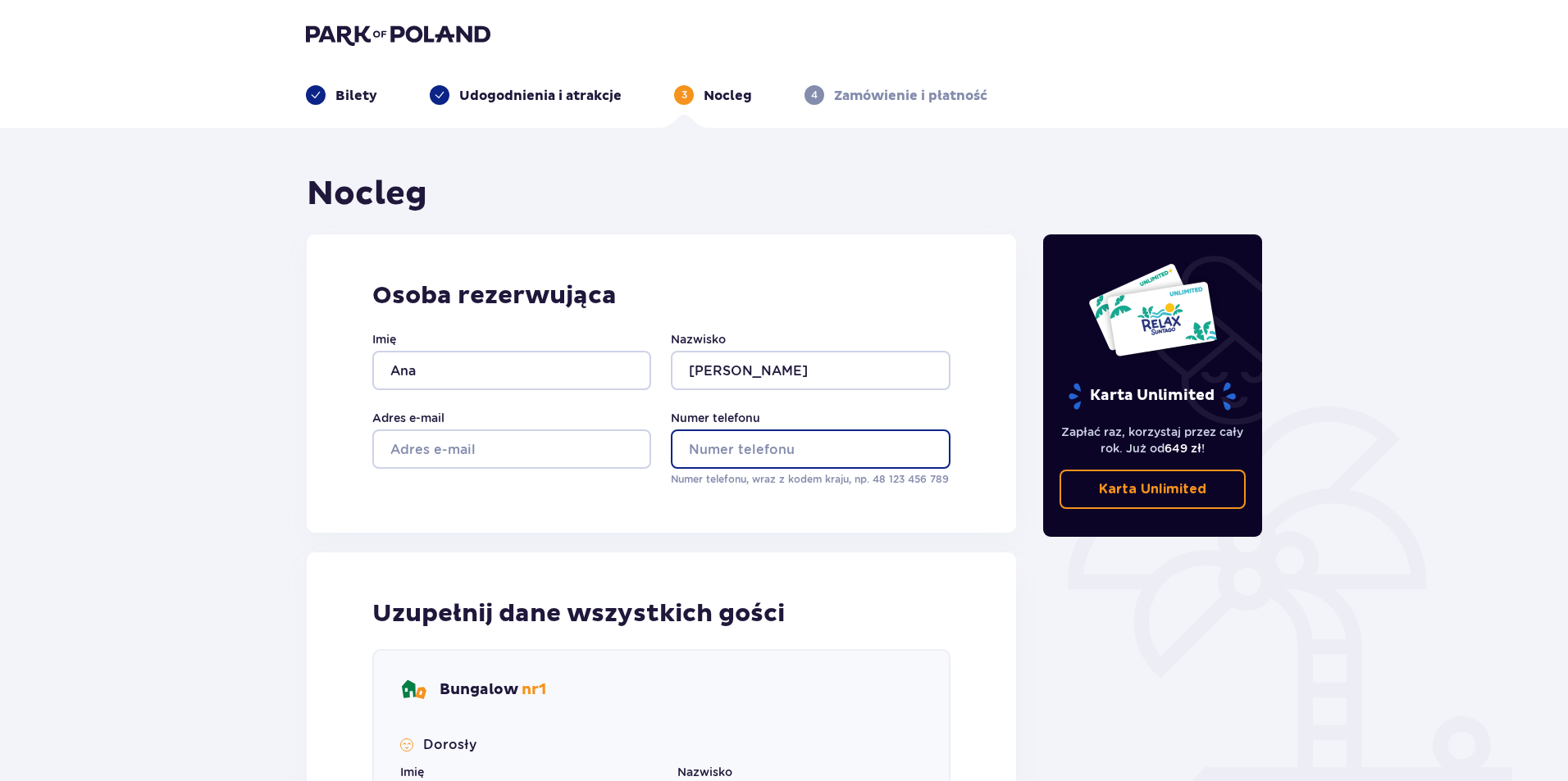
type input "061226118"
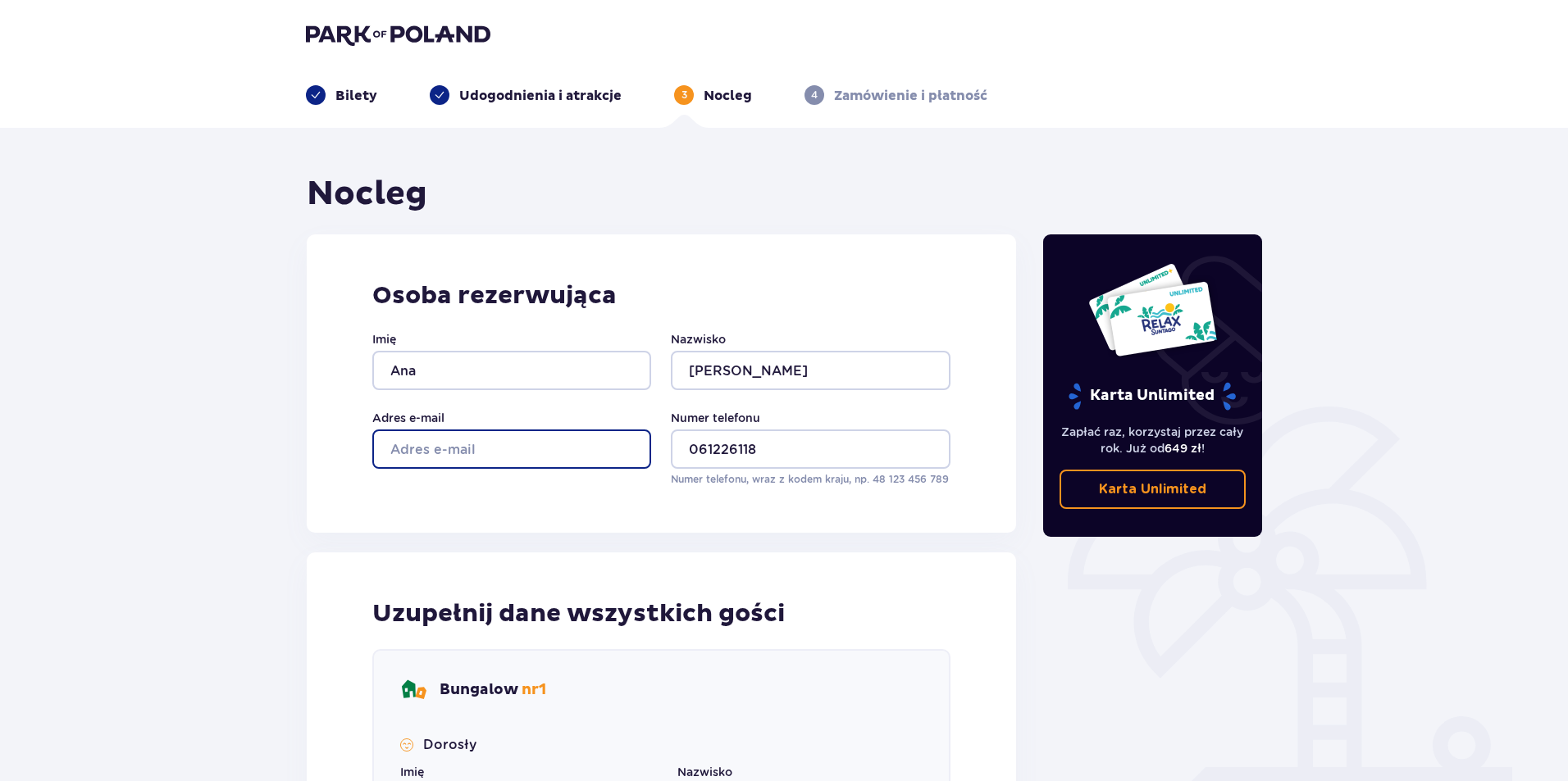
click at [448, 448] on input "Adres e-mail" at bounding box center [511, 449] width 279 height 39
click at [432, 449] on input "Adres e-mail" at bounding box center [511, 449] width 279 height 39
paste input "fedorowic.ana@gmail.com"
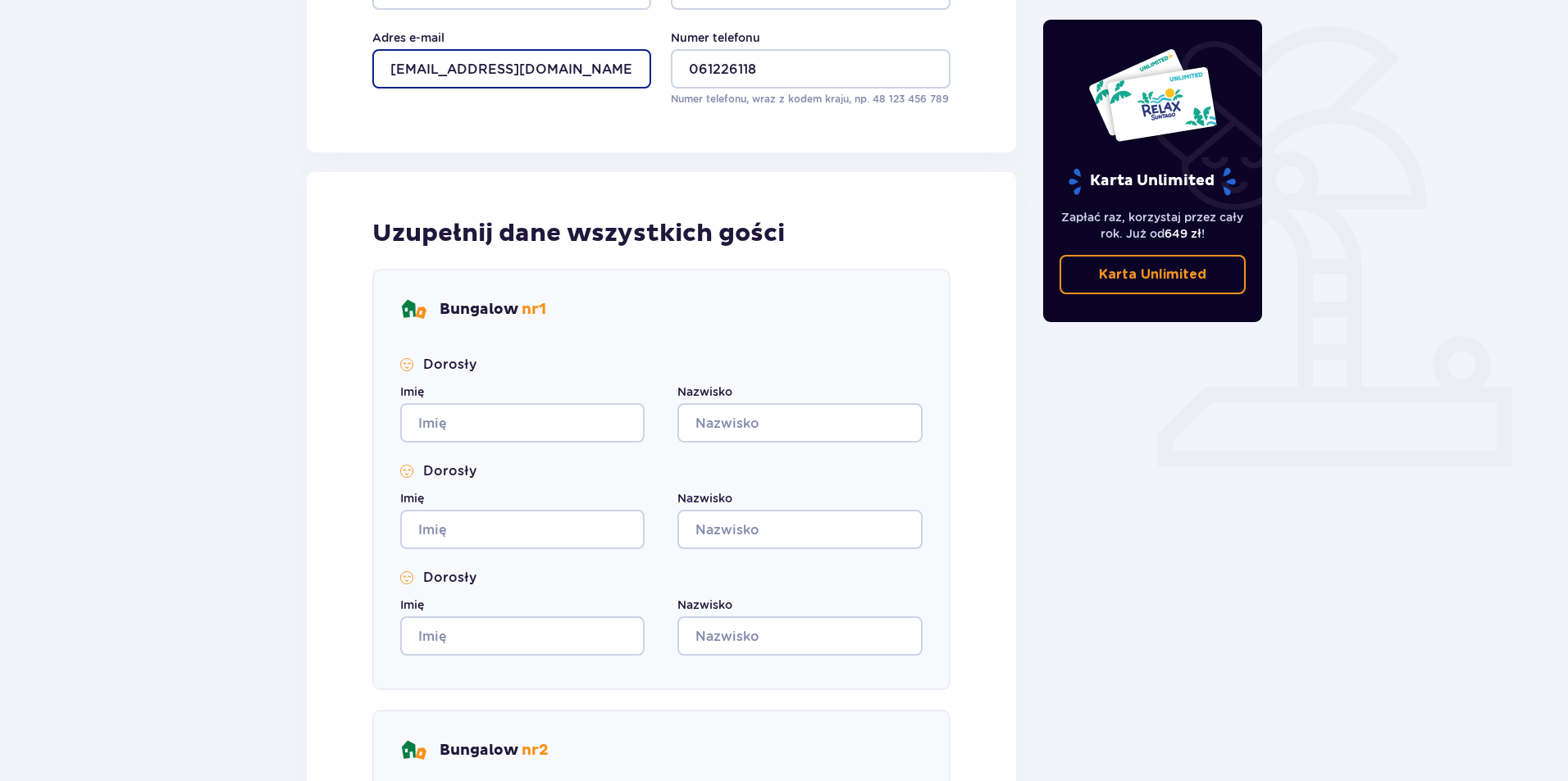
scroll to position [410, 0]
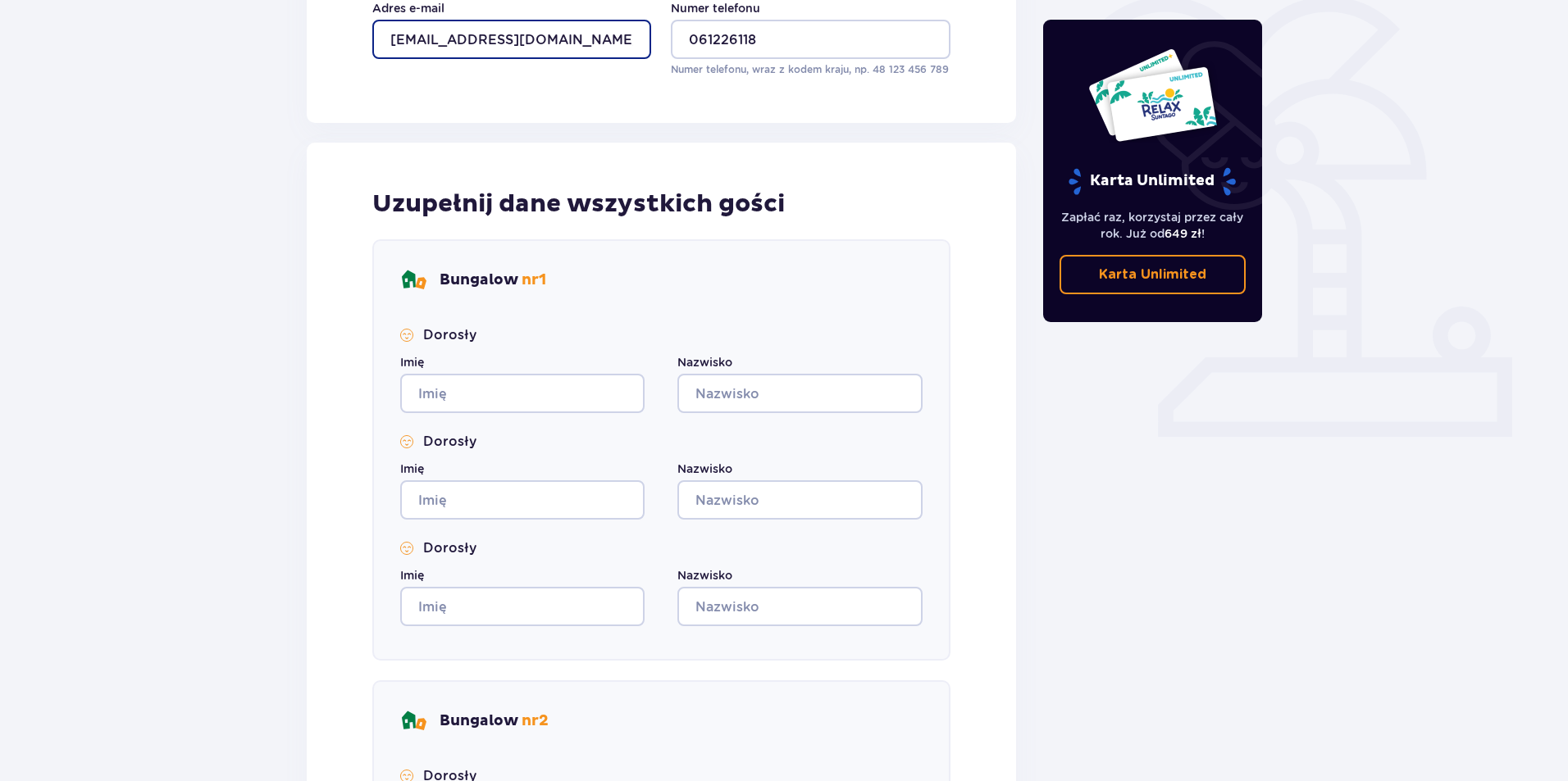
type input "fedorowic.ana@gmail.com"
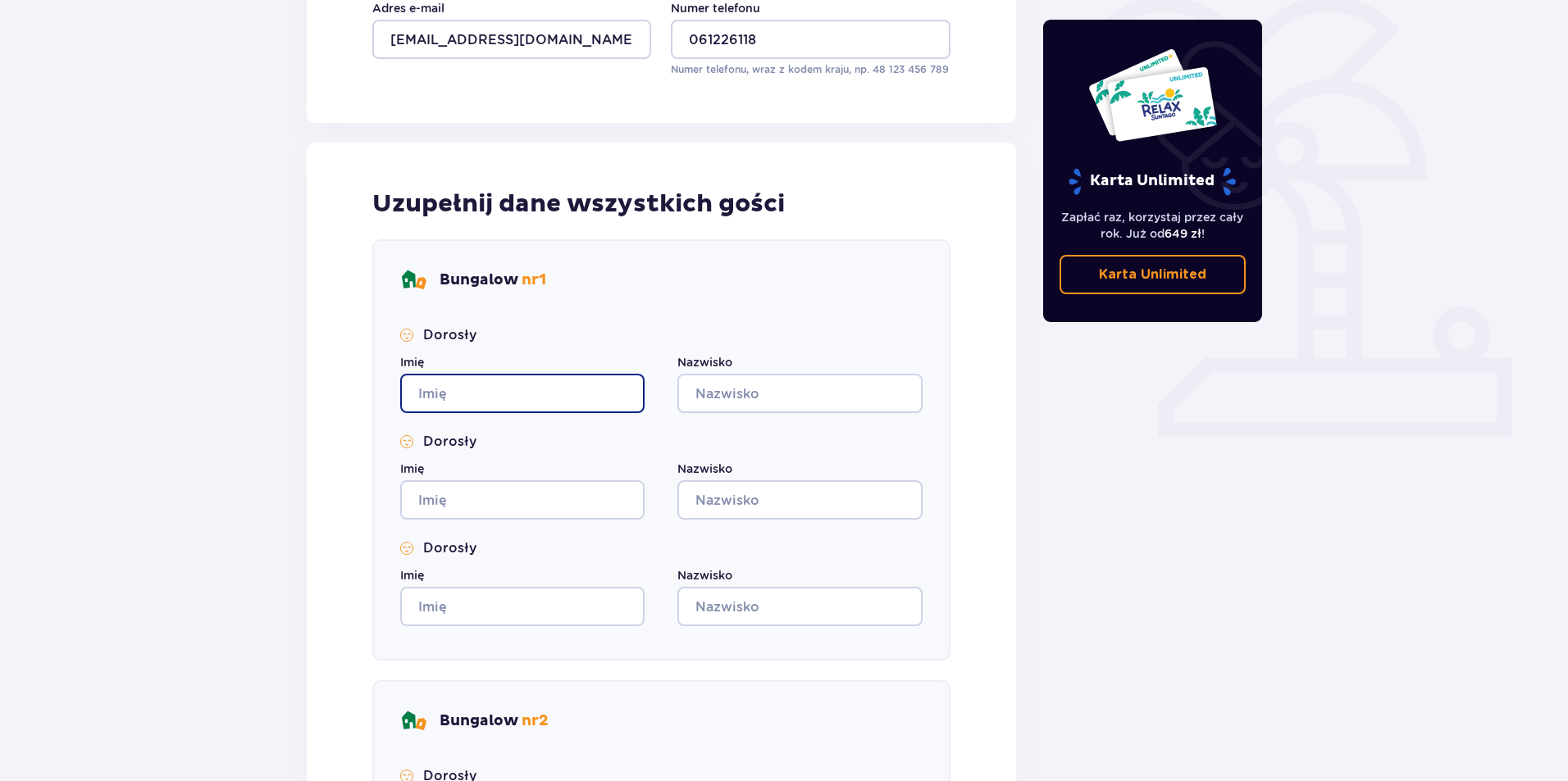
click at [526, 400] on input "Imię" at bounding box center [522, 393] width 244 height 39
type input "Ana"
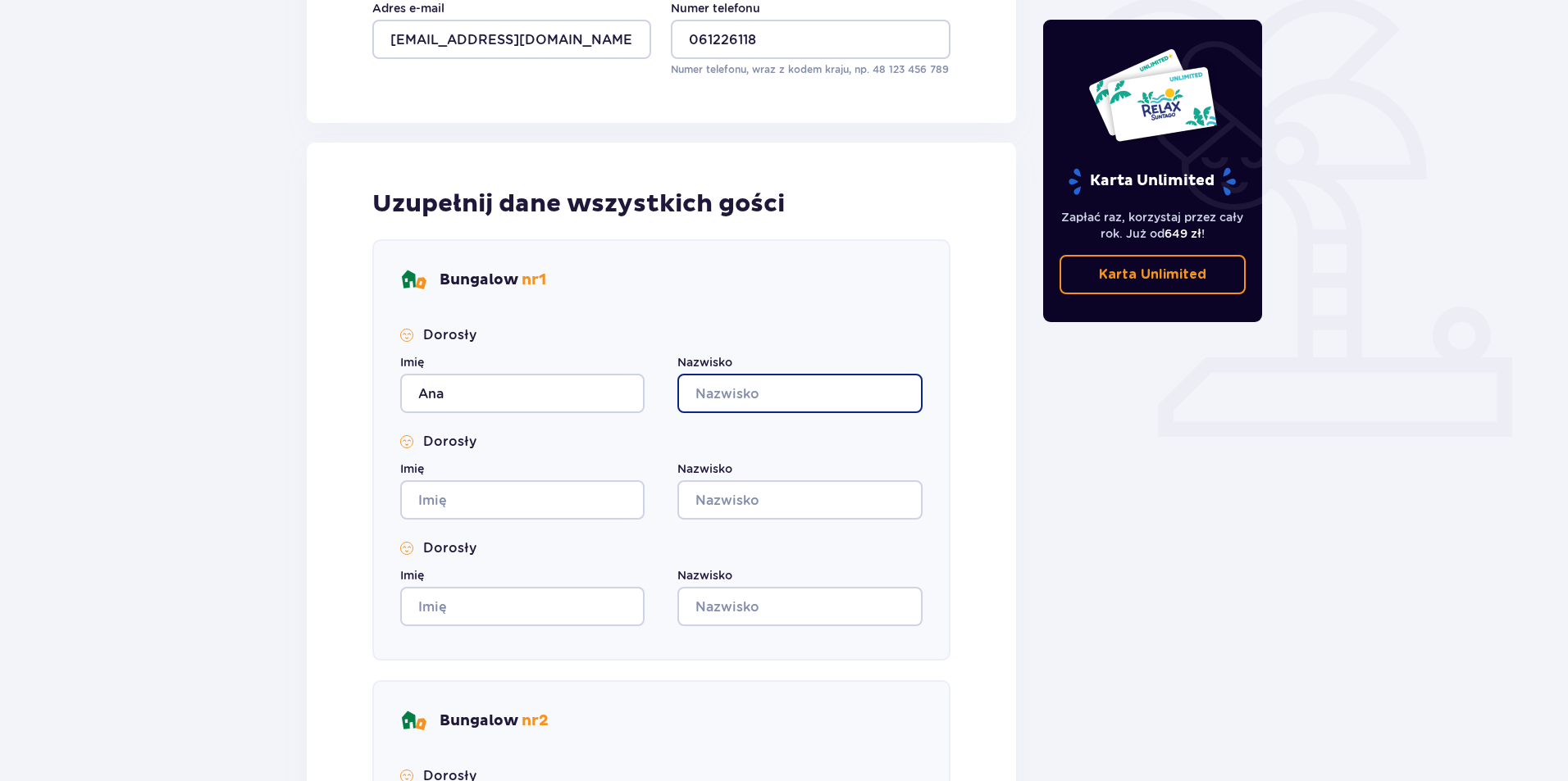
type input "Fedorovic"
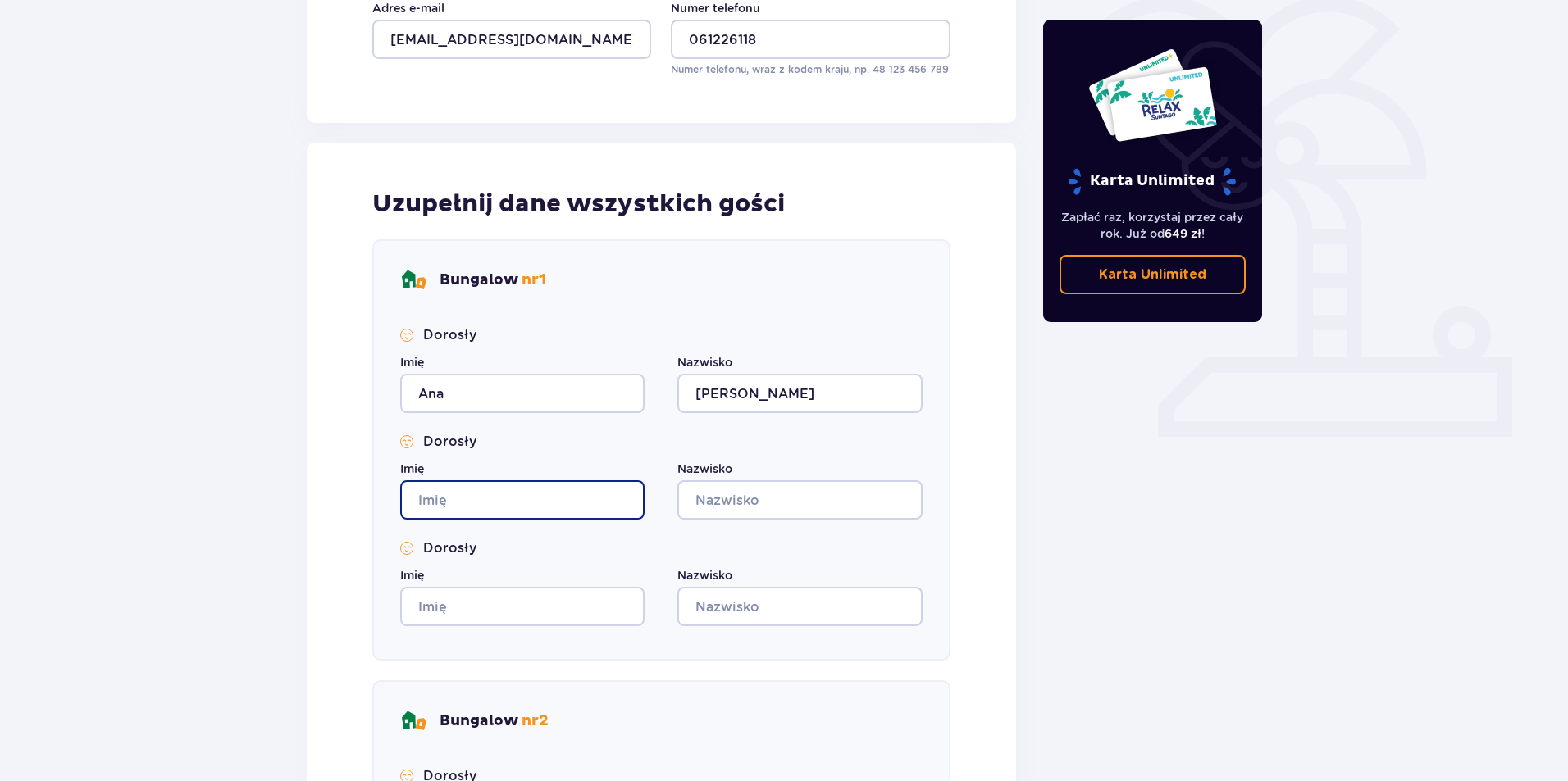
type input "Ana"
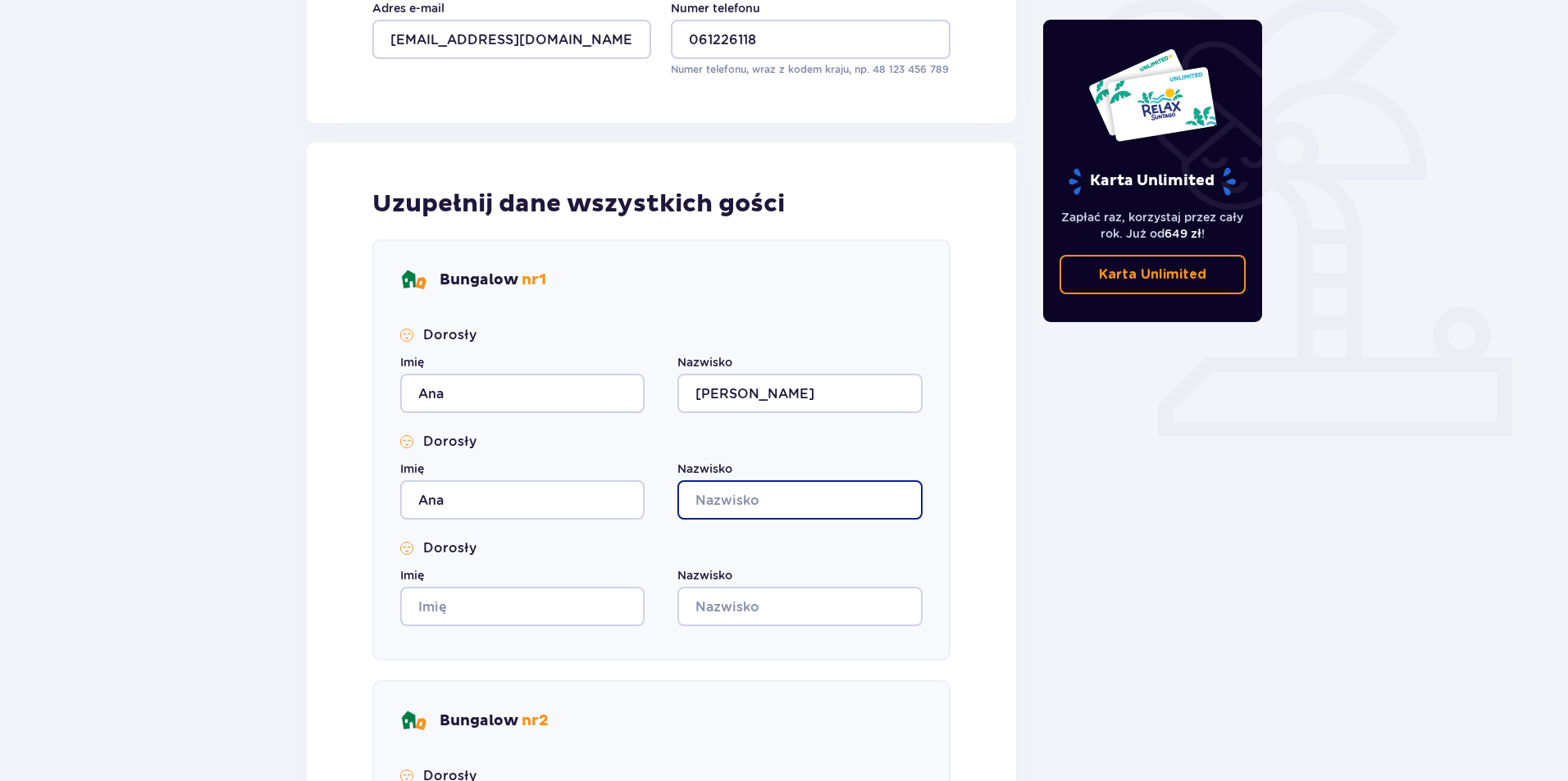
type input "Fedorovic"
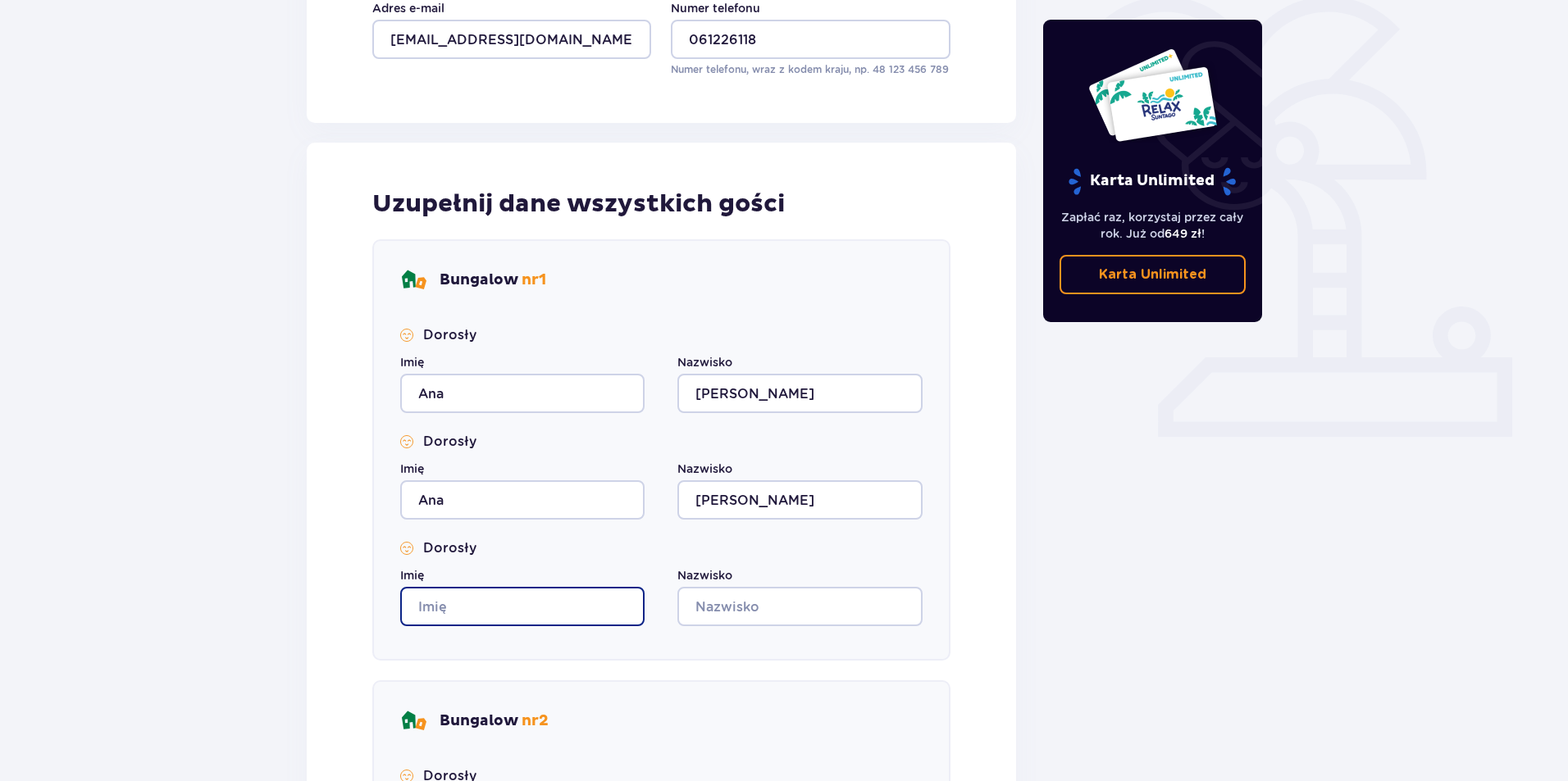
type input "Ana"
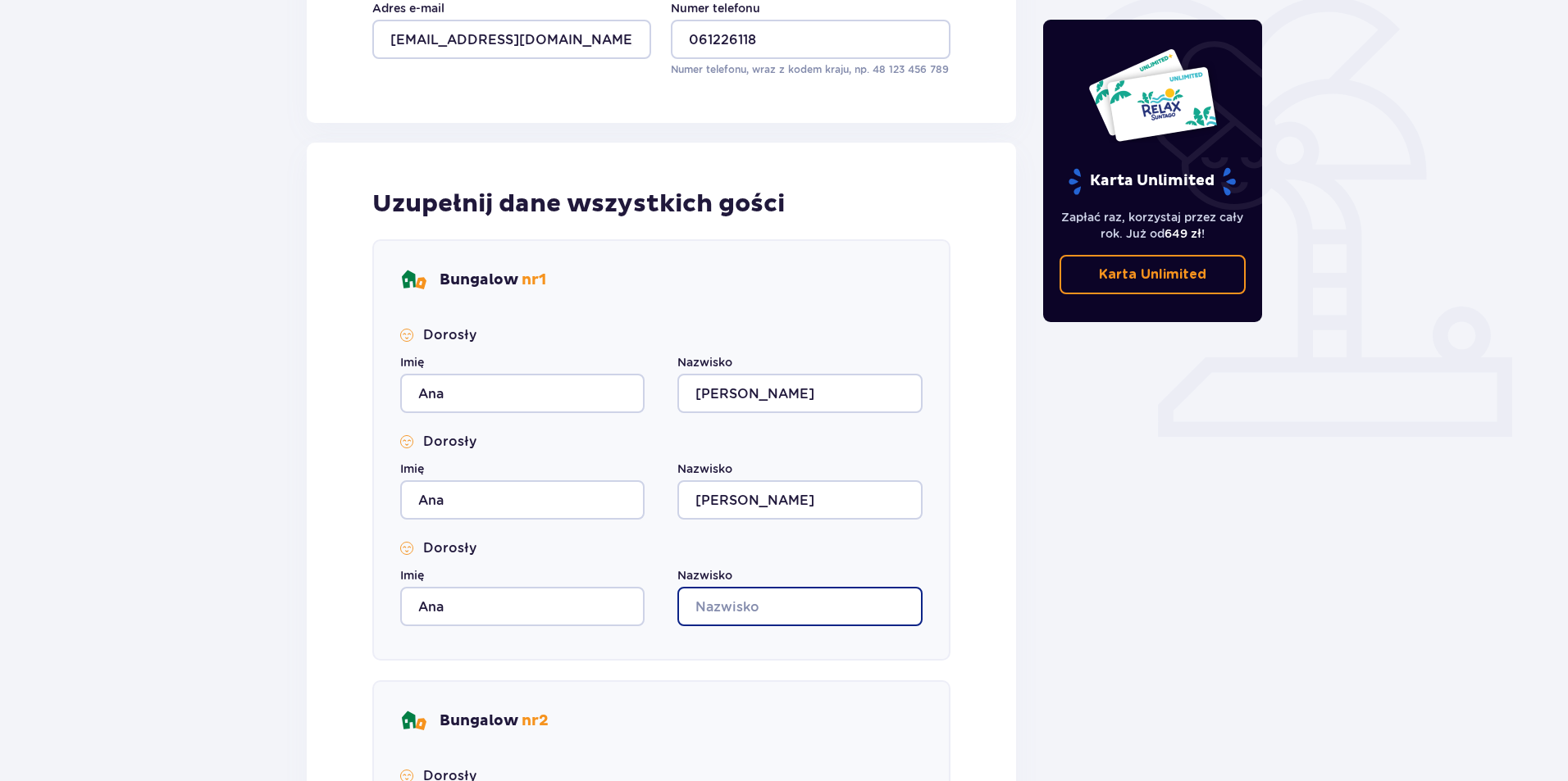
type input "Fedorovic"
type input "Ana"
type input "Fedorovic"
type input "Ana"
type input "Fedorovic"
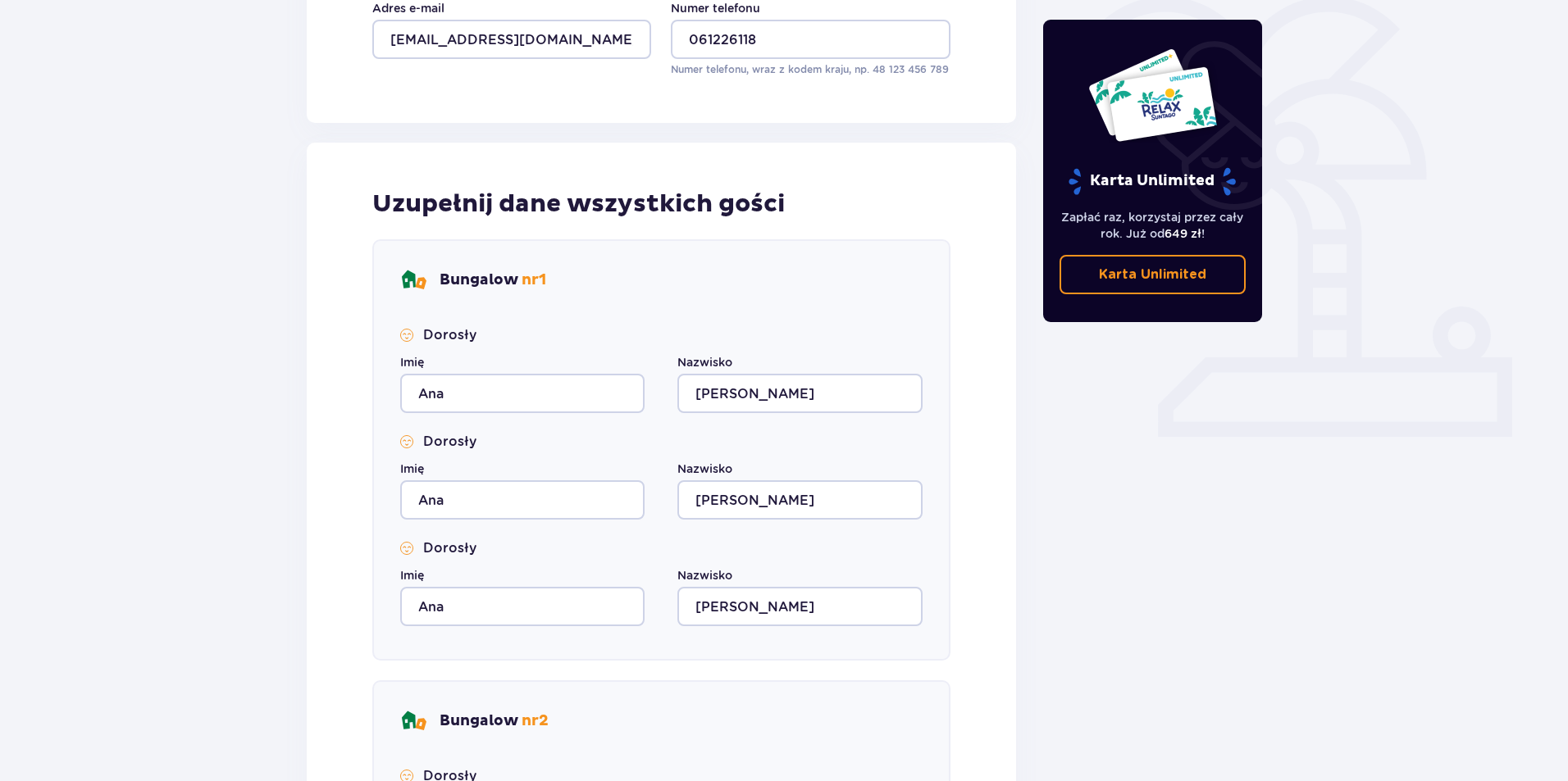
type input "Ana"
type input "Fedorovic"
type input "Ana"
type input "Fedorovic"
drag, startPoint x: 458, startPoint y: 499, endPoint x: 398, endPoint y: 491, distance: 60.5
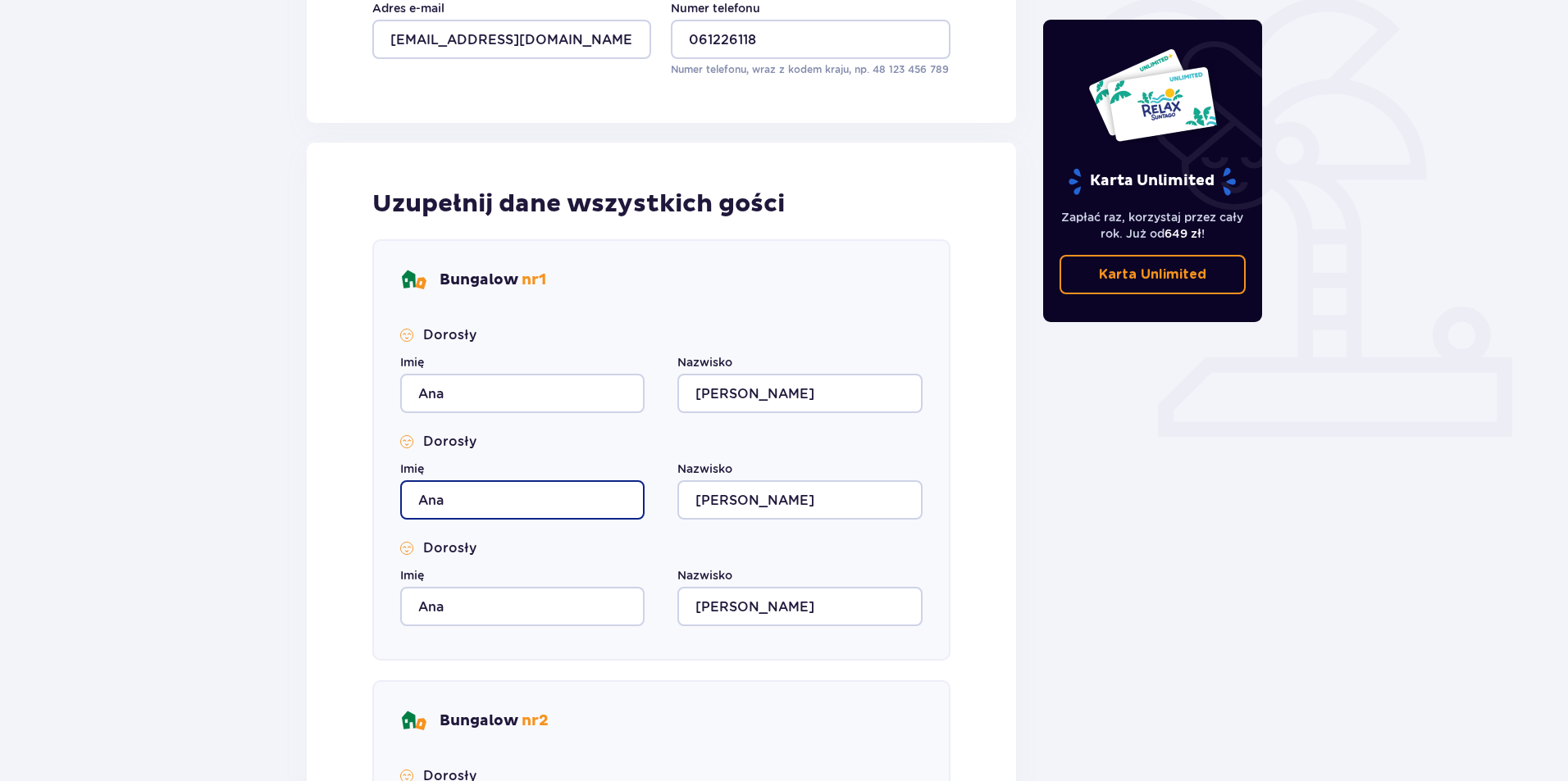
click at [398, 491] on div "Bungalow nr 1 Dorosły Imię Ana Nazwisko Fedorovic Dorosły Imię Ana Nazwisko Fed…" at bounding box center [661, 449] width 578 height 421
type input "Pavel"
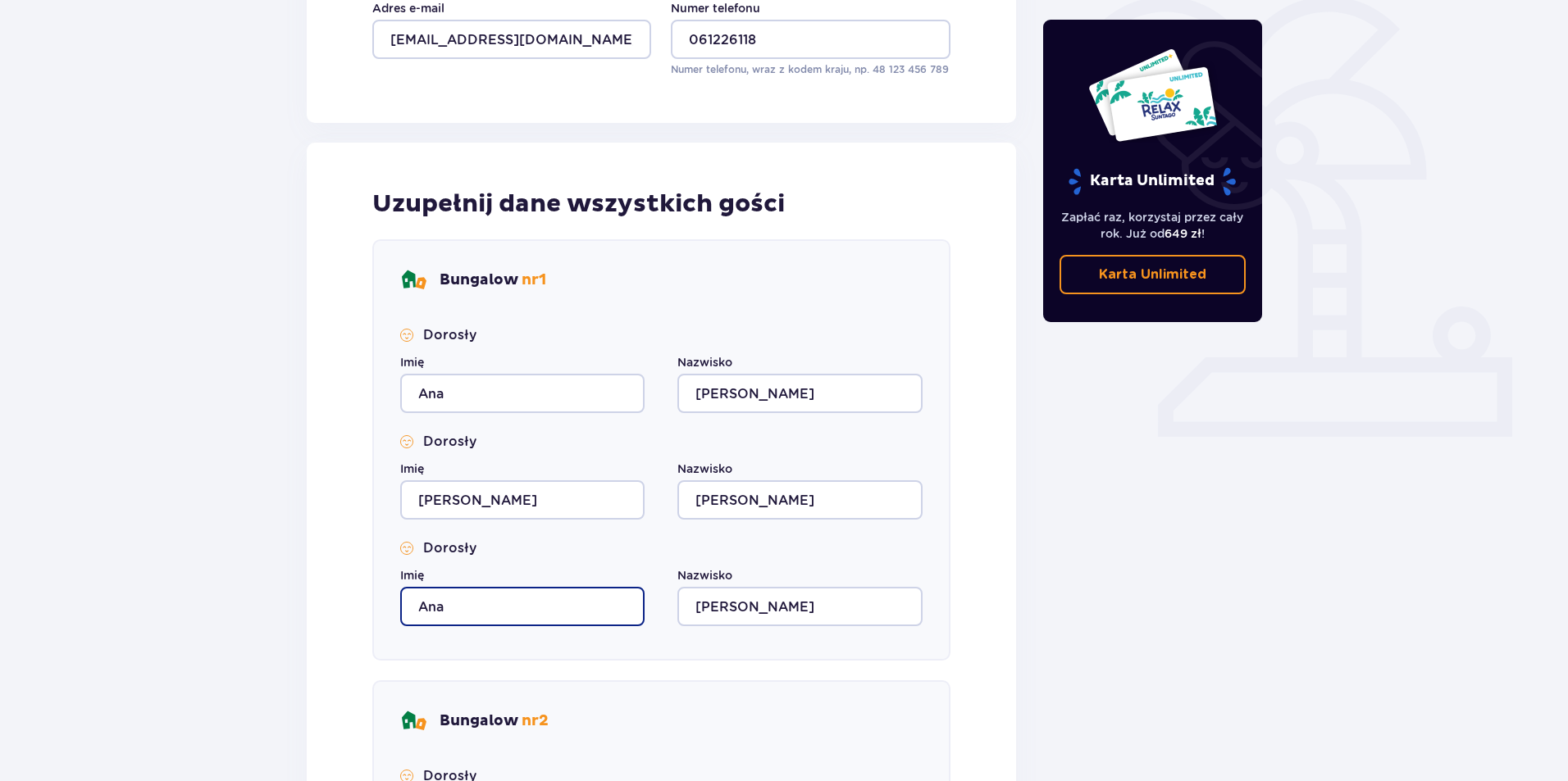
drag, startPoint x: 449, startPoint y: 604, endPoint x: 412, endPoint y: 606, distance: 37.1
click at [412, 606] on input "Ana" at bounding box center [522, 607] width 244 height 39
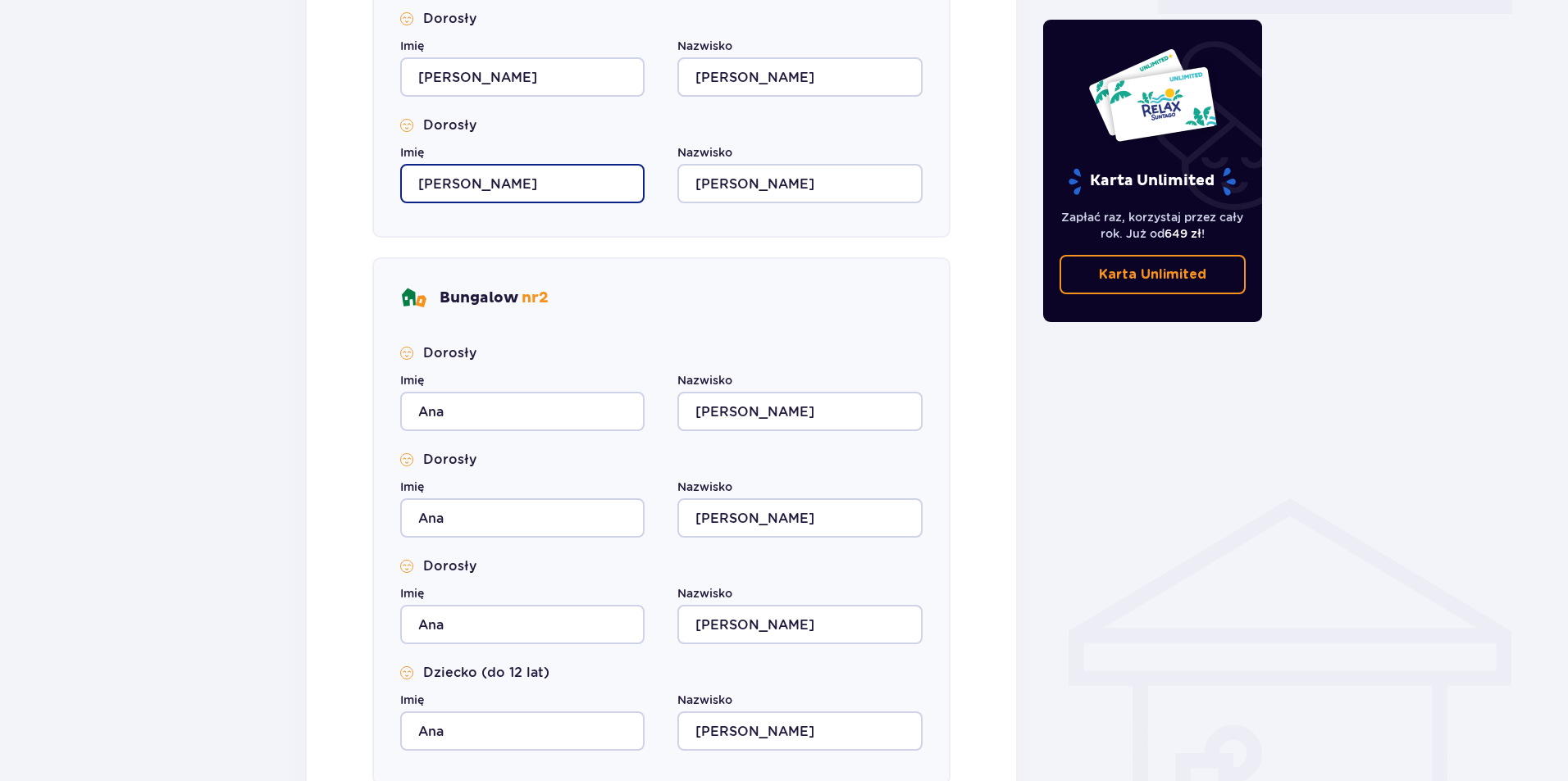
scroll to position [983, 0]
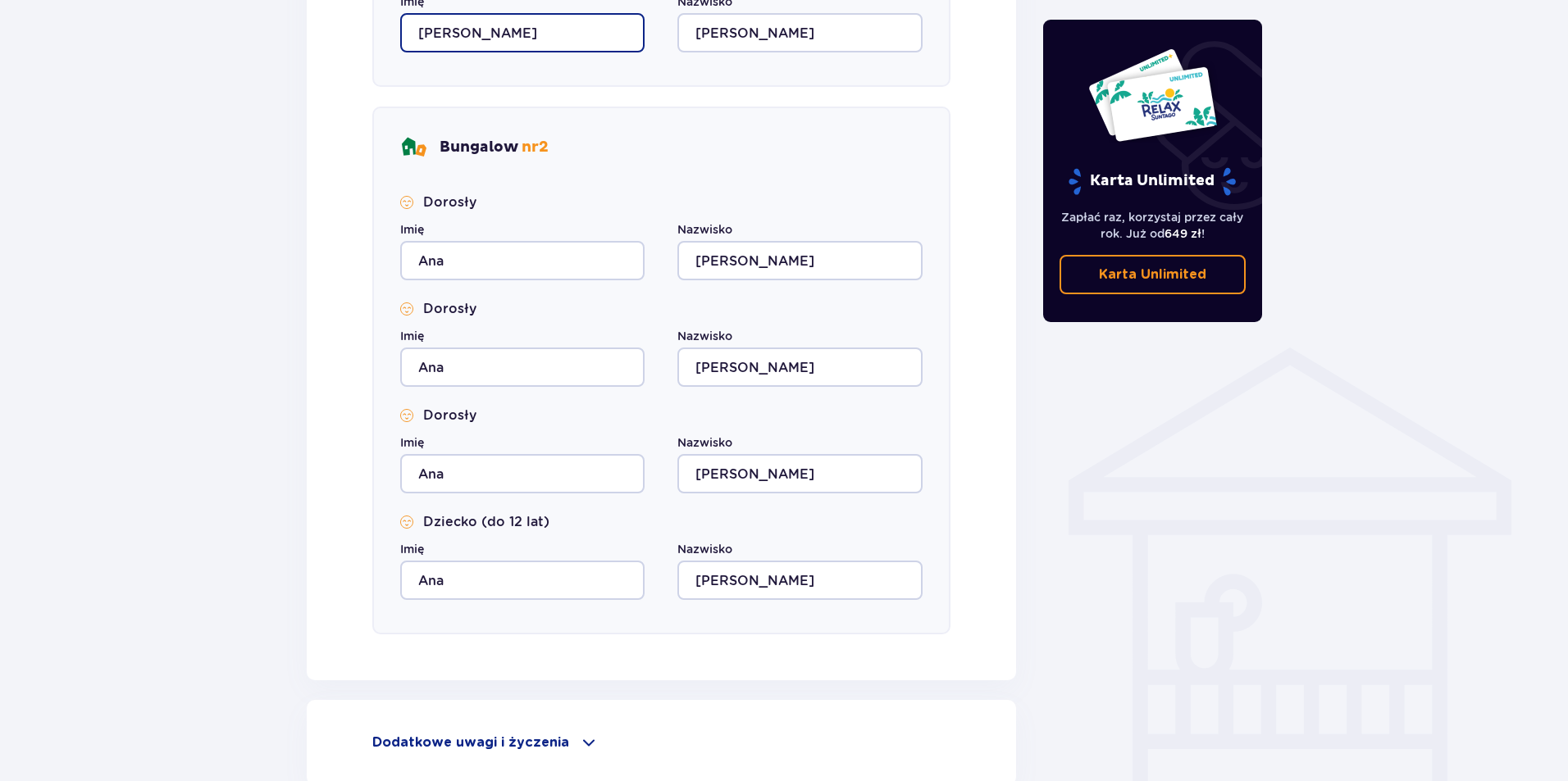
type input "Devid Antoni"
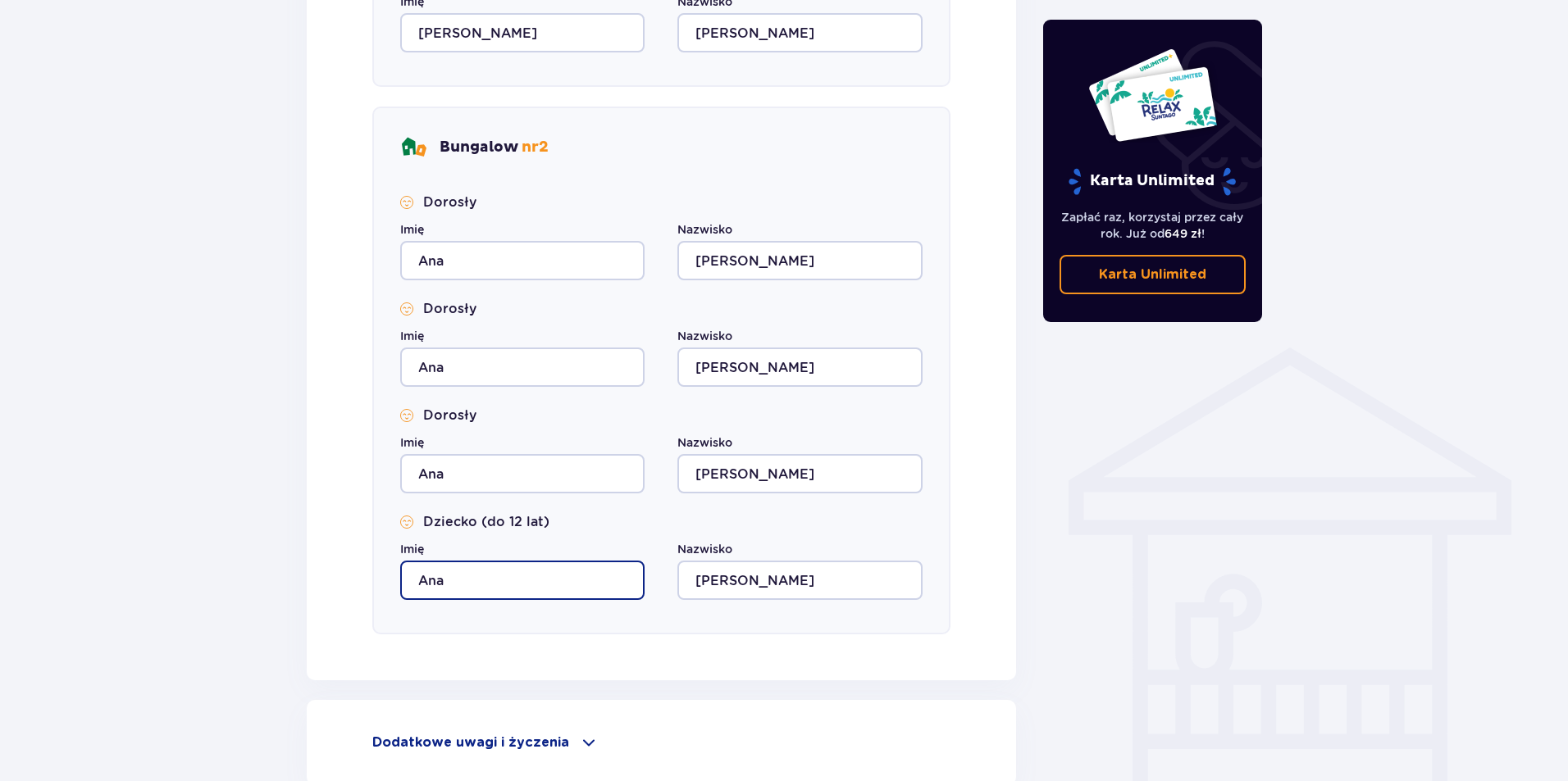
click at [446, 579] on input "Ana" at bounding box center [522, 580] width 244 height 39
drag, startPoint x: 446, startPoint y: 579, endPoint x: 409, endPoint y: 575, distance: 37.2
click at [409, 575] on input "Ana" at bounding box center [522, 580] width 244 height 39
type input "Sebastian"
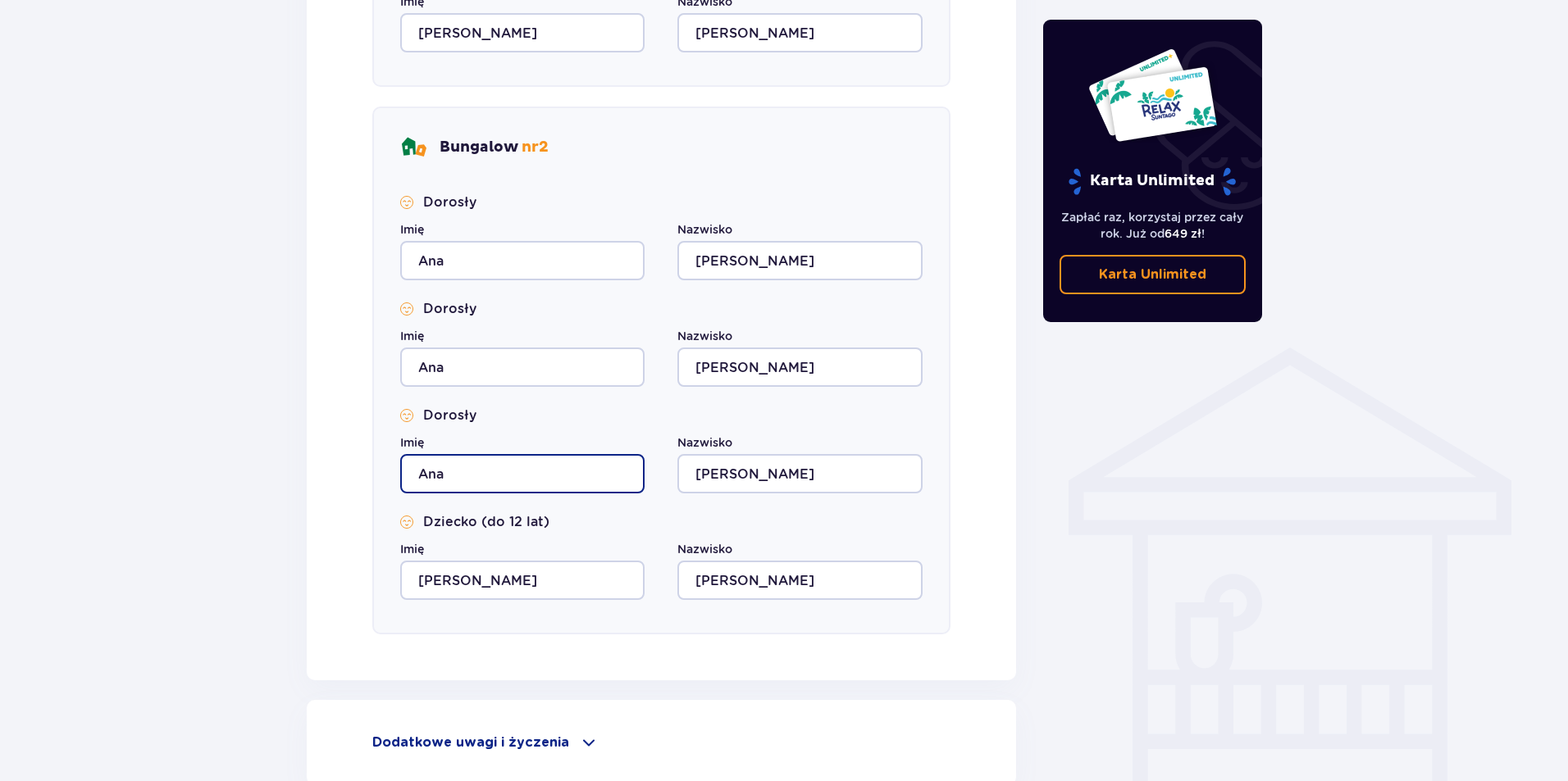
drag, startPoint x: 492, startPoint y: 471, endPoint x: 383, endPoint y: 472, distance: 109.0
click at [383, 472] on div "Bungalow nr 2 Dorosły Imię Ana Nazwisko Fedorovic Dorosły Imię Ana Nazwisko Fed…" at bounding box center [661, 370] width 578 height 528
click at [431, 471] on input "GAbriel" at bounding box center [522, 474] width 244 height 39
type input "Gabriel"
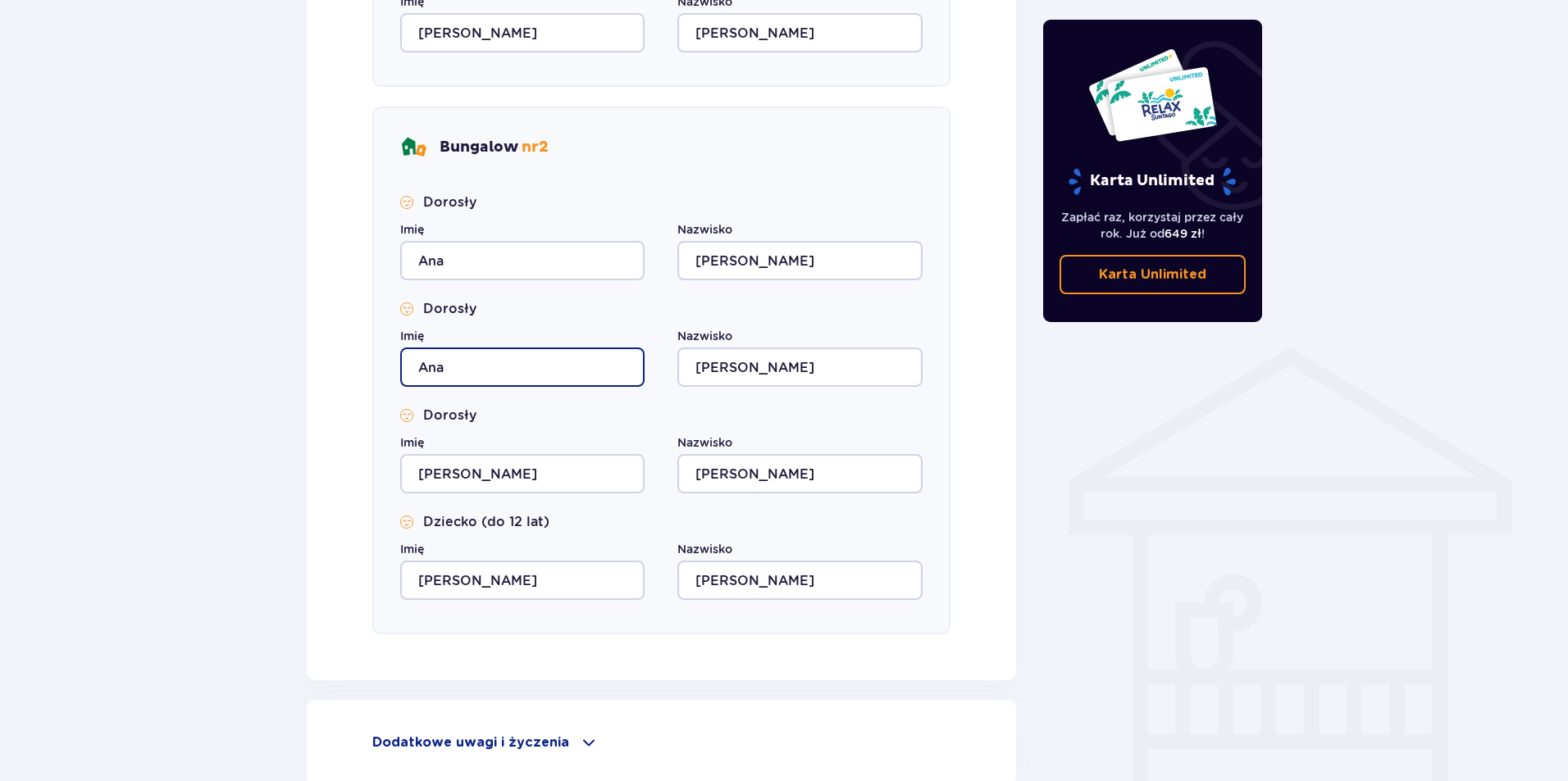
click at [470, 357] on input "Ana" at bounding box center [522, 367] width 244 height 39
drag, startPoint x: 470, startPoint y: 357, endPoint x: 387, endPoint y: 361, distance: 83.1
click at [378, 361] on div "Bungalow nr 2 Dorosły Imię Ana Nazwisko Fedorovic Dorosły Imię Ana Nazwisko Fed…" at bounding box center [661, 370] width 578 height 528
type input "Aliona"
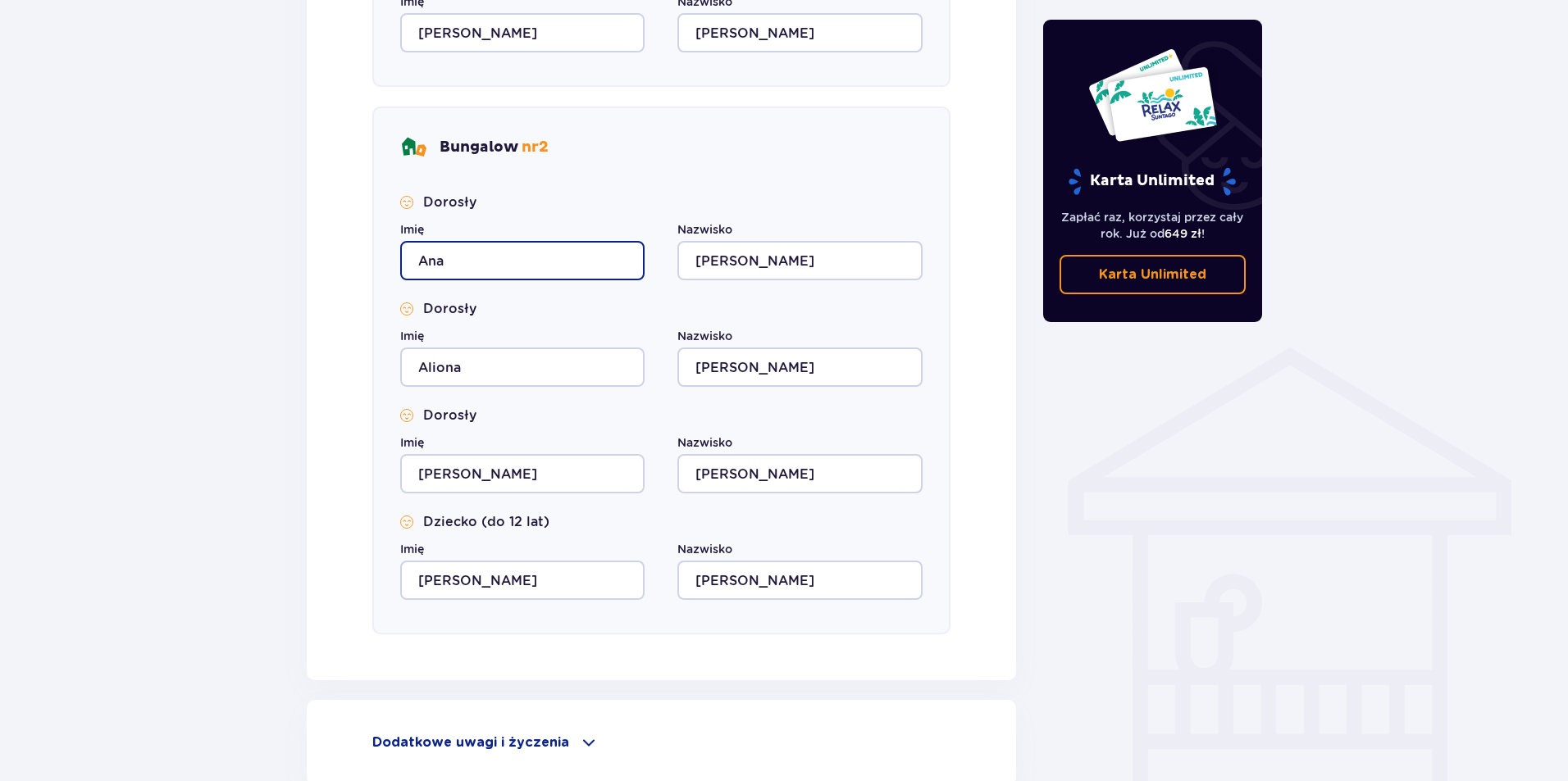
click at [443, 258] on input "Ana" at bounding box center [522, 260] width 244 height 39
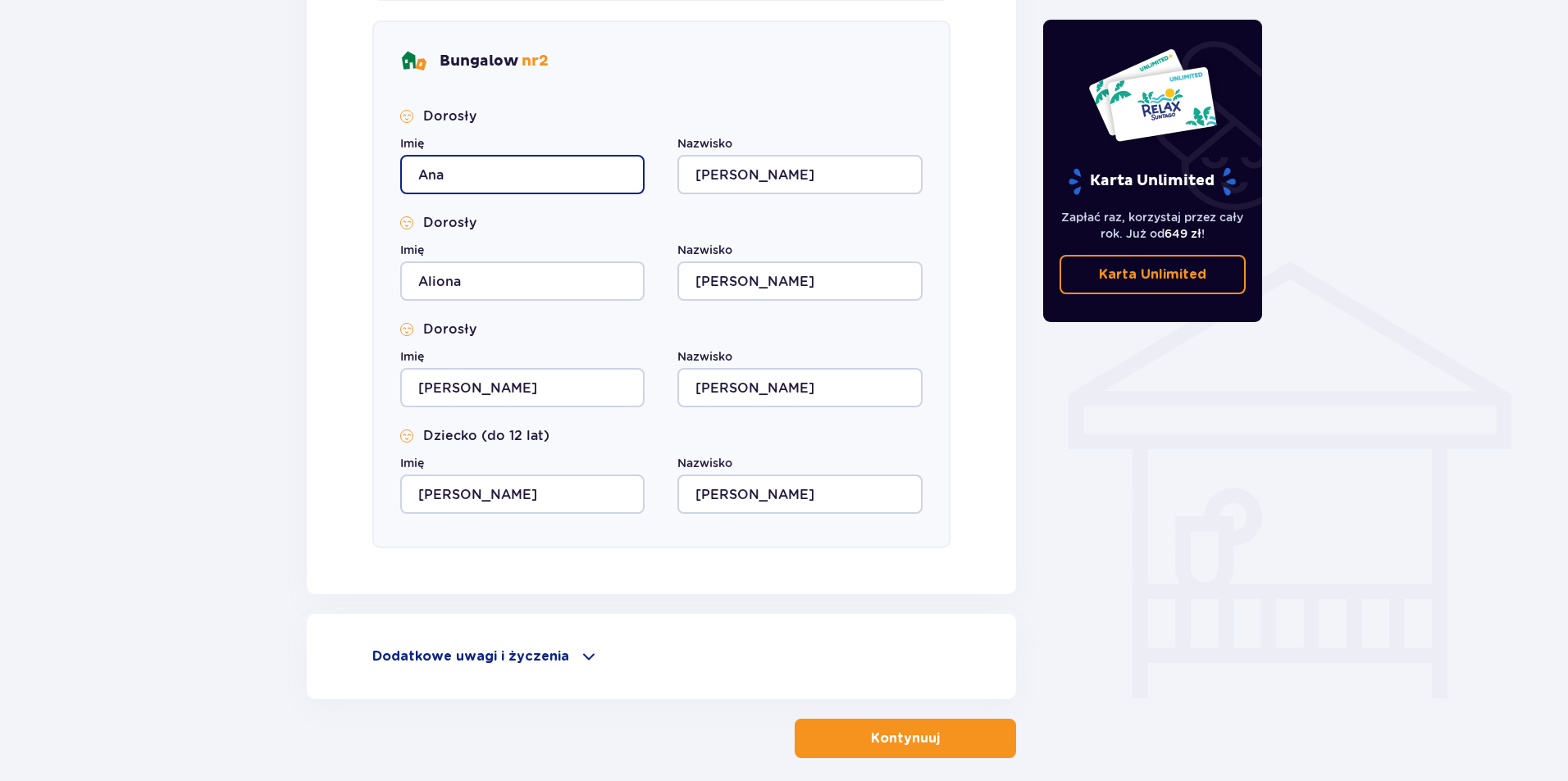
scroll to position [1144, 0]
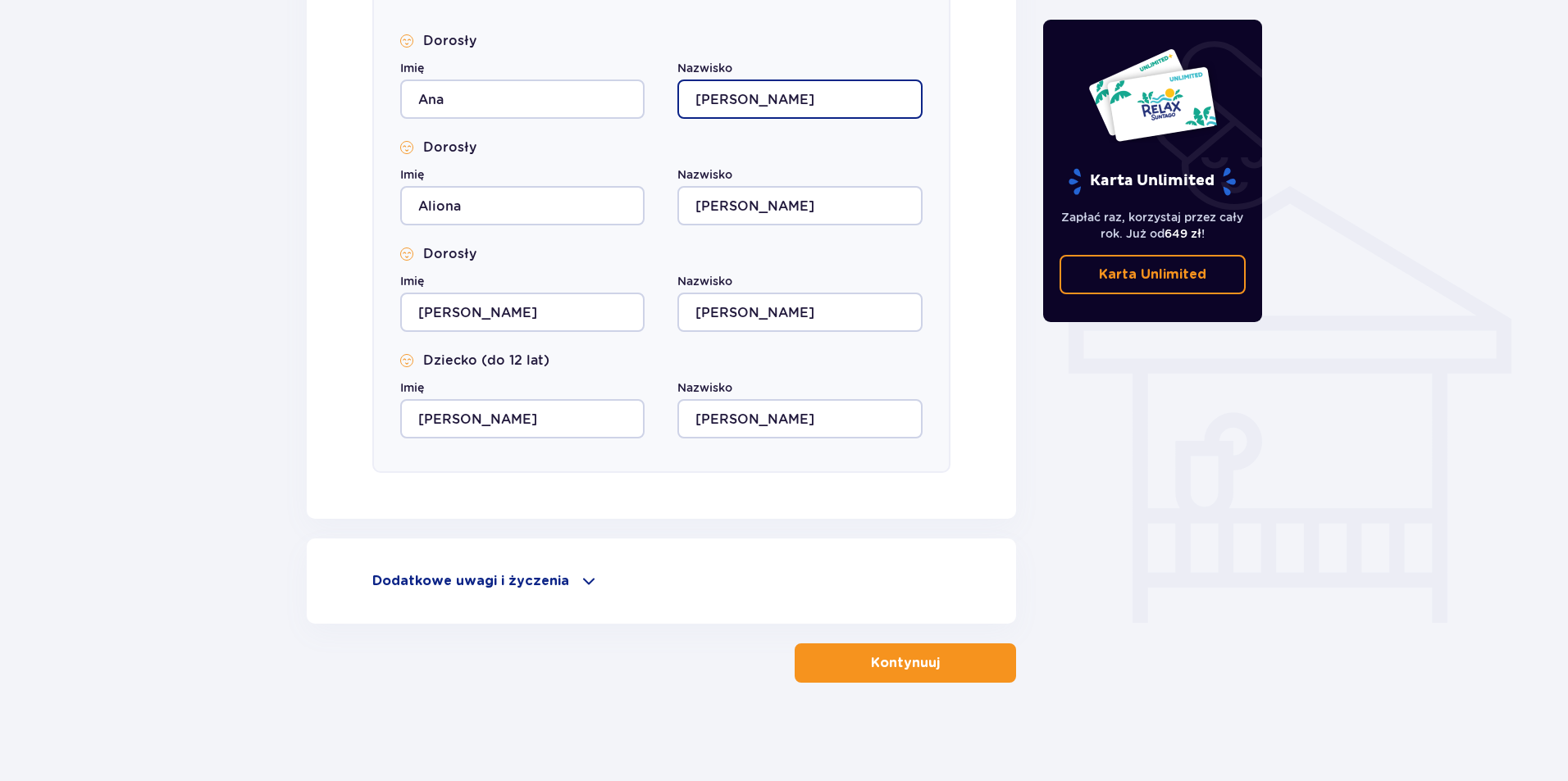
click at [759, 103] on input "Fedorovic" at bounding box center [799, 99] width 244 height 39
click at [549, 583] on p "Dodatkowe uwagi i życzenia" at bounding box center [470, 580] width 197 height 18
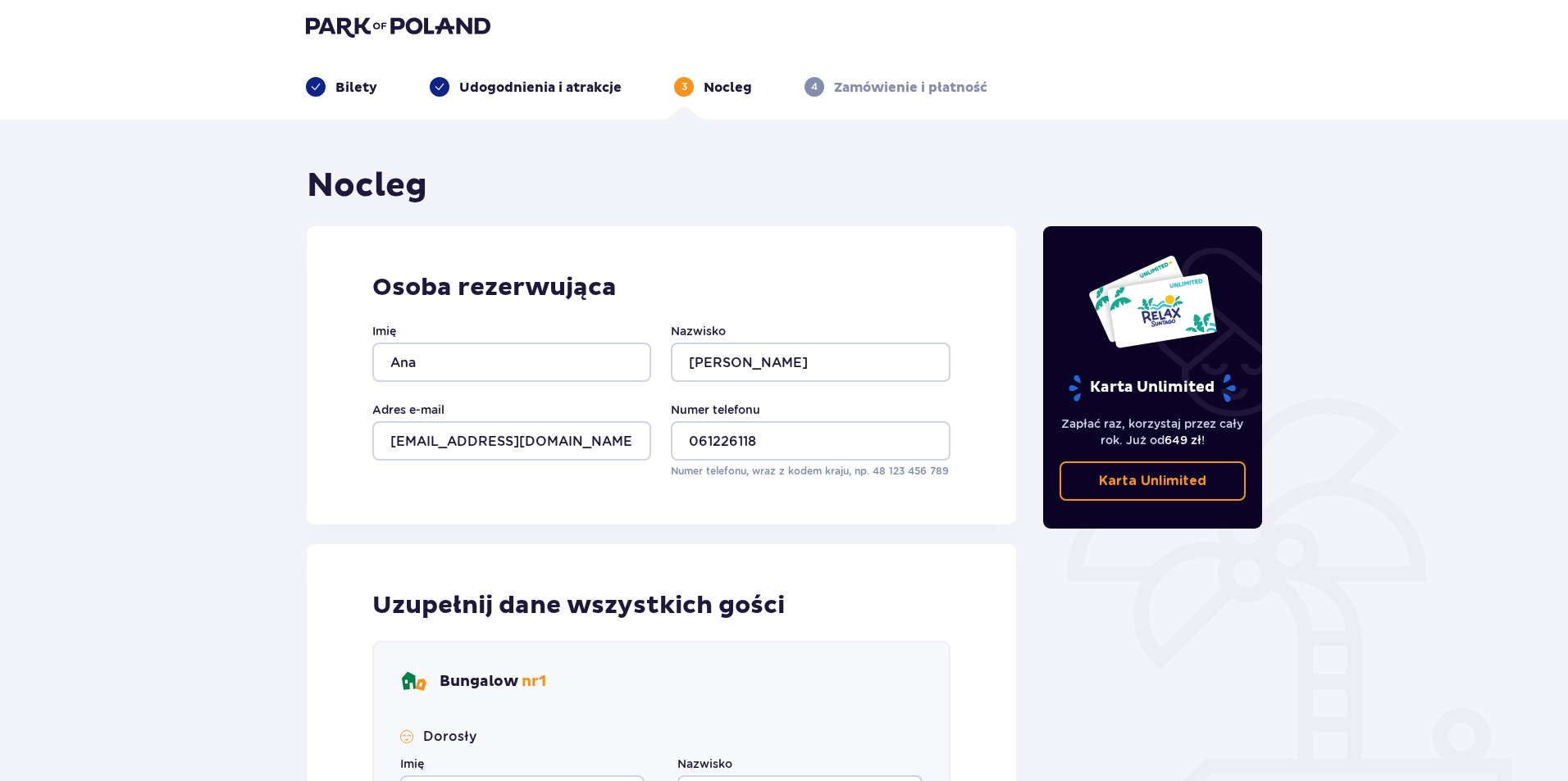
scroll to position [0, 0]
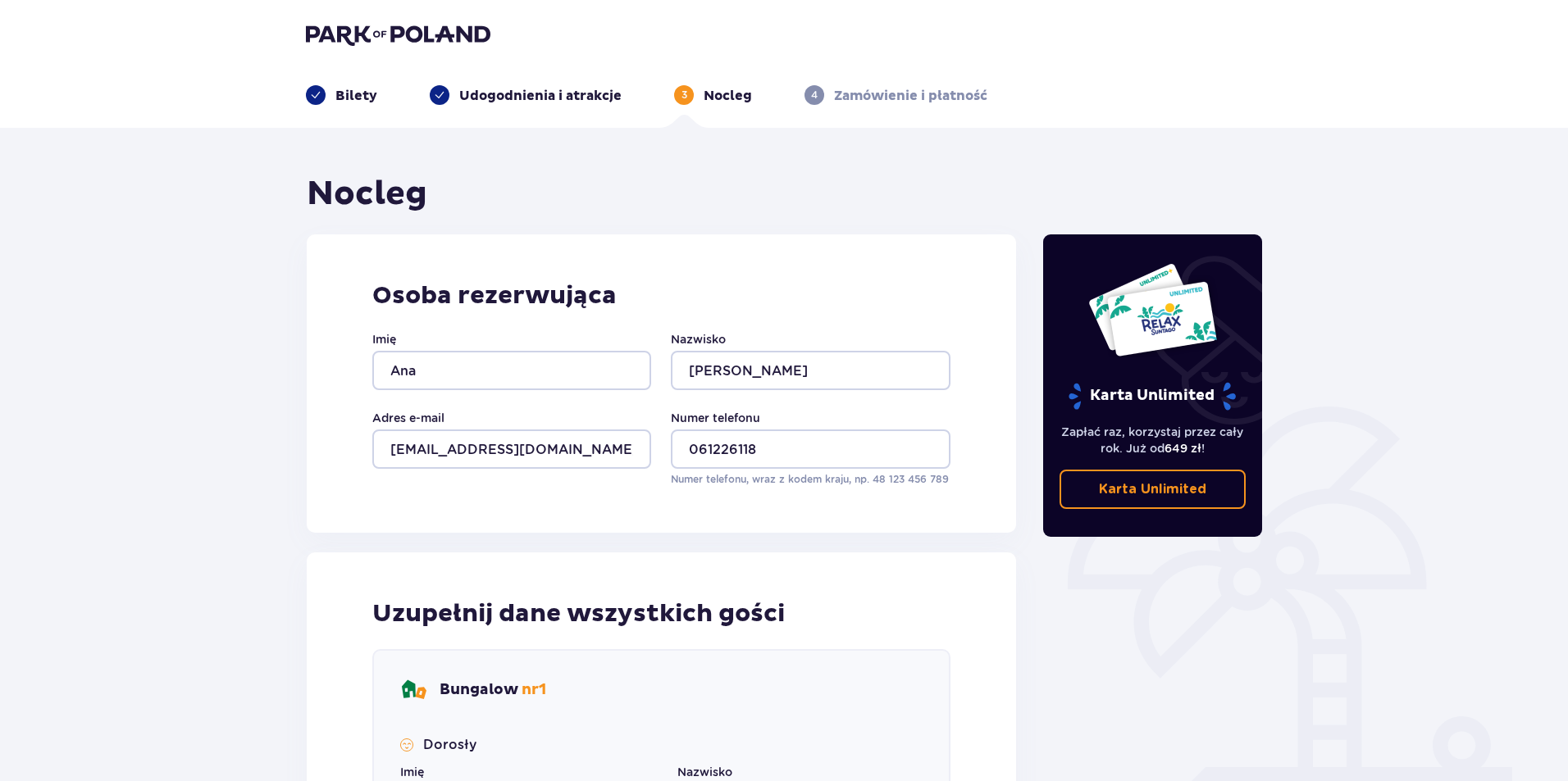
click at [329, 94] on div "Bilety" at bounding box center [342, 95] width 71 height 19
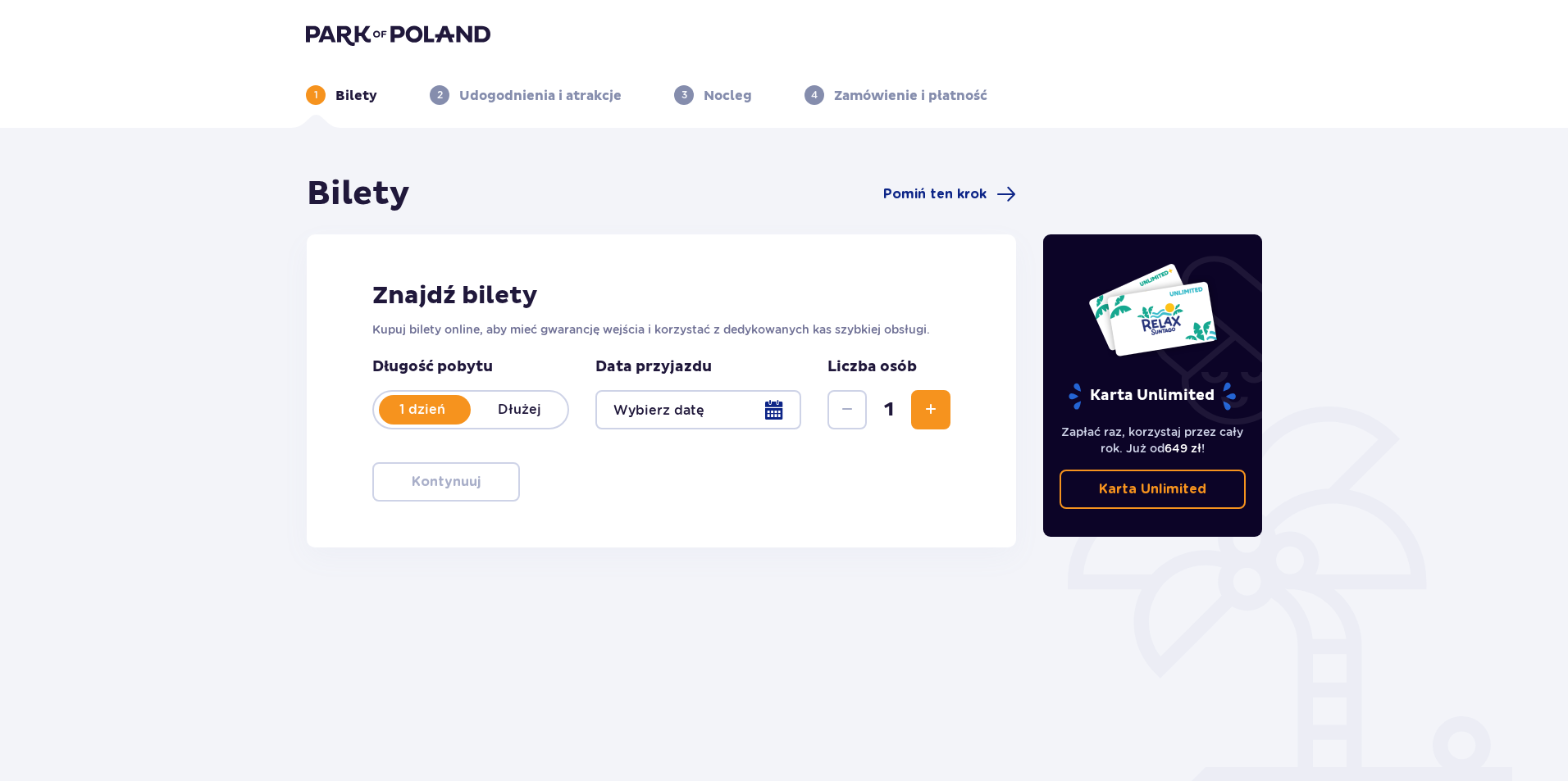
scroll to position [59, 0]
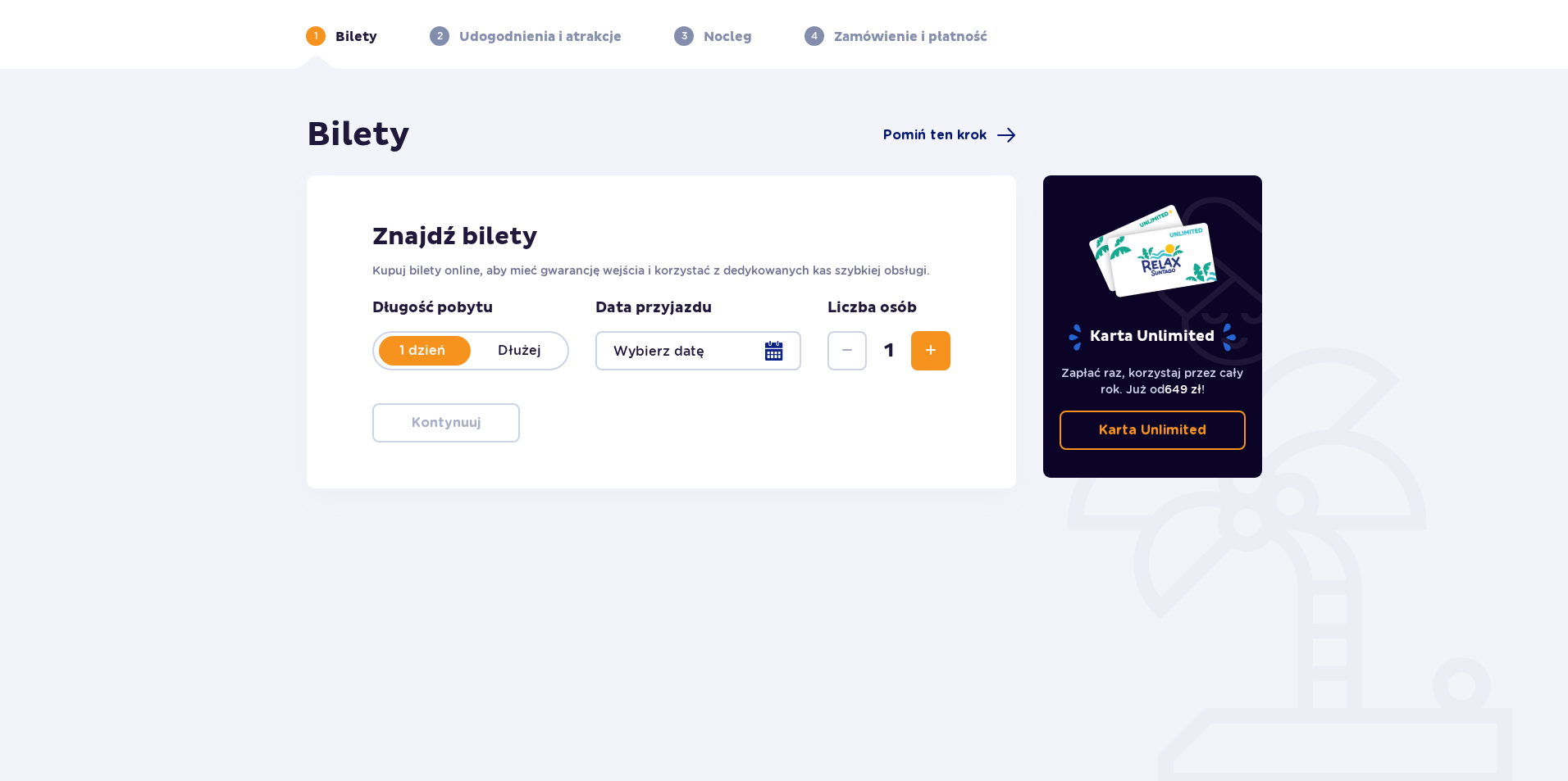
click at [918, 130] on span "Pomiń ten krok" at bounding box center [935, 135] width 103 height 18
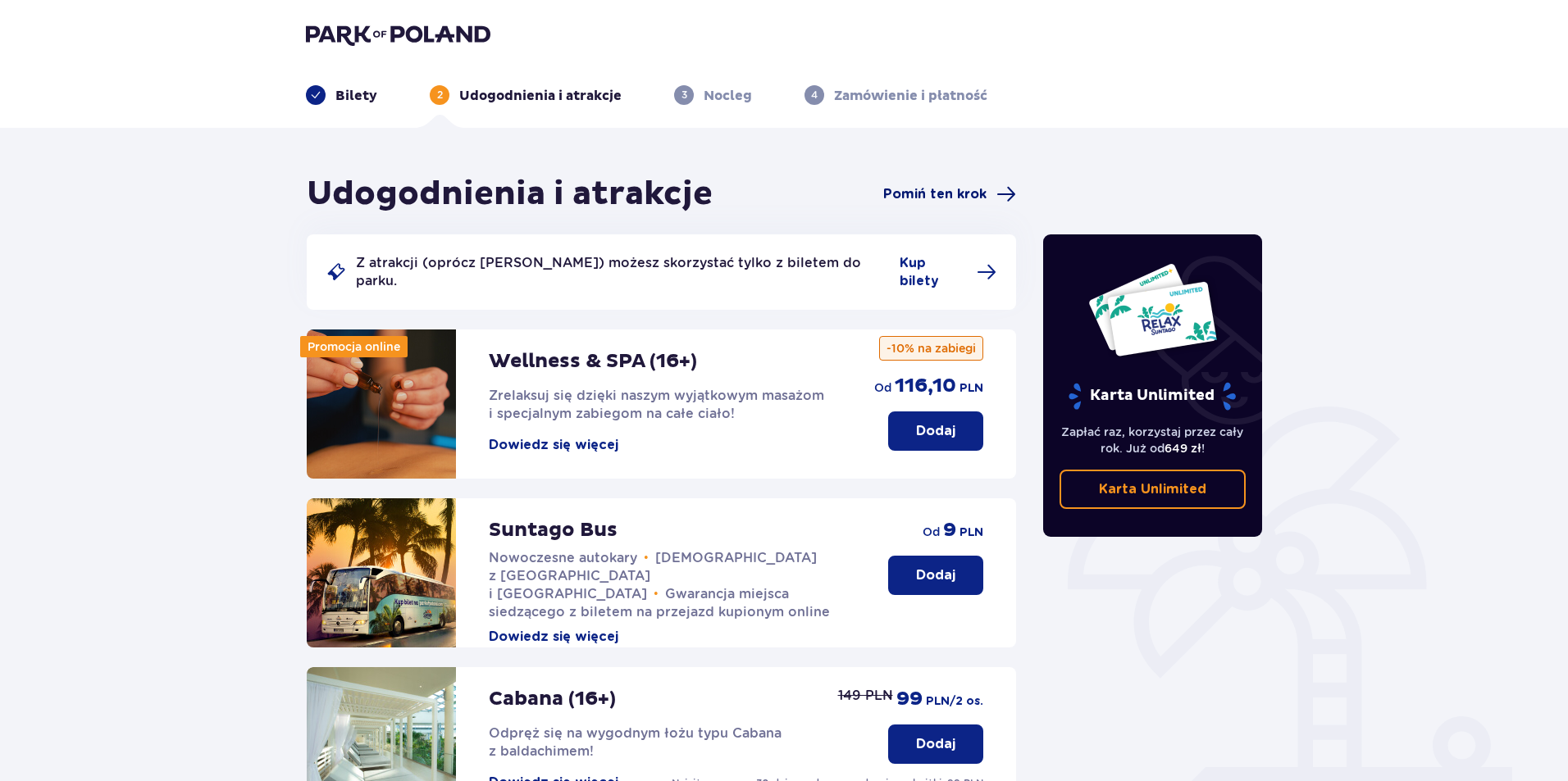
click at [943, 193] on span "Pomiń ten krok" at bounding box center [935, 194] width 103 height 18
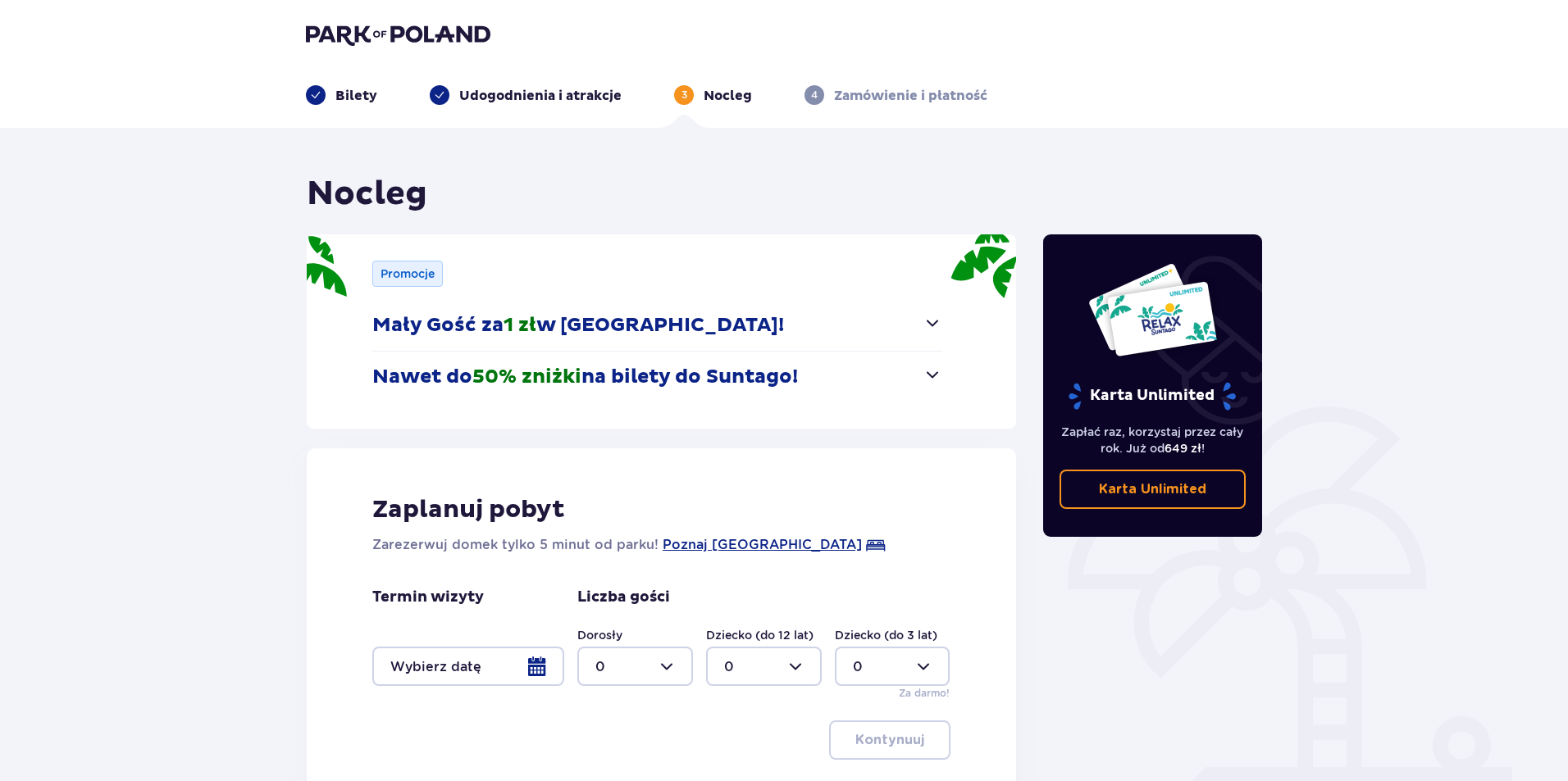
click at [933, 373] on span "button" at bounding box center [931, 374] width 19 height 19
